Goal: Task Accomplishment & Management: Manage account settings

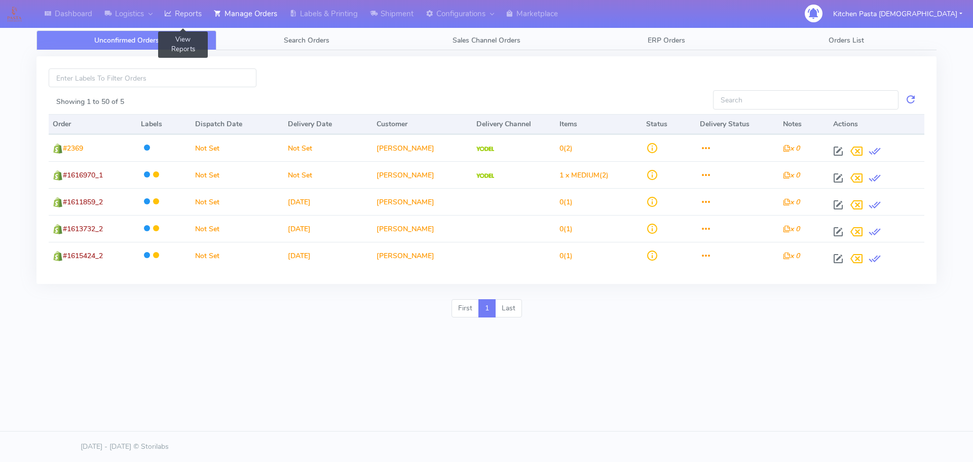
click at [183, 10] on link "Reports" at bounding box center [183, 14] width 50 height 28
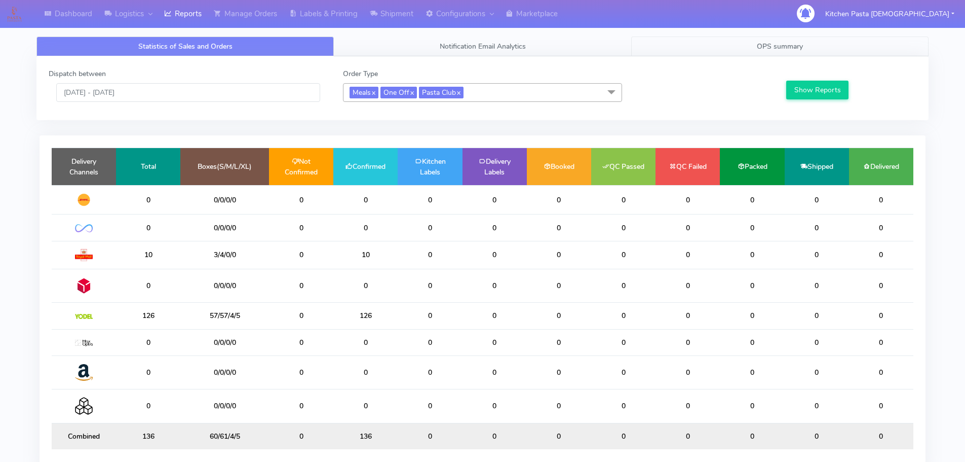
click at [811, 45] on link "OPS summary" at bounding box center [779, 46] width 297 height 20
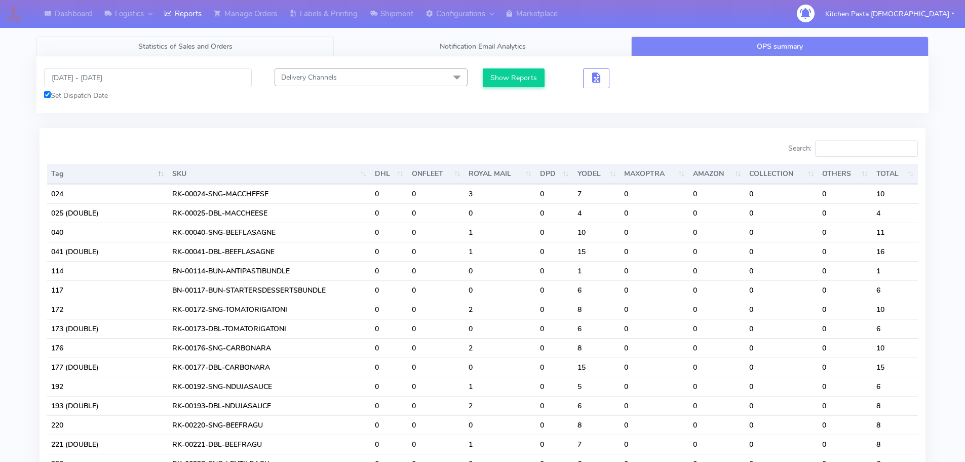
click at [125, 50] on link "Statistics of Sales and Orders" at bounding box center [184, 46] width 297 height 20
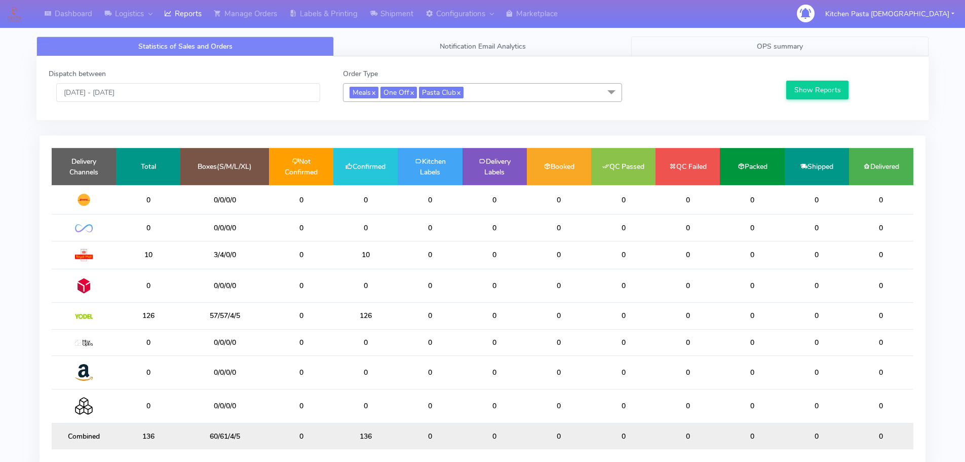
click at [774, 44] on span "OPS summary" at bounding box center [780, 47] width 46 height 10
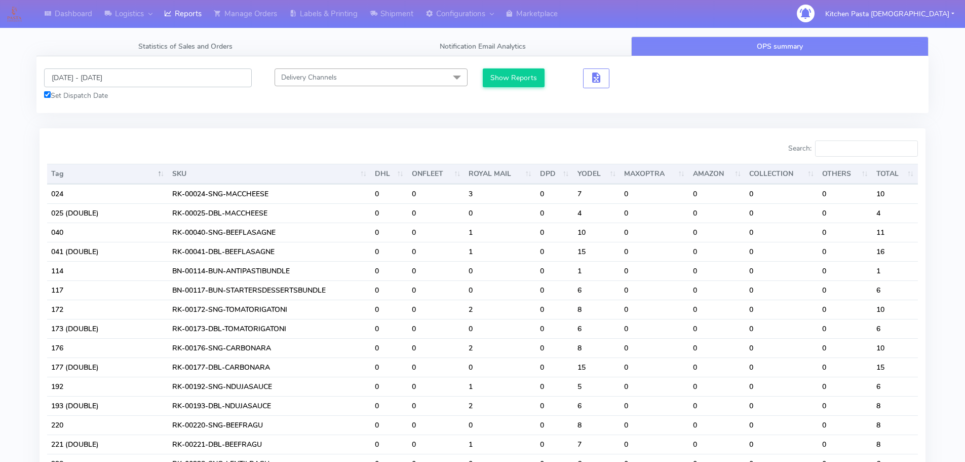
click at [95, 73] on input "[DATE] - [DATE]" at bounding box center [148, 77] width 208 height 19
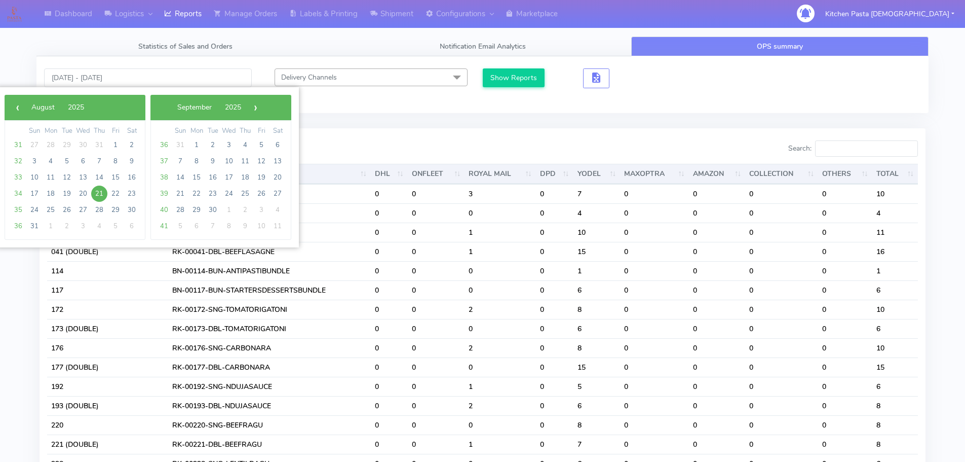
drag, startPoint x: 107, startPoint y: 195, endPoint x: 101, endPoint y: 194, distance: 6.1
click at [101, 194] on span "21" at bounding box center [99, 193] width 16 height 16
click at [121, 194] on span "22" at bounding box center [115, 193] width 16 height 16
type input "21/08/2025 - 22/08/2025"
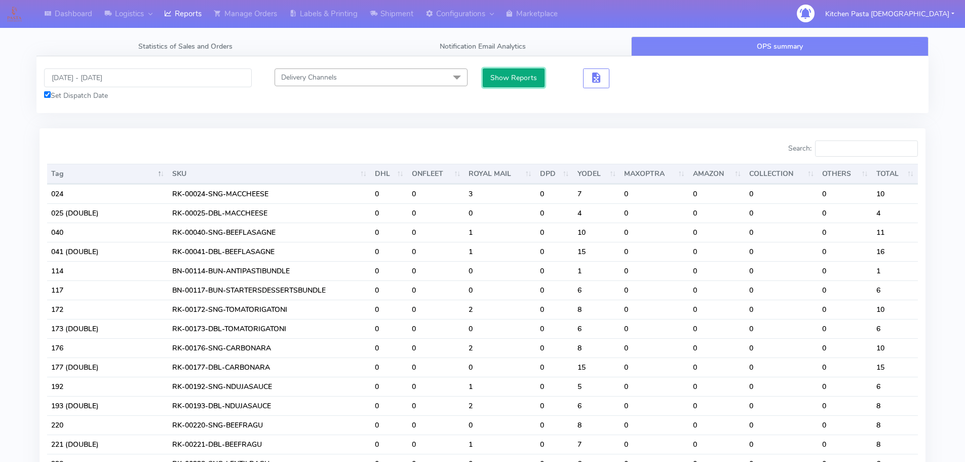
click at [496, 83] on button "Show Reports" at bounding box center [514, 77] width 62 height 19
click at [864, 151] on input "Search:" at bounding box center [866, 148] width 103 height 16
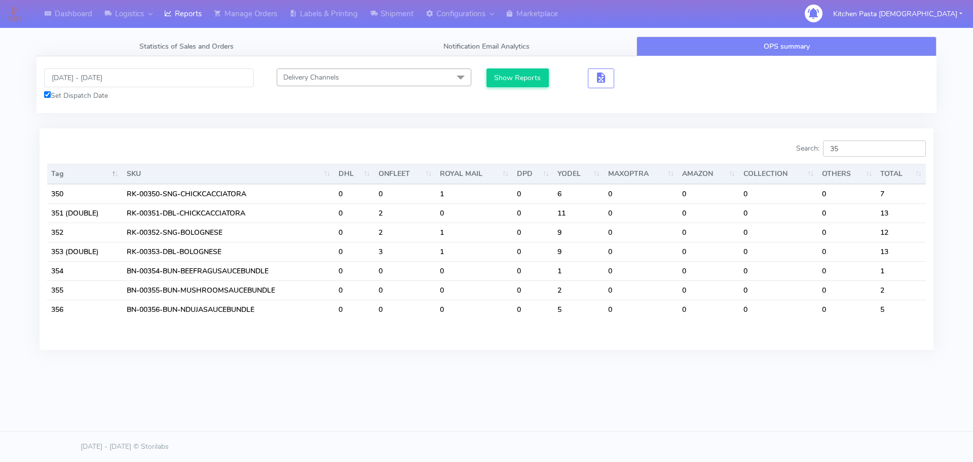
click at [864, 151] on input "35" at bounding box center [874, 148] width 103 height 16
type input "3"
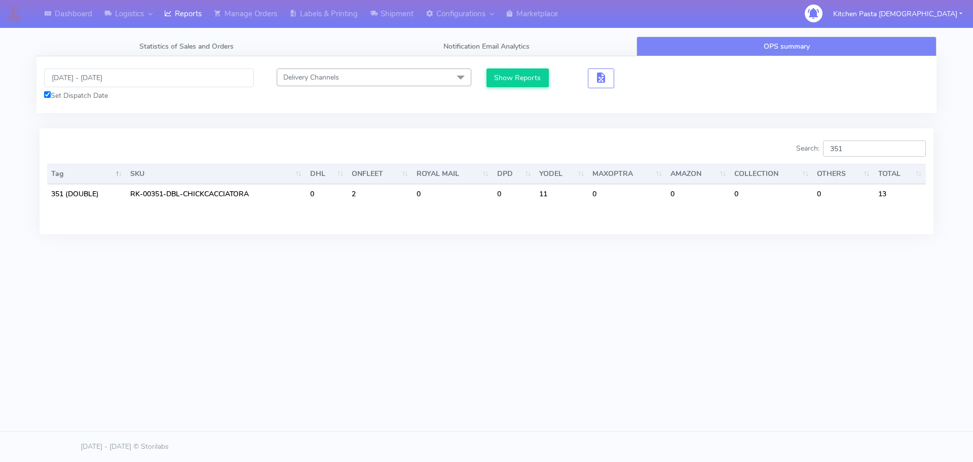
type input "351"
drag, startPoint x: 895, startPoint y: 145, endPoint x: 817, endPoint y: 146, distance: 78.0
click at [817, 146] on label "Search: 351" at bounding box center [861, 148] width 130 height 16
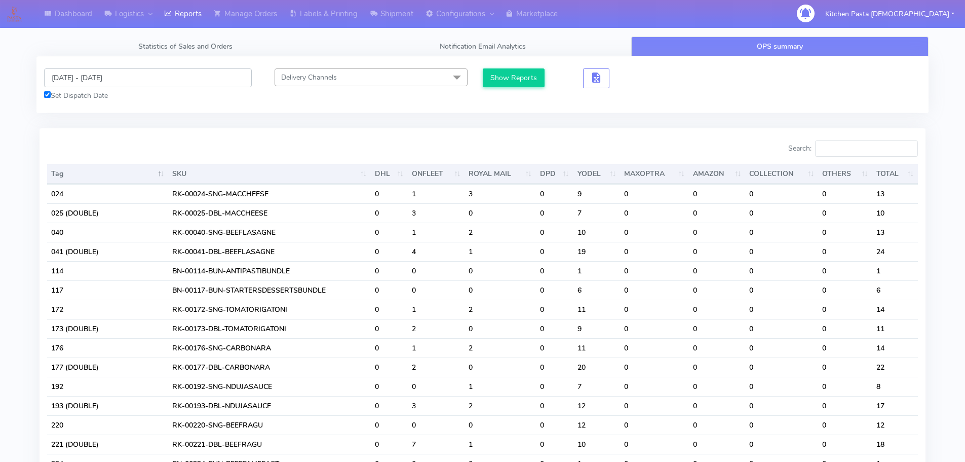
click at [98, 83] on input "21/08/2025 - 22/08/2025" at bounding box center [148, 77] width 208 height 19
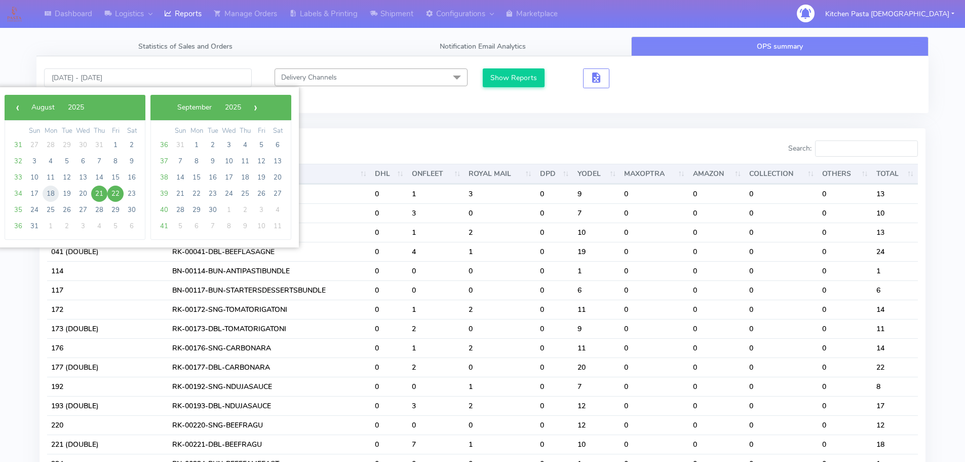
click at [56, 192] on span "18" at bounding box center [51, 193] width 16 height 16
click at [115, 193] on span "22" at bounding box center [115, 193] width 16 height 16
type input "18/08/2025 - 22/08/2025"
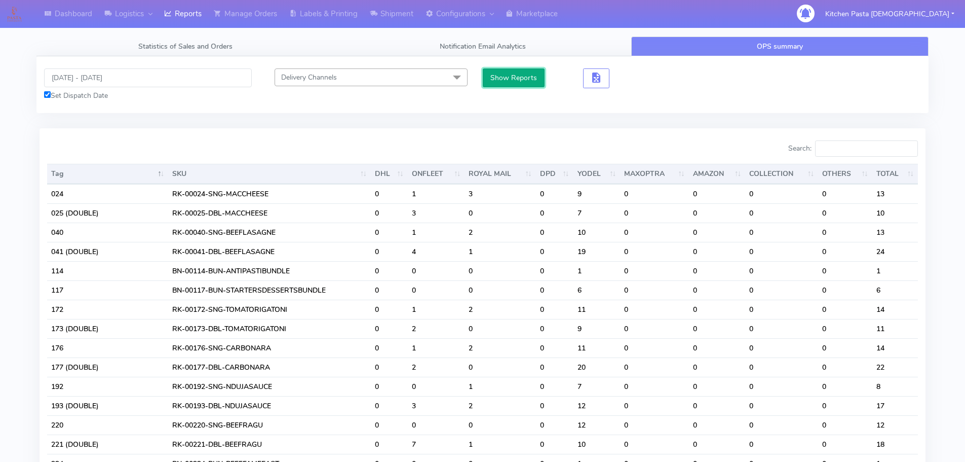
click at [516, 84] on button "Show Reports" at bounding box center [514, 77] width 62 height 19
click at [862, 145] on input "Search:" at bounding box center [866, 148] width 103 height 16
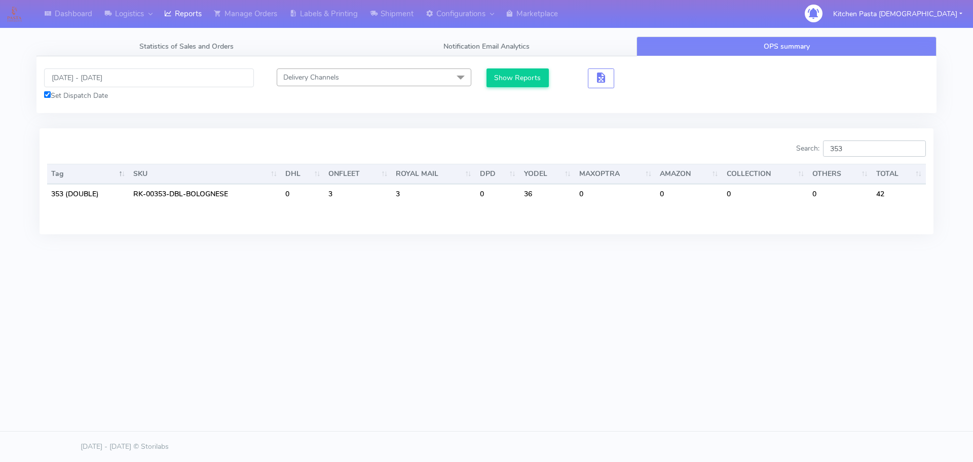
type input "353"
drag, startPoint x: 179, startPoint y: 21, endPoint x: 154, endPoint y: 17, distance: 25.2
click at [179, 21] on link "Reports" at bounding box center [183, 14] width 50 height 28
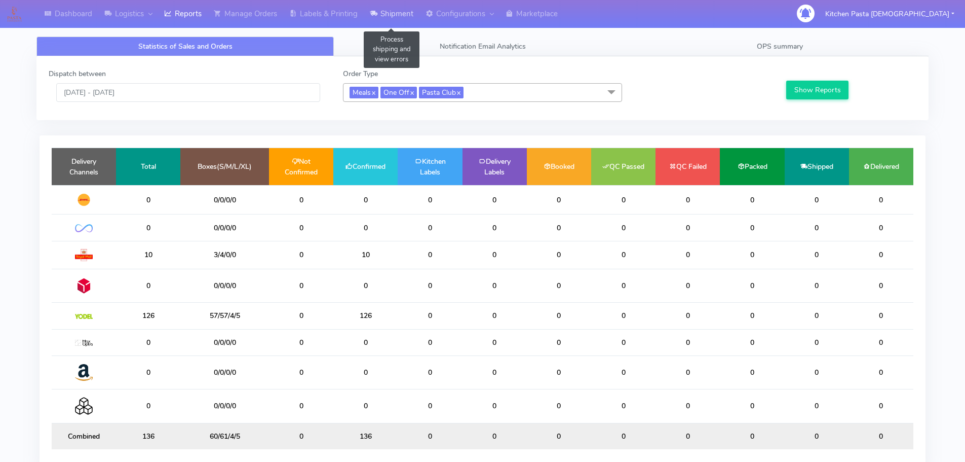
click at [399, 17] on link "Shipment" at bounding box center [392, 14] width 56 height 28
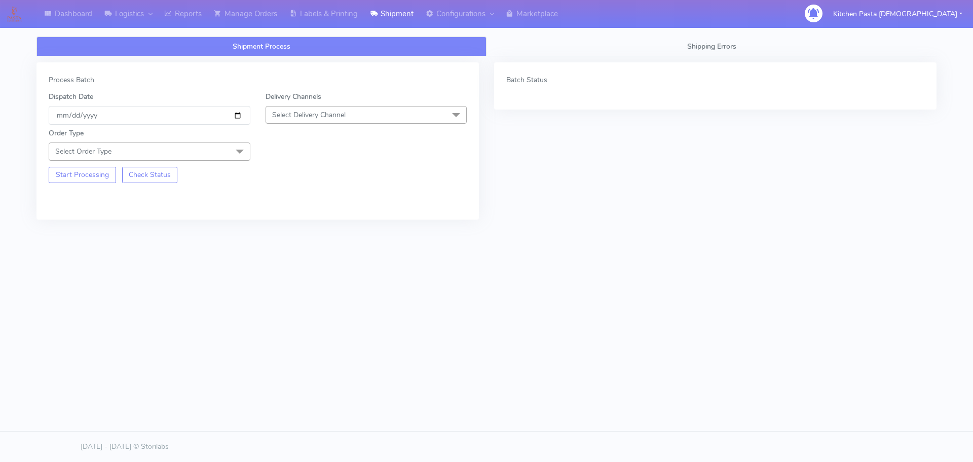
click at [354, 113] on span "Select Delivery Channel" at bounding box center [366, 115] width 202 height 18
drag, startPoint x: 319, startPoint y: 231, endPoint x: 297, endPoint y: 196, distance: 41.2
click at [320, 231] on div "Yodel" at bounding box center [366, 228] width 190 height 11
click at [237, 145] on span at bounding box center [239, 151] width 20 height 19
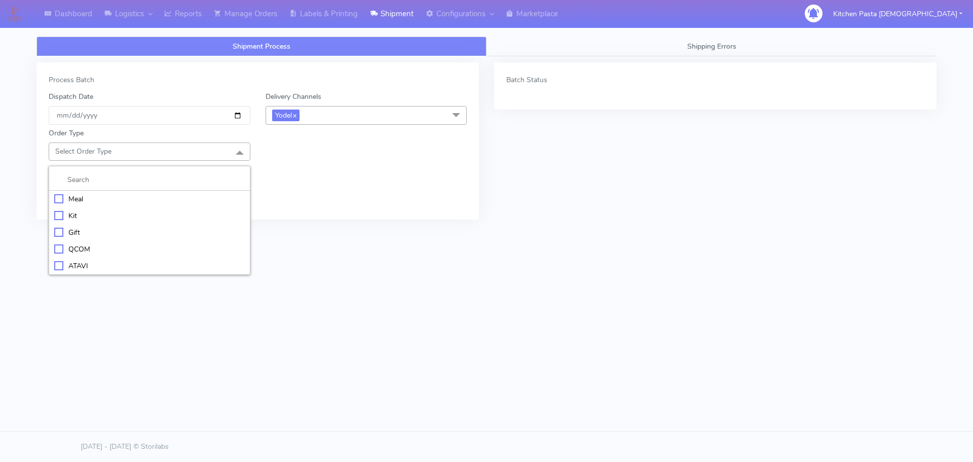
click at [179, 189] on li at bounding box center [149, 179] width 201 height 21
click at [242, 193] on li "Meal" at bounding box center [149, 198] width 201 height 17
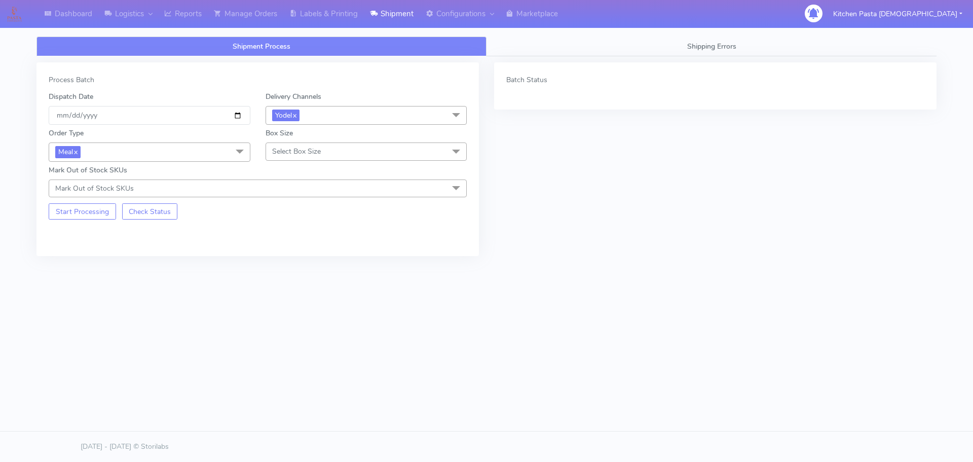
click at [348, 149] on span "Select Box Size" at bounding box center [366, 151] width 202 height 18
click at [321, 259] on li "Mega" at bounding box center [366, 265] width 201 height 17
click at [89, 214] on button "Start Processing" at bounding box center [82, 211] width 67 height 16
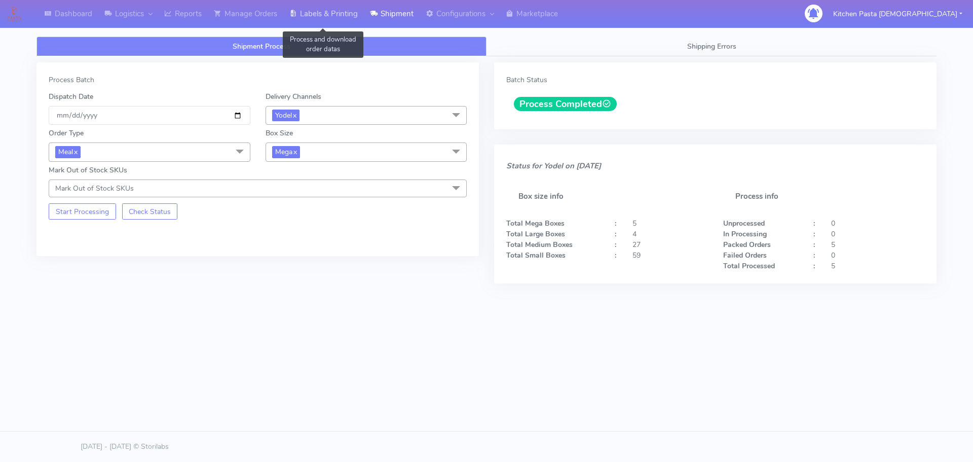
click at [314, 11] on link "Labels & Printing" at bounding box center [323, 14] width 81 height 28
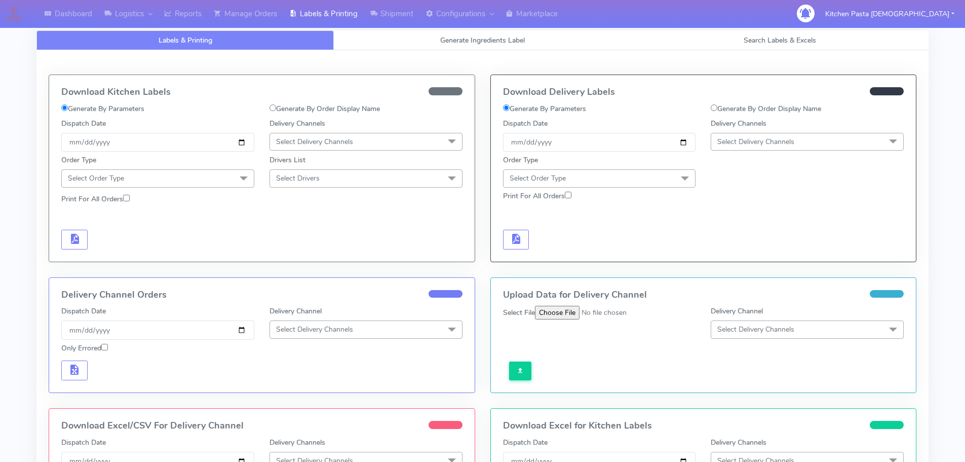
click at [749, 141] on span "Select Delivery Channels" at bounding box center [755, 142] width 77 height 10
click at [745, 257] on div "Yodel" at bounding box center [807, 255] width 182 height 11
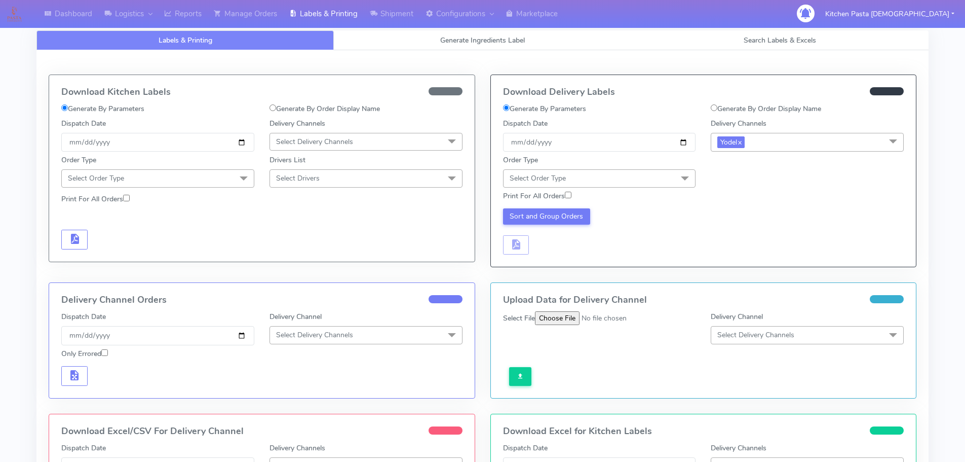
click at [639, 178] on span "Select Order Type" at bounding box center [599, 178] width 193 height 18
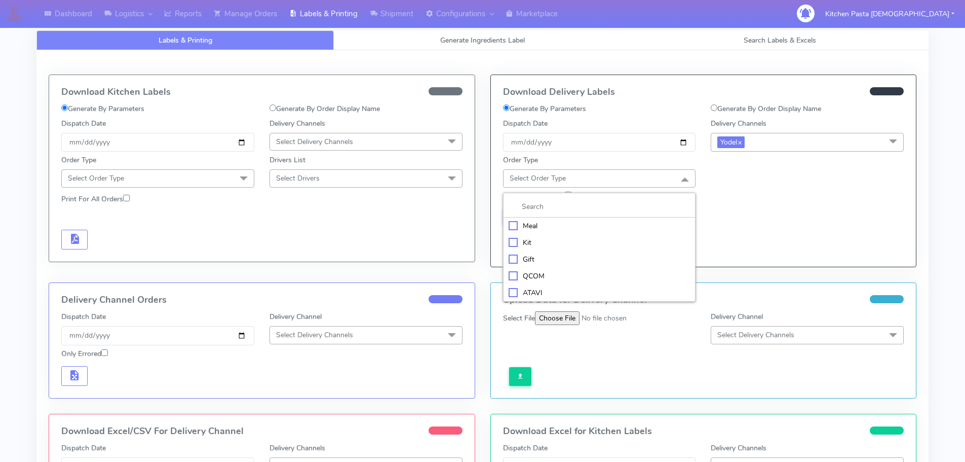
click at [616, 220] on li "Meal" at bounding box center [600, 225] width 192 height 17
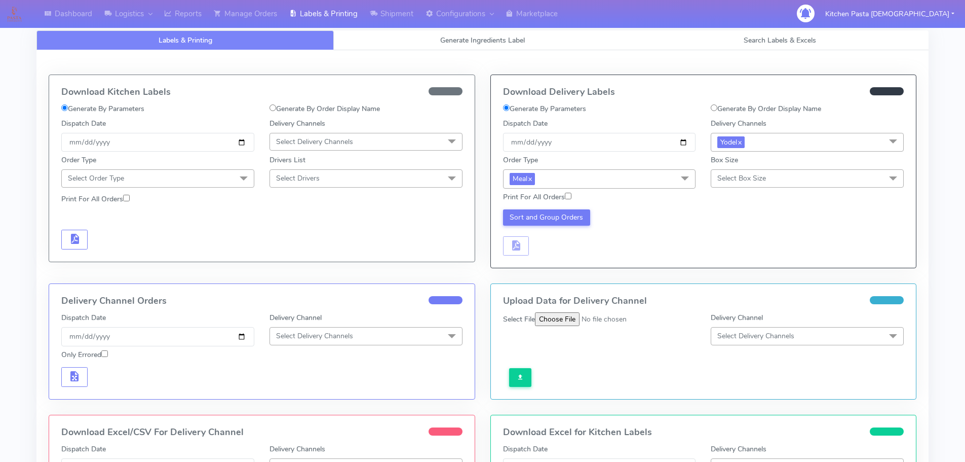
click at [734, 185] on span "Select Box Size" at bounding box center [807, 178] width 193 height 18
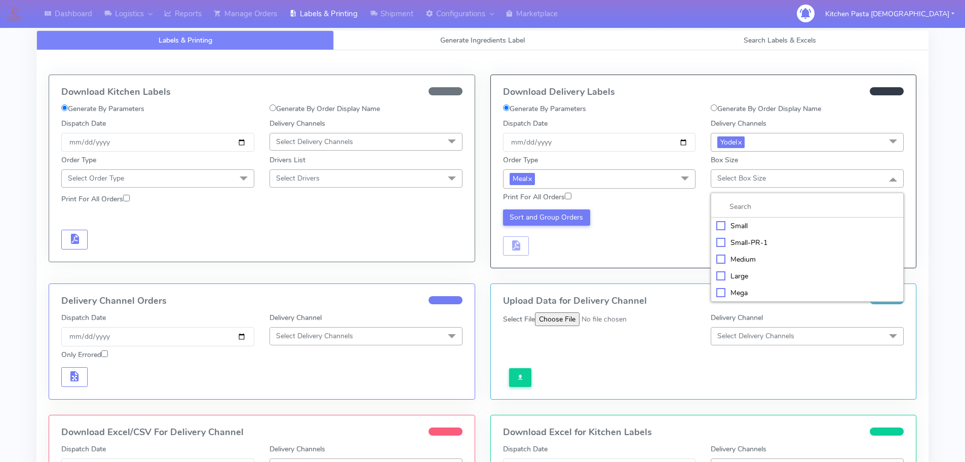
click at [741, 293] on div "Mega" at bounding box center [807, 292] width 182 height 11
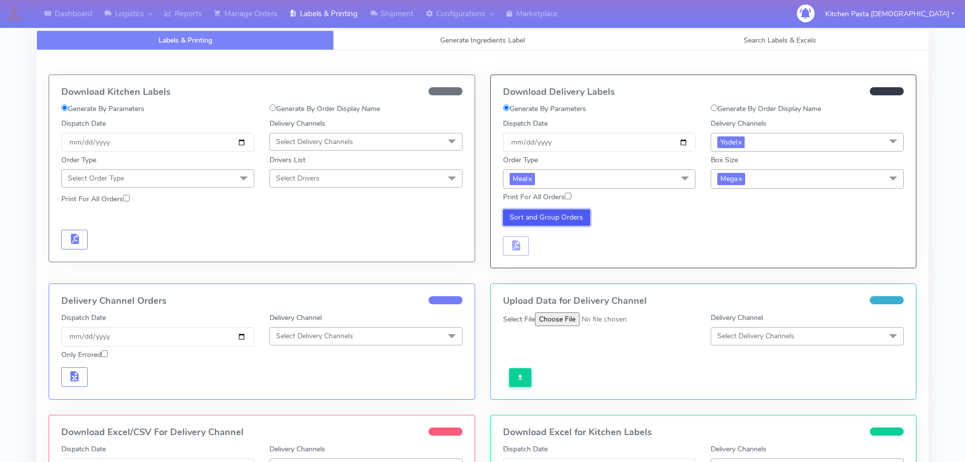
click at [556, 213] on button "Sort and Group Orders" at bounding box center [547, 217] width 88 height 16
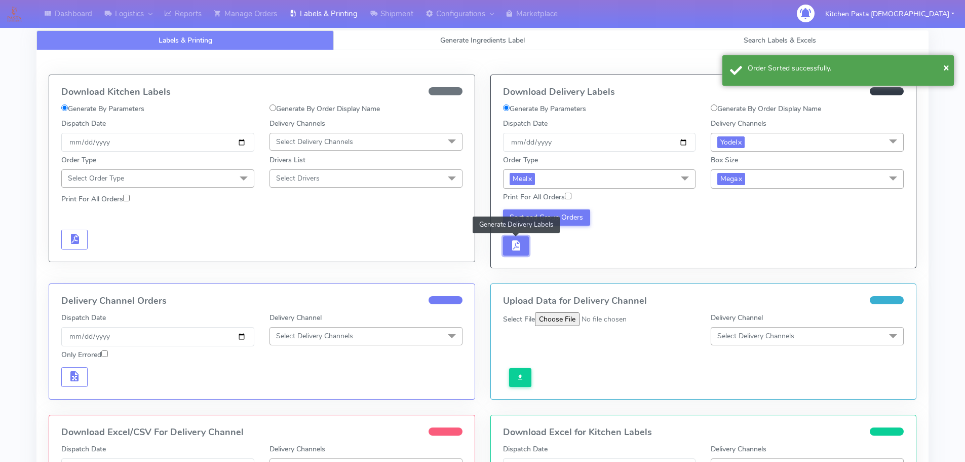
click at [520, 243] on span "button" at bounding box center [516, 248] width 12 height 10
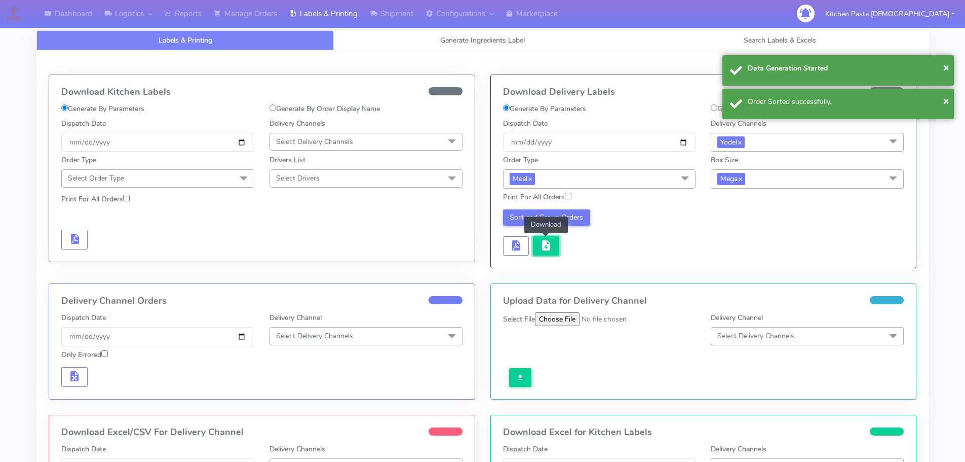
click at [535, 245] on button "button" at bounding box center [546, 246] width 26 height 20
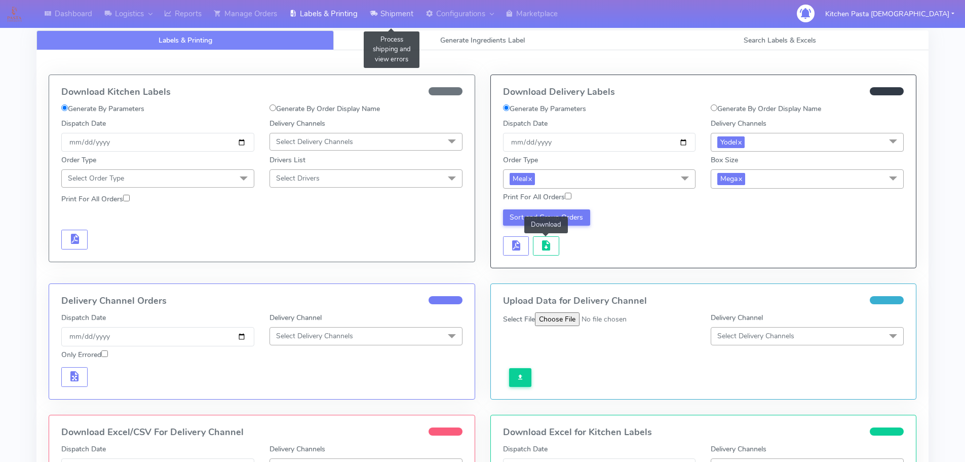
drag, startPoint x: 384, startPoint y: 6, endPoint x: 376, endPoint y: 24, distance: 19.3
click at [384, 6] on link "Shipment" at bounding box center [392, 14] width 56 height 28
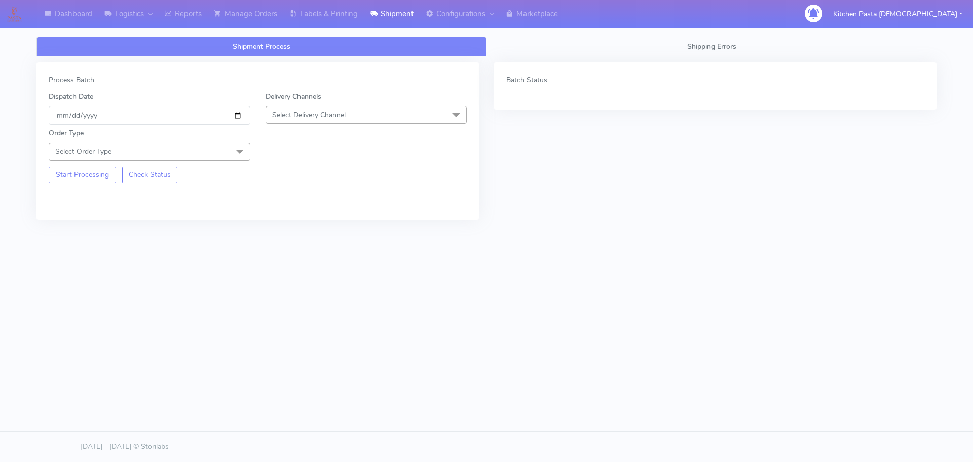
click at [356, 116] on span "Select Delivery Channel" at bounding box center [366, 115] width 202 height 18
click at [306, 231] on div "Yodel" at bounding box center [366, 228] width 190 height 11
click at [233, 149] on span at bounding box center [239, 151] width 20 height 19
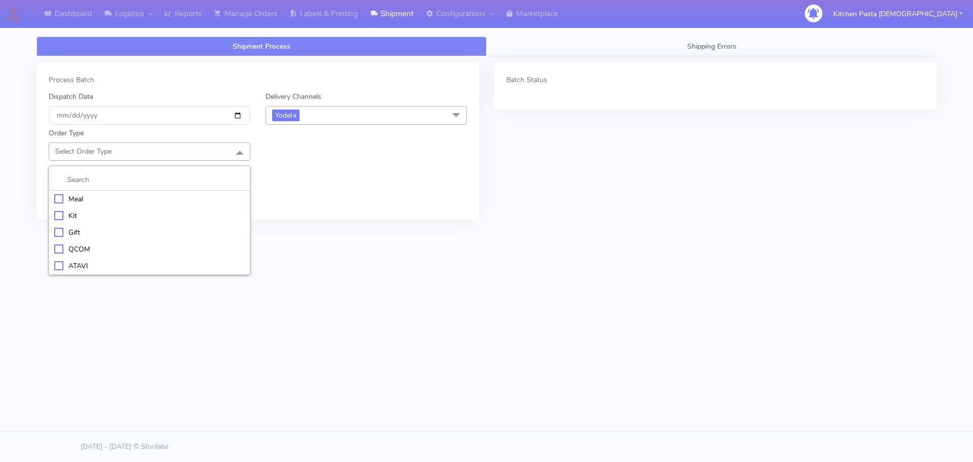
click at [201, 196] on div "Meal" at bounding box center [149, 199] width 190 height 11
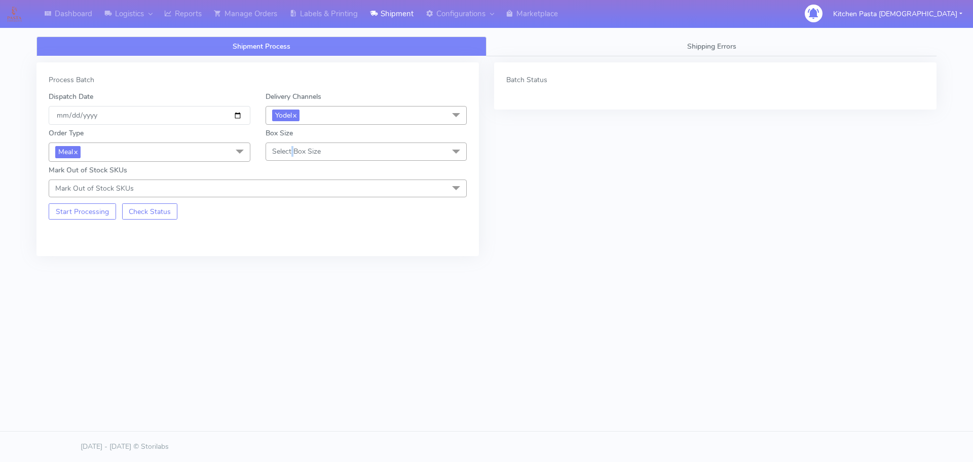
click at [293, 147] on span "Select Box Size" at bounding box center [296, 151] width 49 height 10
click at [292, 243] on li "Large" at bounding box center [366, 249] width 201 height 17
click at [62, 200] on div "Start Processing Check Status" at bounding box center [149, 208] width 217 height 22
drag, startPoint x: 83, startPoint y: 215, endPoint x: 112, endPoint y: 212, distance: 29.5
click at [84, 215] on button "Start Processing" at bounding box center [82, 211] width 67 height 16
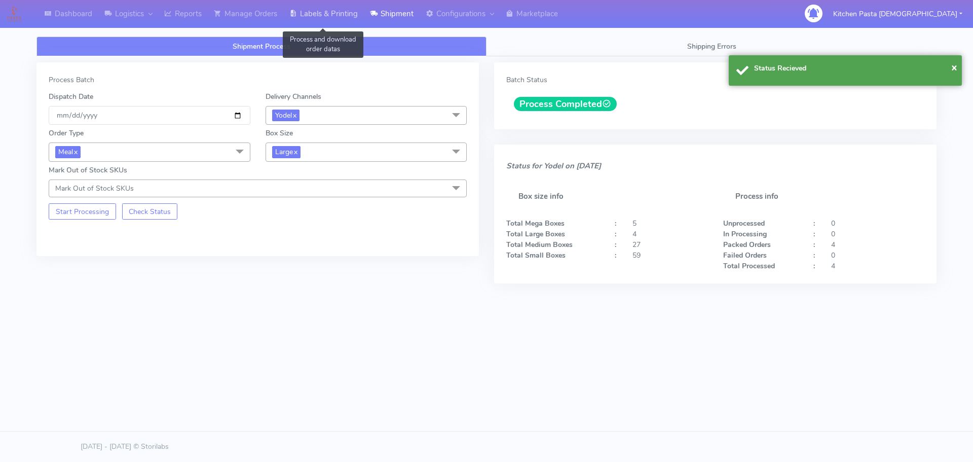
click at [326, 6] on link "Labels & Printing" at bounding box center [323, 14] width 81 height 28
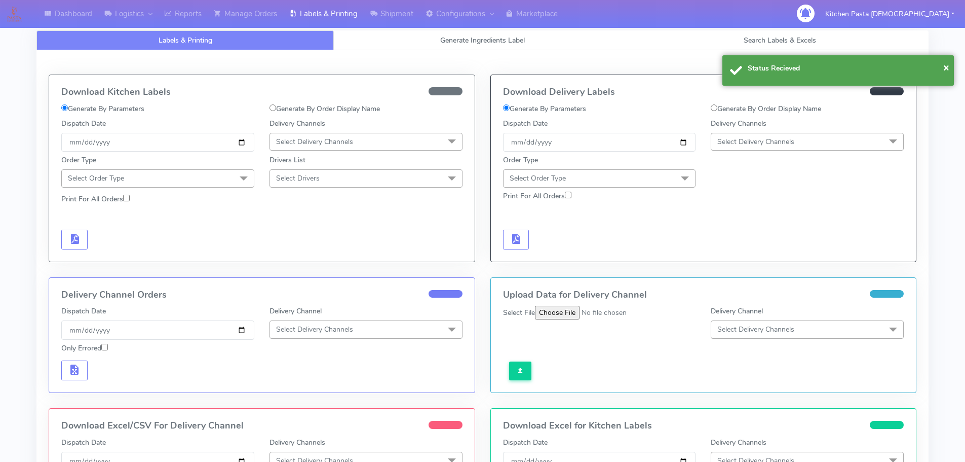
click at [789, 146] on span "Select Delivery Channels" at bounding box center [755, 142] width 77 height 10
click at [753, 263] on li "Yodel" at bounding box center [807, 255] width 192 height 17
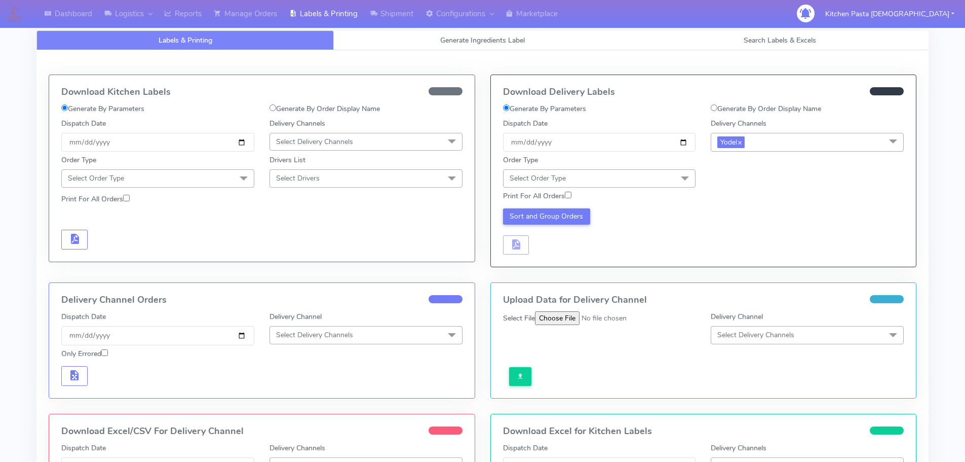
click at [667, 179] on span "Select Order Type" at bounding box center [599, 178] width 193 height 18
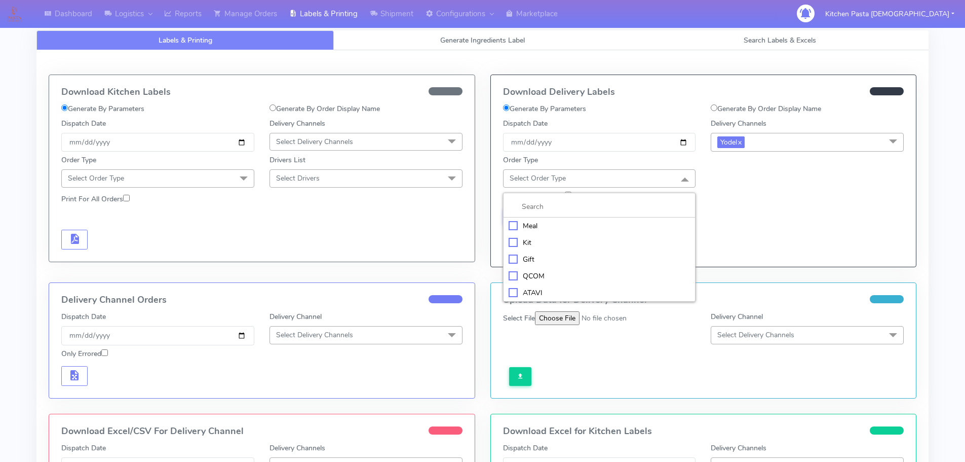
click at [602, 229] on div "Meal" at bounding box center [600, 225] width 182 height 11
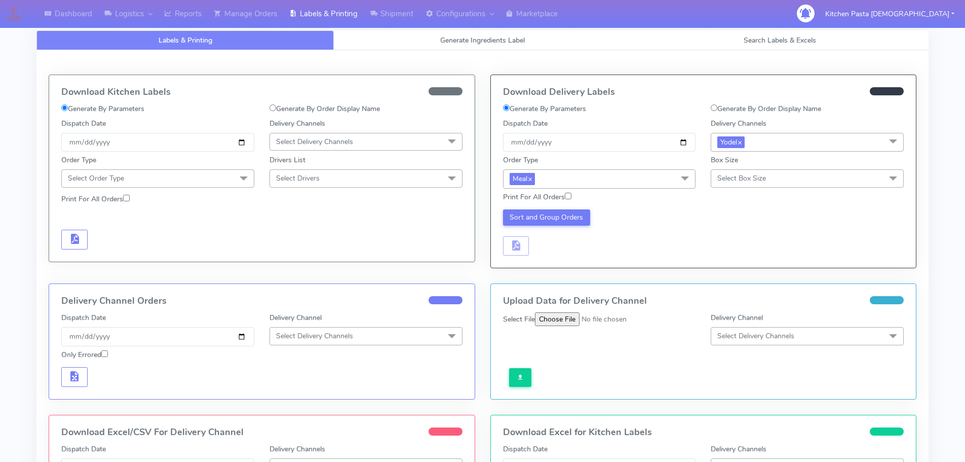
click at [719, 175] on span "Select Box Size" at bounding box center [741, 178] width 49 height 10
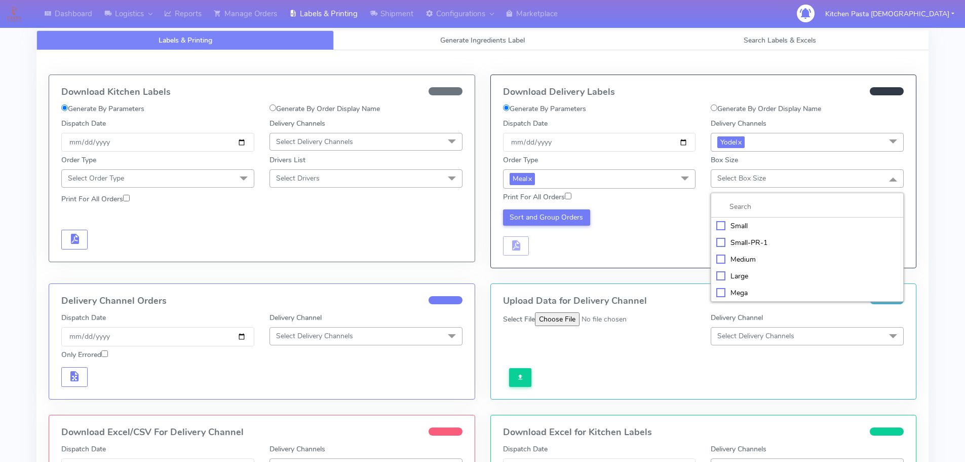
click at [736, 267] on li "Large" at bounding box center [807, 275] width 192 height 17
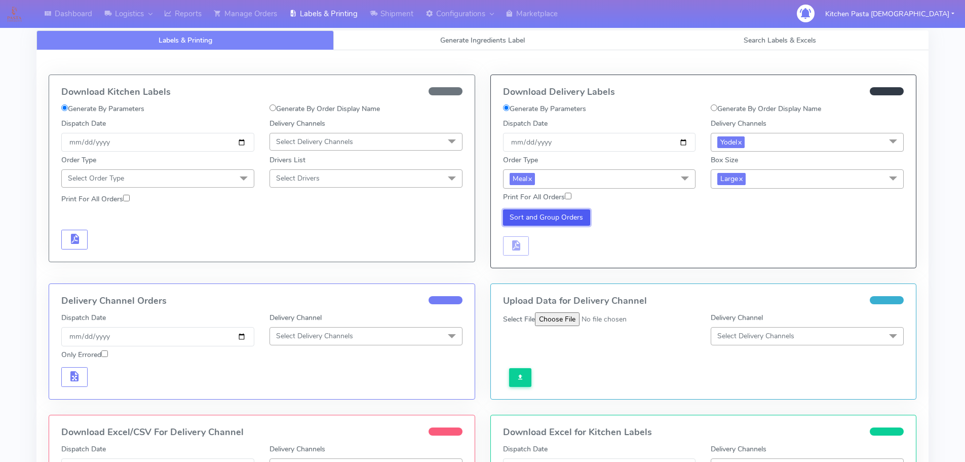
click at [560, 212] on button "Sort and Group Orders" at bounding box center [547, 217] width 88 height 16
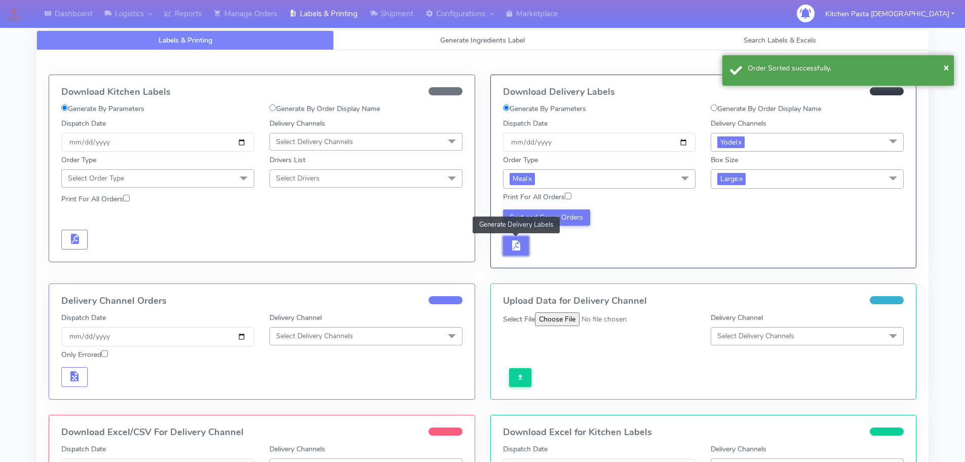
click at [521, 245] on span "button" at bounding box center [516, 248] width 12 height 10
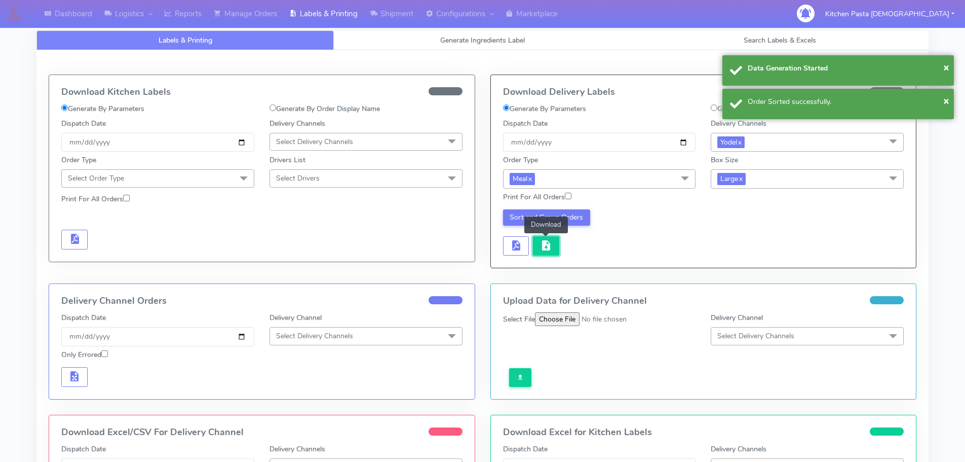
drag, startPoint x: 534, startPoint y: 248, endPoint x: 543, endPoint y: 248, distance: 8.6
click at [543, 248] on span "button" at bounding box center [546, 248] width 12 height 10
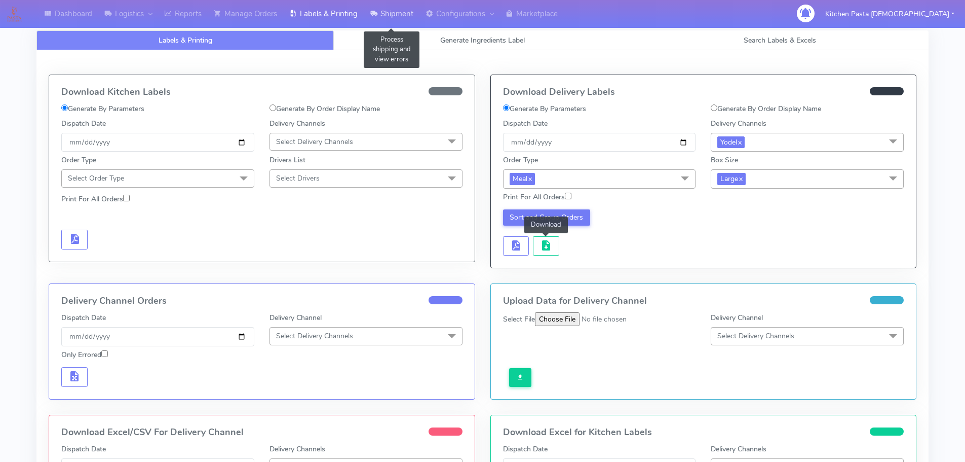
drag, startPoint x: 417, startPoint y: 17, endPoint x: 390, endPoint y: 25, distance: 28.4
click at [417, 17] on link "Shipment" at bounding box center [392, 14] width 56 height 28
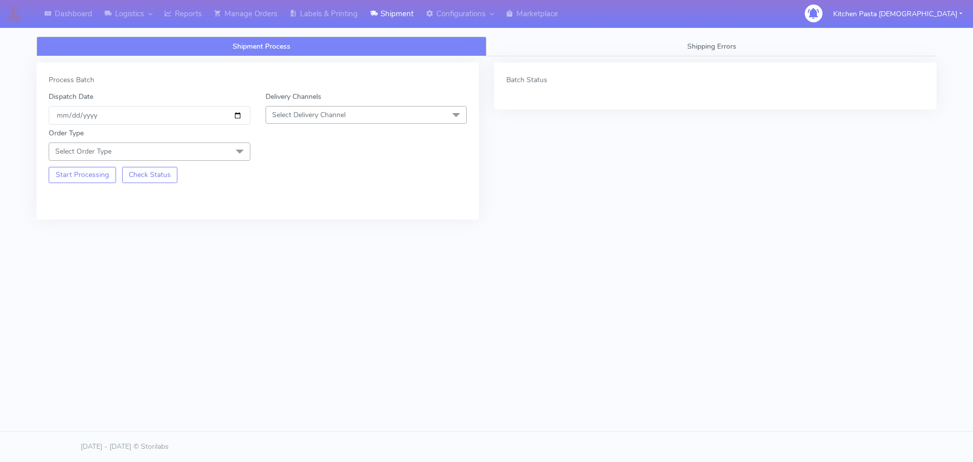
click at [284, 118] on span "Select Delivery Channel" at bounding box center [308, 115] width 73 height 10
click at [288, 231] on div "Yodel" at bounding box center [366, 228] width 190 height 11
click at [227, 149] on span "Select Order Type" at bounding box center [150, 151] width 202 height 18
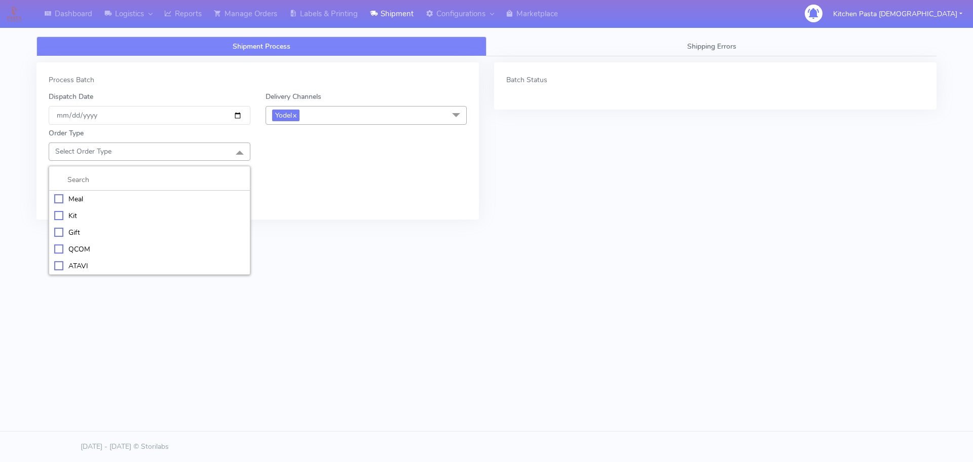
click at [135, 196] on div "Meal" at bounding box center [149, 199] width 190 height 11
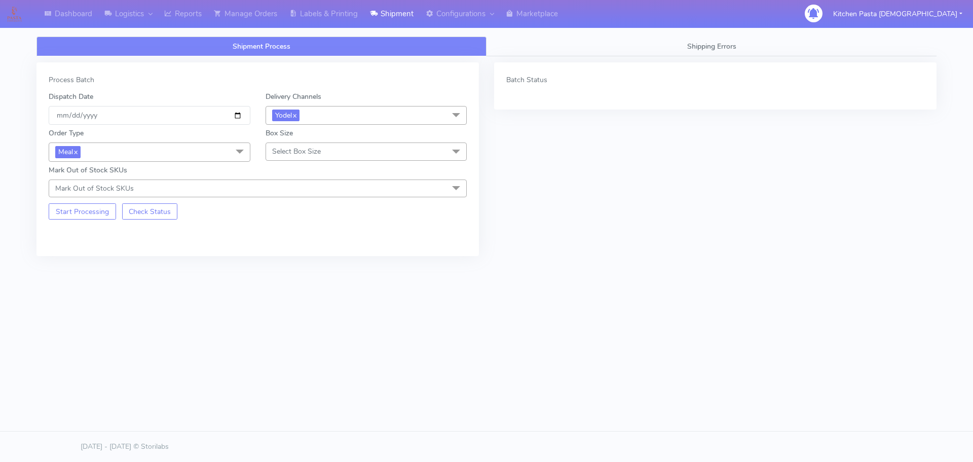
click at [297, 140] on div "Box Size Select Box Size Small Small-PR-1 Medium Large Mega" at bounding box center [366, 144] width 217 height 33
click at [299, 149] on span "Select Box Size" at bounding box center [296, 151] width 49 height 10
click at [288, 231] on div "Medium" at bounding box center [366, 232] width 190 height 11
click at [82, 211] on button "Start Processing" at bounding box center [82, 211] width 67 height 16
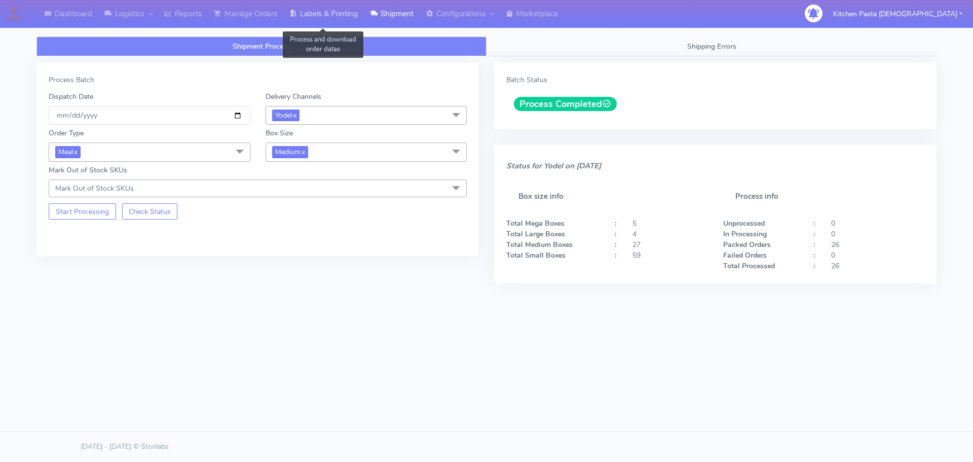
click at [325, 21] on link "Labels & Printing" at bounding box center [323, 14] width 81 height 28
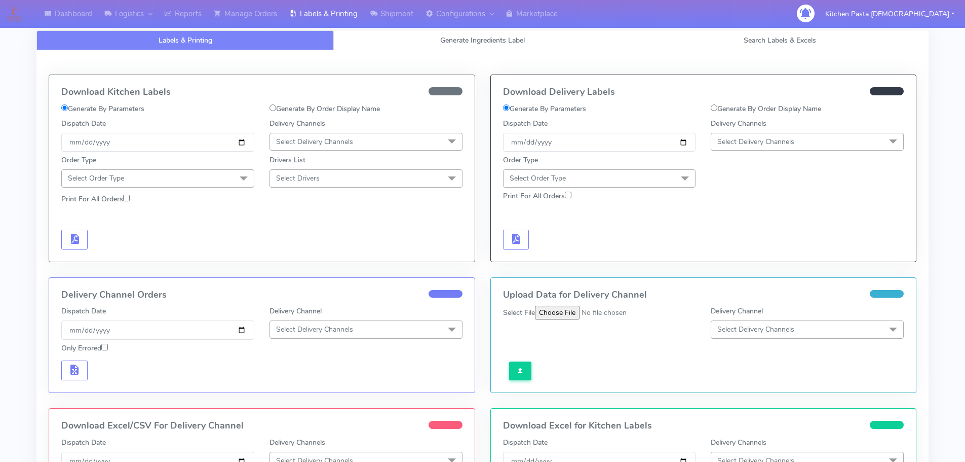
drag, startPoint x: 787, startPoint y: 139, endPoint x: 761, endPoint y: 204, distance: 69.8
click at [787, 138] on span "Select Delivery Channels" at bounding box center [755, 142] width 77 height 10
drag, startPoint x: 748, startPoint y: 252, endPoint x: 716, endPoint y: 236, distance: 36.3
click at [749, 252] on div "Yodel" at bounding box center [807, 255] width 182 height 11
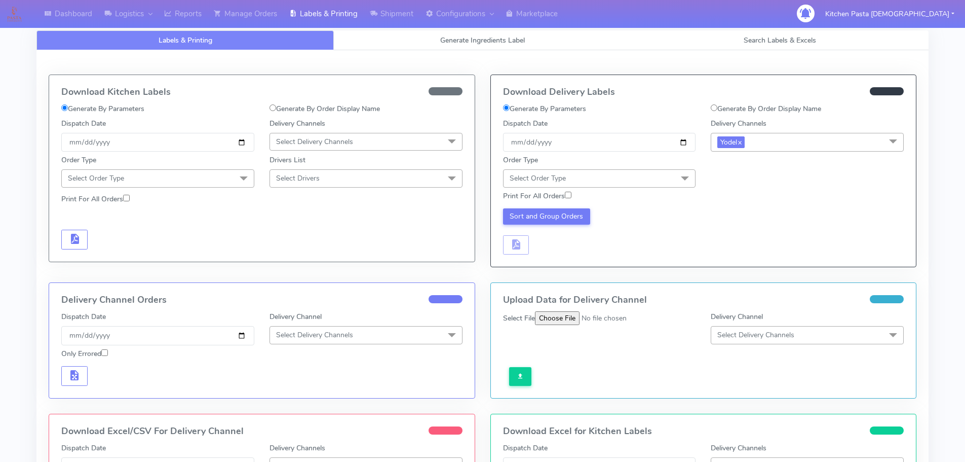
click at [665, 174] on span "Select Order Type" at bounding box center [599, 178] width 193 height 18
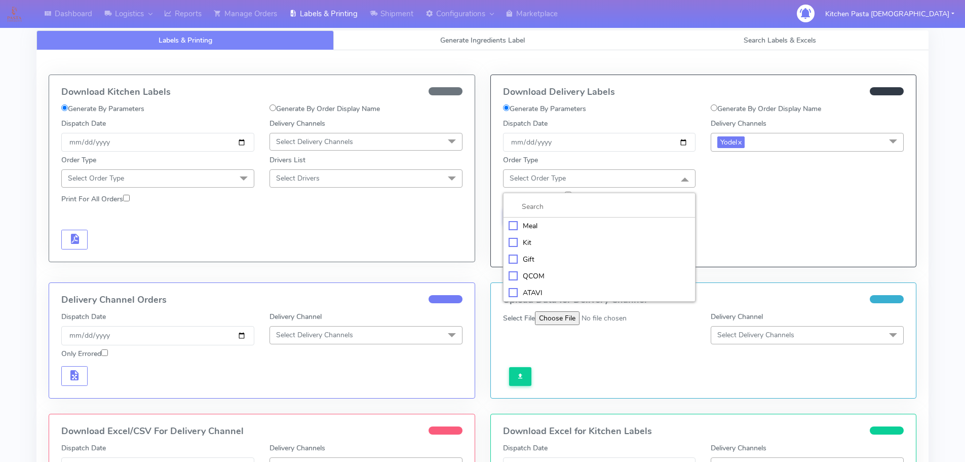
click at [622, 224] on div "Meal" at bounding box center [600, 225] width 182 height 11
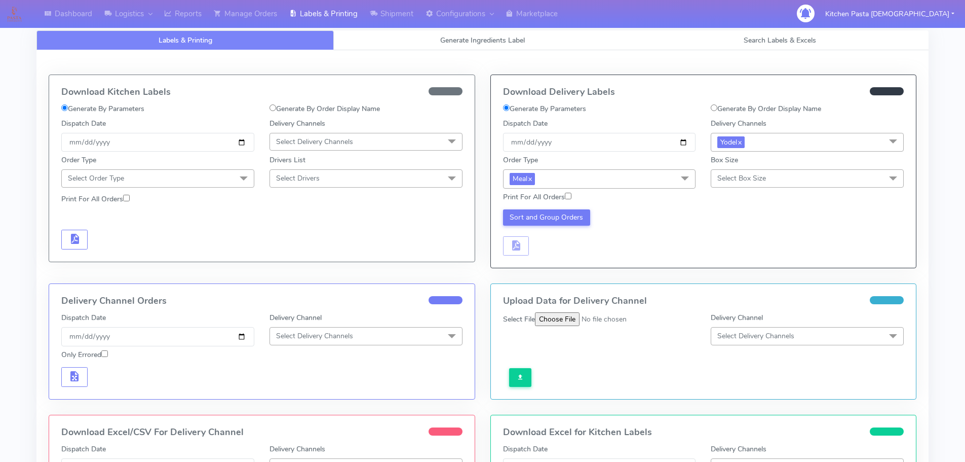
click at [738, 172] on span "Select Box Size" at bounding box center [807, 178] width 193 height 18
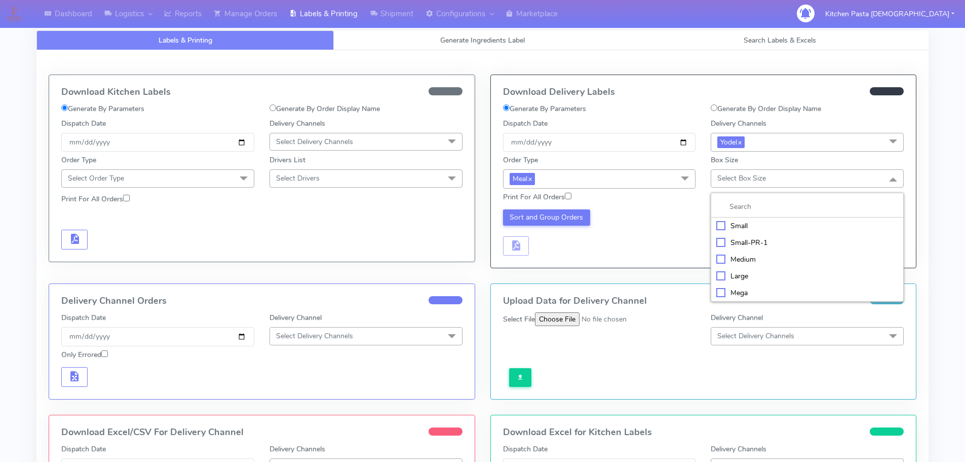
click at [729, 266] on li "Medium" at bounding box center [807, 259] width 192 height 17
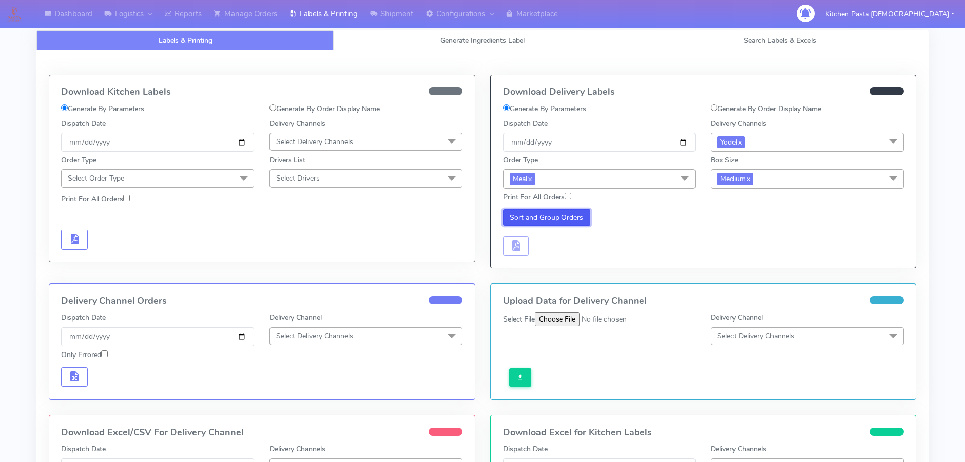
click at [537, 218] on button "Sort and Group Orders" at bounding box center [547, 217] width 88 height 16
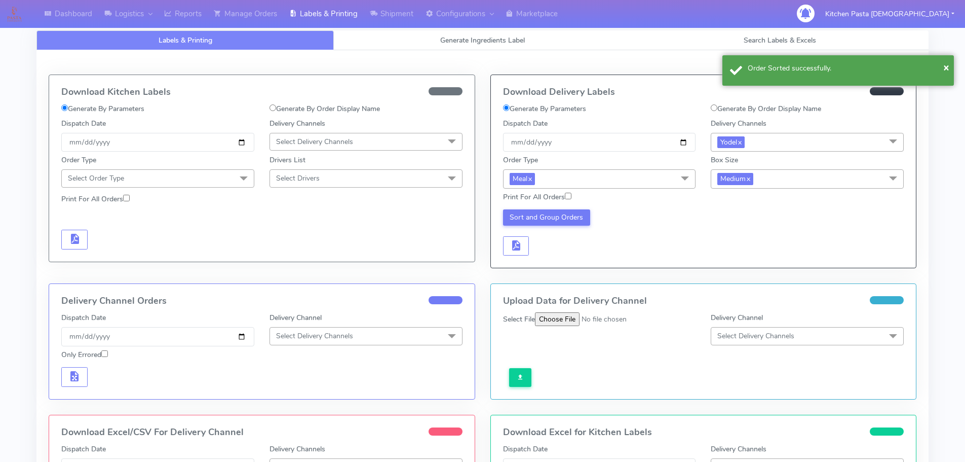
click at [530, 252] on div "Sort and Group Orders" at bounding box center [599, 232] width 208 height 47
click at [525, 252] on button "button" at bounding box center [516, 246] width 26 height 20
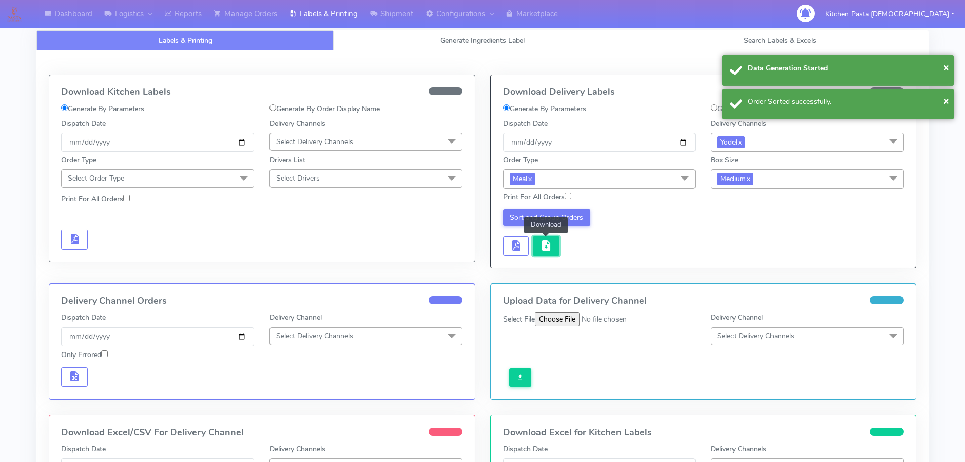
click at [537, 252] on button "button" at bounding box center [546, 246] width 26 height 20
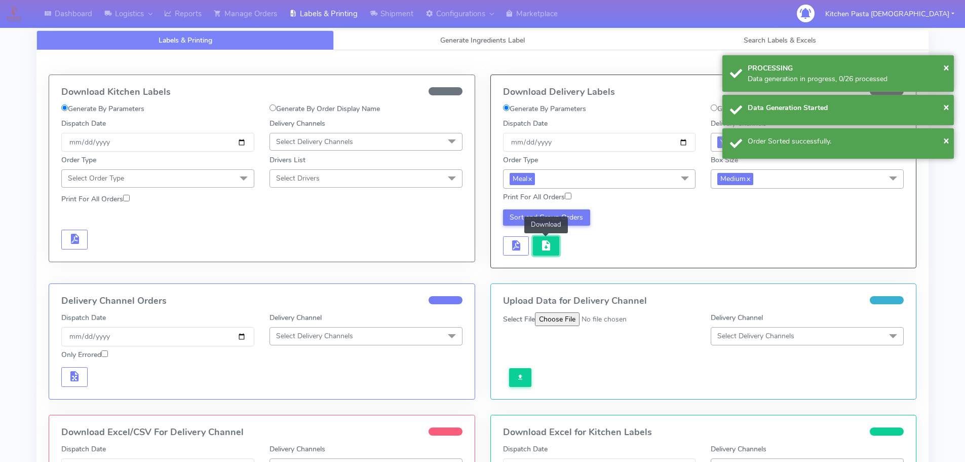
click at [537, 252] on button "button" at bounding box center [546, 246] width 26 height 20
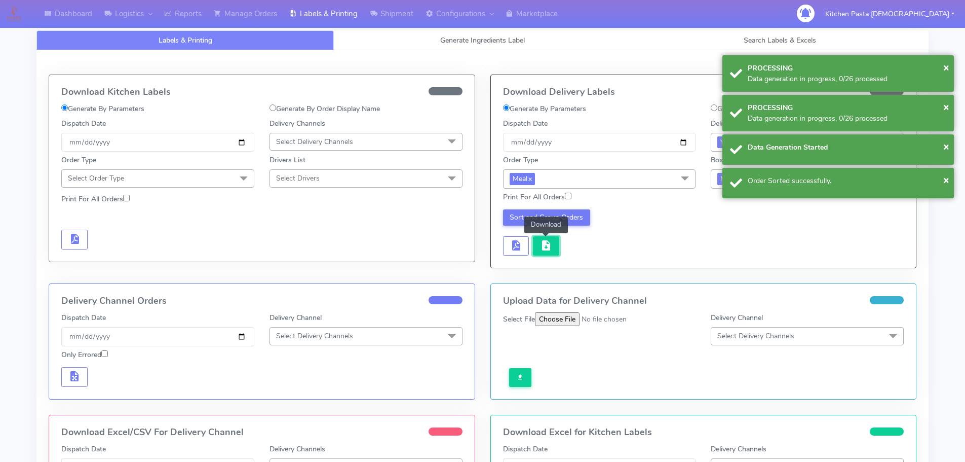
click at [537, 252] on button "button" at bounding box center [546, 246] width 26 height 20
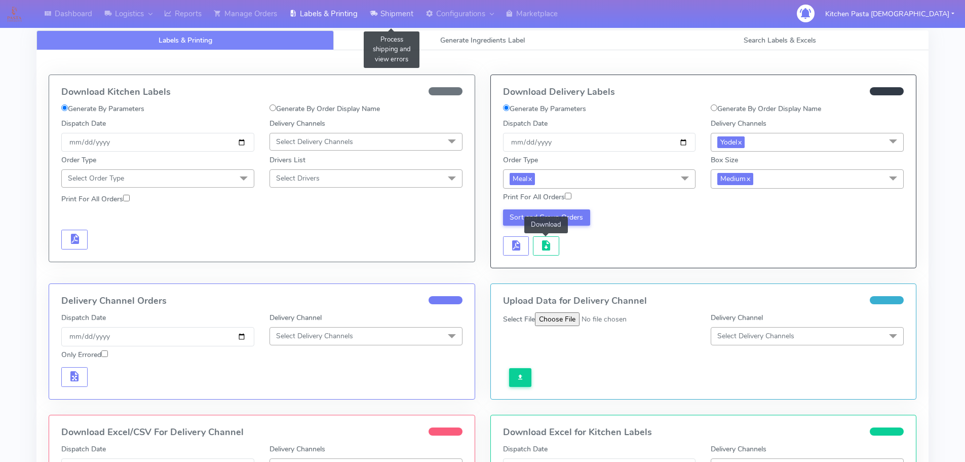
click at [404, 8] on link "Shipment" at bounding box center [392, 14] width 56 height 28
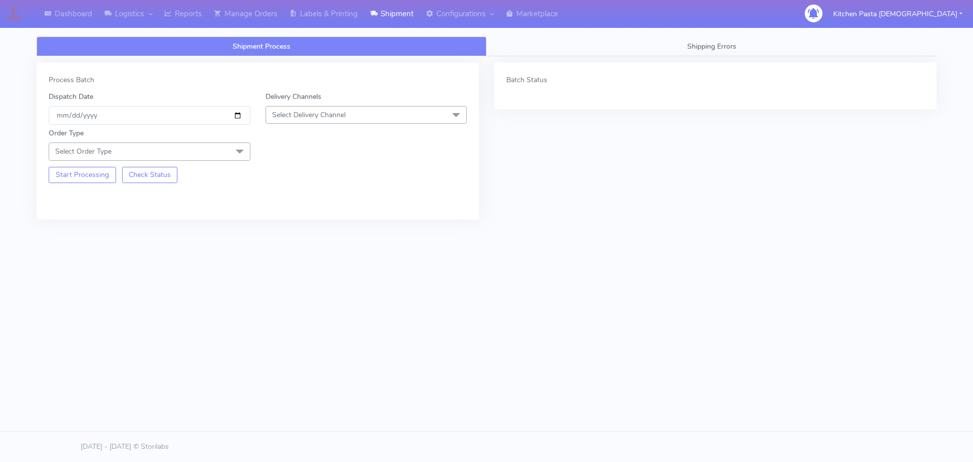
click at [327, 116] on span "Select Delivery Channel" at bounding box center [308, 115] width 73 height 10
click at [301, 228] on div "Yodel" at bounding box center [366, 228] width 190 height 11
click at [232, 151] on span at bounding box center [239, 151] width 20 height 19
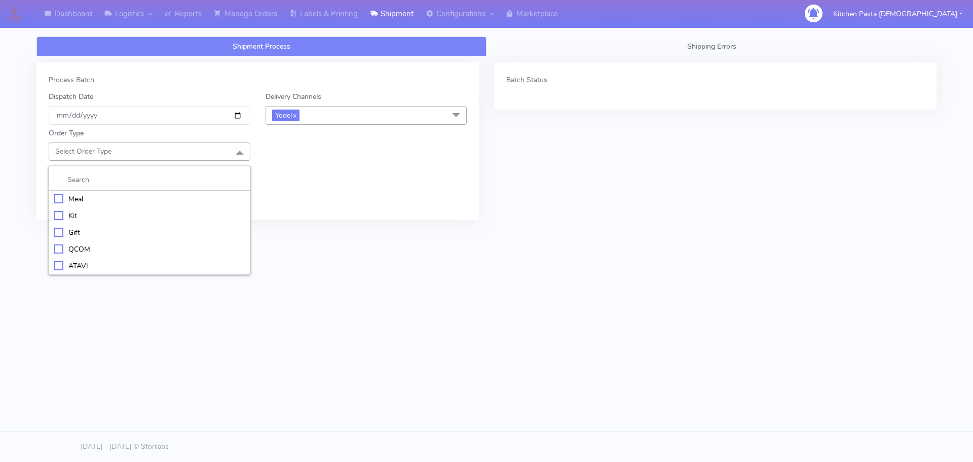
click at [196, 192] on li "Meal" at bounding box center [149, 198] width 201 height 17
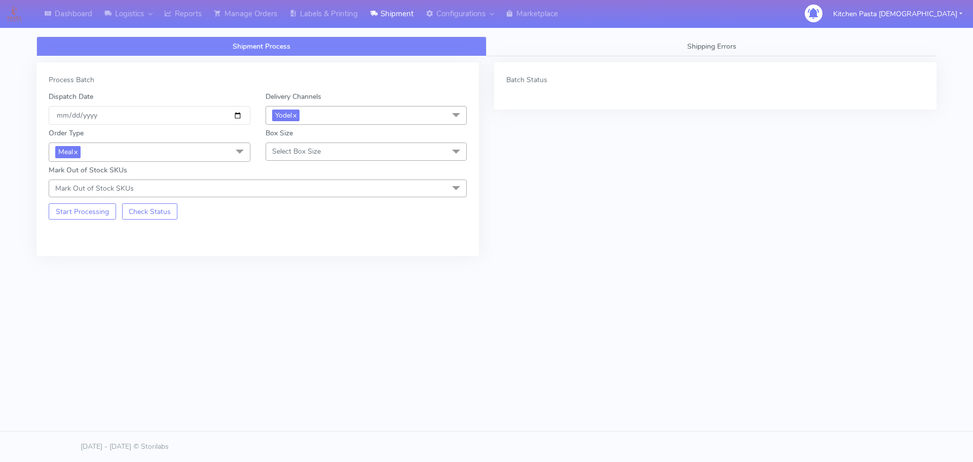
click at [321, 154] on span "Select Box Size" at bounding box center [366, 151] width 202 height 18
drag, startPoint x: 308, startPoint y: 206, endPoint x: 300, endPoint y: 205, distance: 7.1
click at [308, 206] on li "Small" at bounding box center [366, 198] width 201 height 17
click at [74, 219] on button "Start Processing" at bounding box center [82, 211] width 67 height 16
click at [186, 24] on link "Reports" at bounding box center [183, 14] width 50 height 28
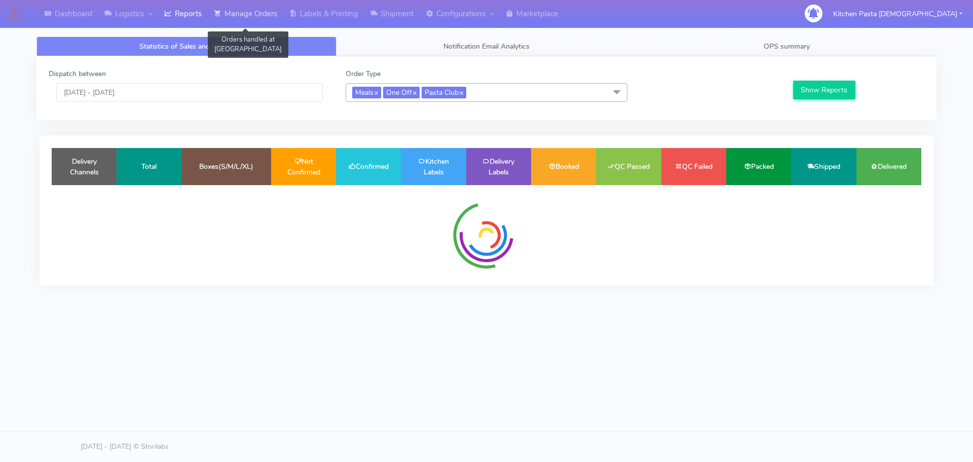
click at [236, 18] on link "Manage Orders" at bounding box center [245, 14] width 75 height 28
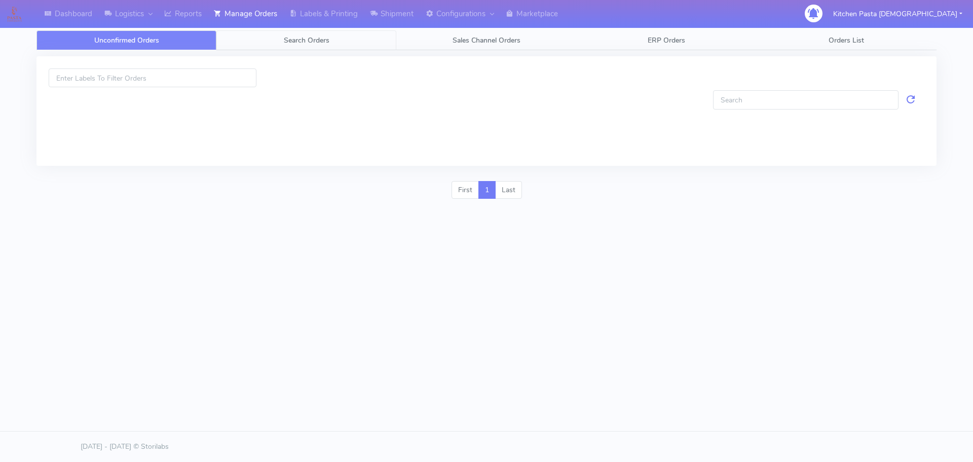
click at [316, 42] on span "Search Orders" at bounding box center [307, 40] width 46 height 10
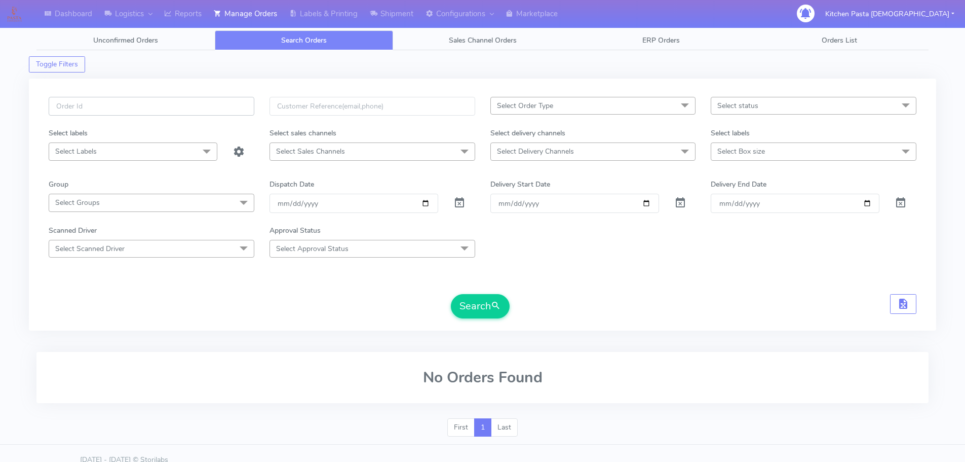
click at [191, 104] on input "text" at bounding box center [152, 106] width 206 height 19
type input "1616853"
click at [451, 294] on button "Search" at bounding box center [480, 306] width 59 height 24
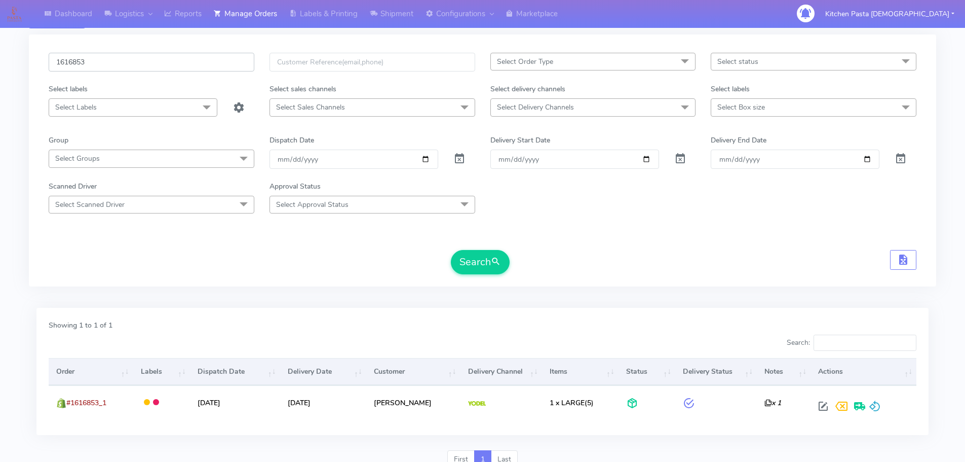
scroll to position [89, 0]
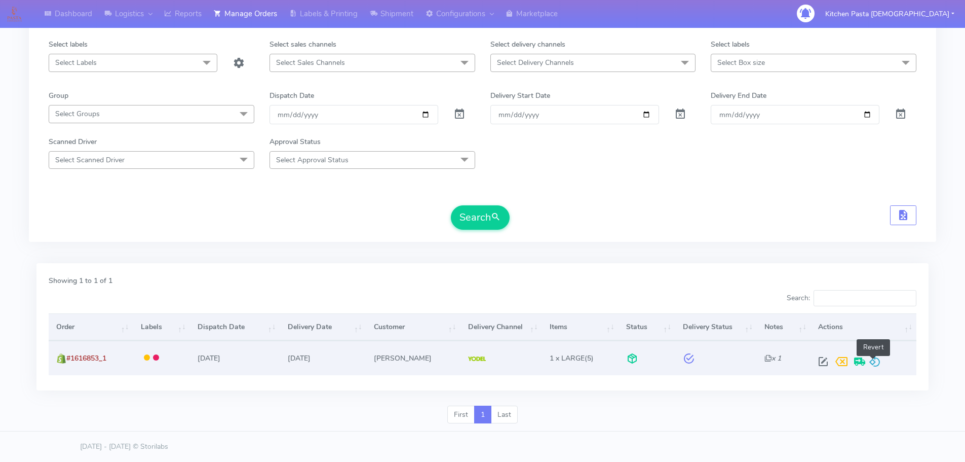
click at [869, 368] on span at bounding box center [875, 364] width 12 height 10
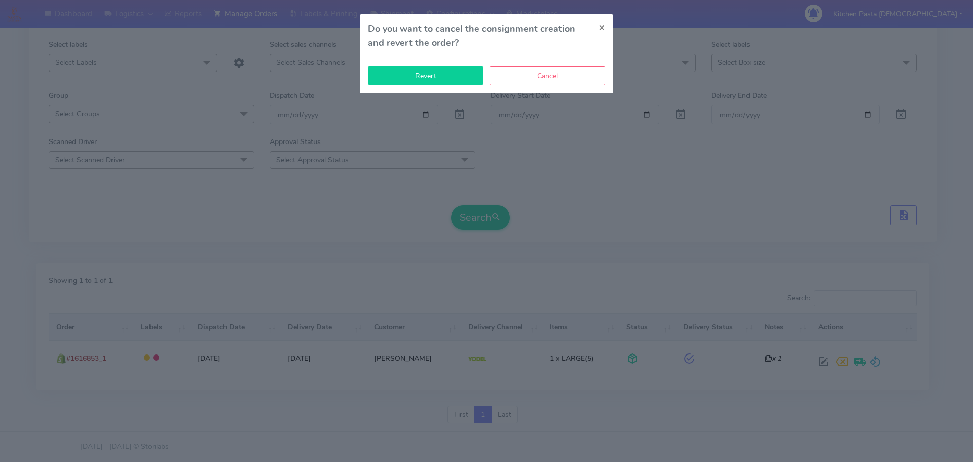
click at [419, 68] on button "Revert" at bounding box center [426, 75] width 116 height 19
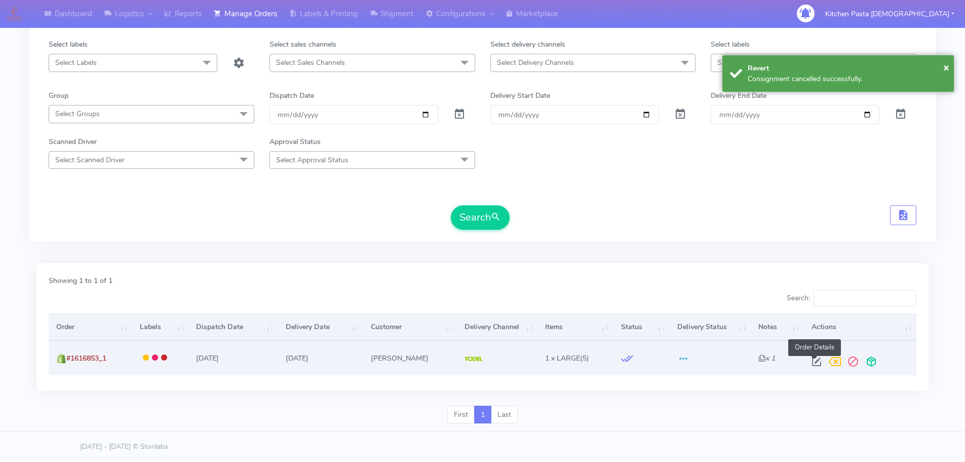
click at [816, 367] on span at bounding box center [817, 364] width 18 height 10
select select "5"
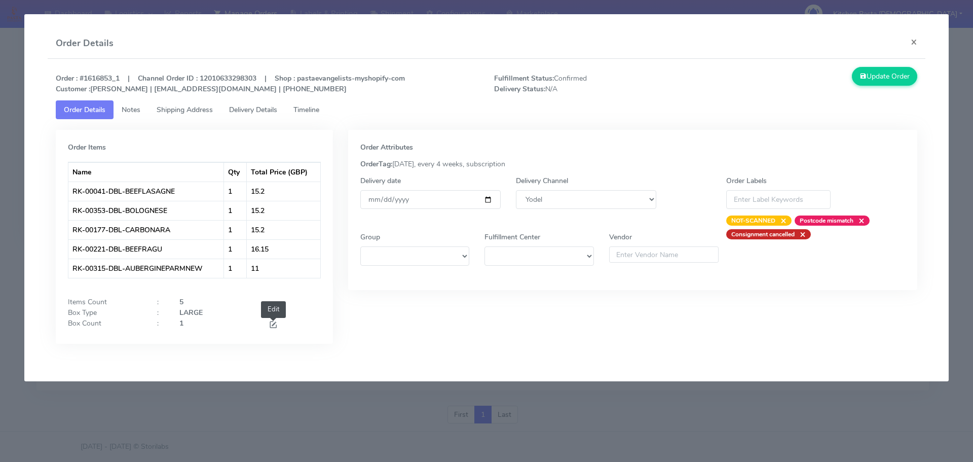
click at [272, 323] on span at bounding box center [273, 326] width 9 height 10
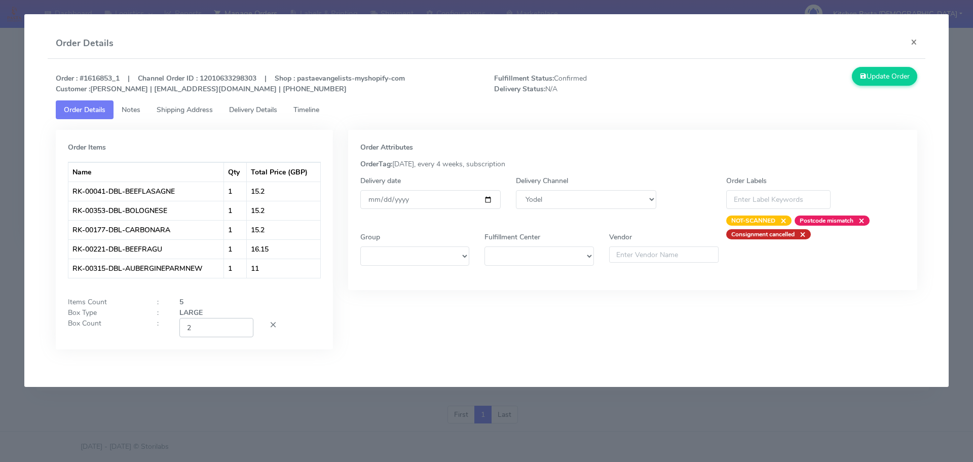
type input "2"
click at [244, 327] on input "2" at bounding box center [216, 327] width 74 height 19
click at [904, 81] on button "Update Order" at bounding box center [885, 76] width 66 height 19
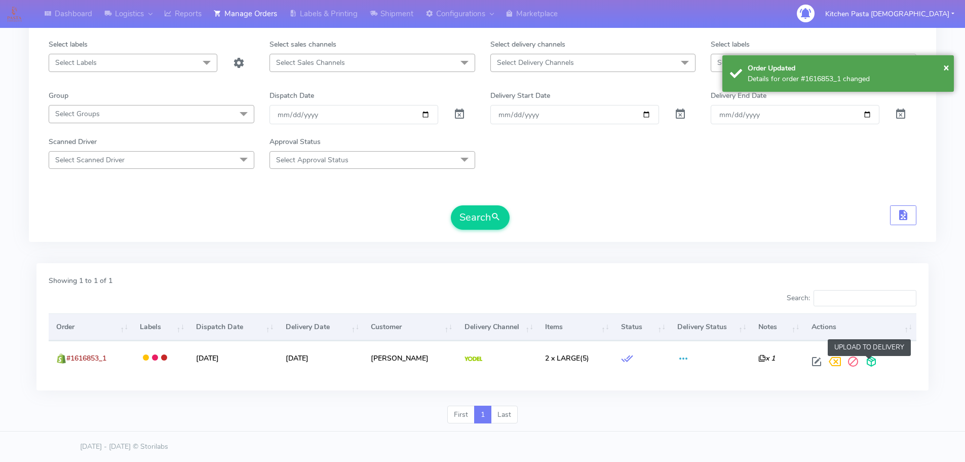
click at [865, 362] on span at bounding box center [871, 364] width 18 height 10
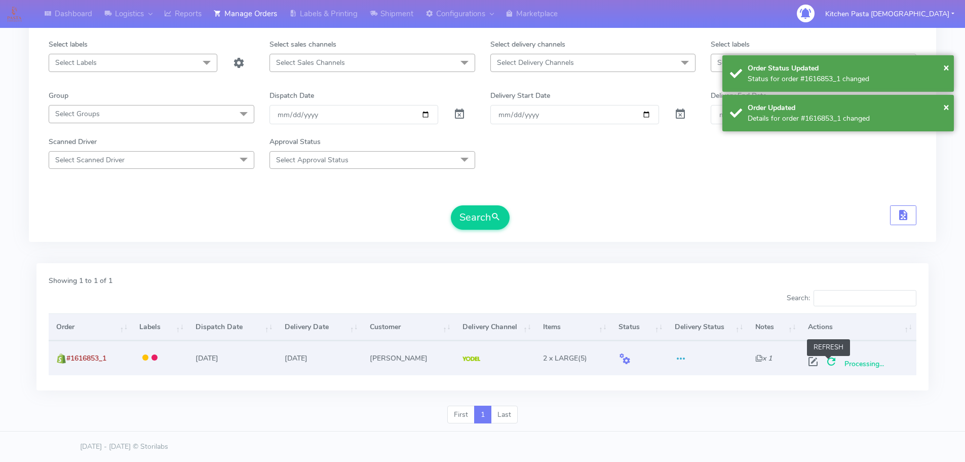
click at [828, 362] on span at bounding box center [831, 364] width 18 height 10
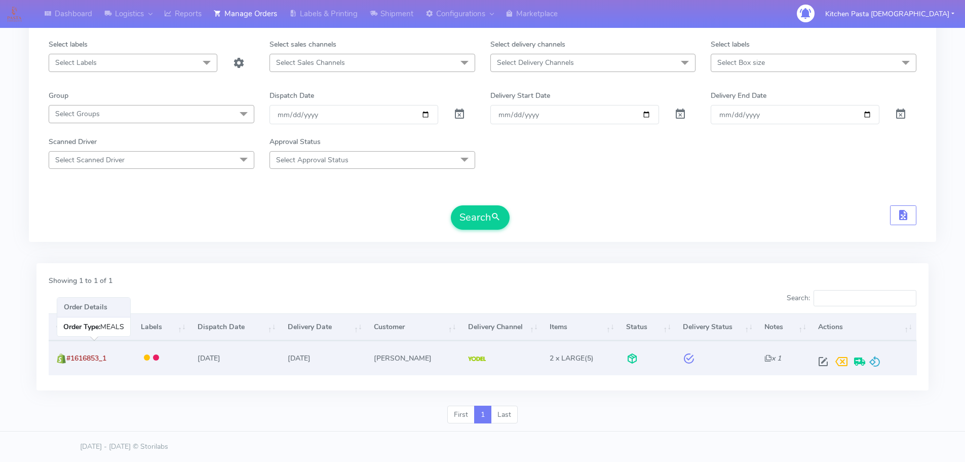
drag, startPoint x: 109, startPoint y: 353, endPoint x: 69, endPoint y: 357, distance: 40.2
click at [69, 357] on span "#1616853_1" at bounding box center [86, 358] width 40 height 10
copy span "#1616853_1"
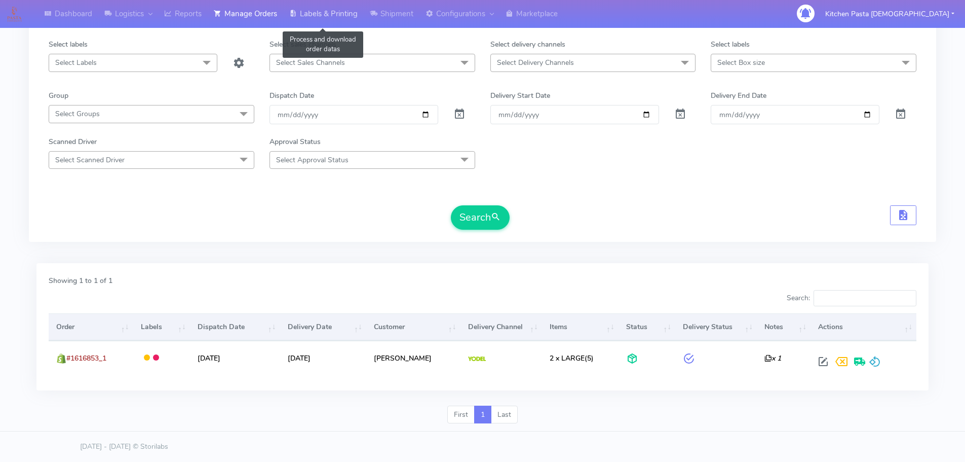
click at [344, 14] on link "Labels & Printing" at bounding box center [323, 14] width 81 height 28
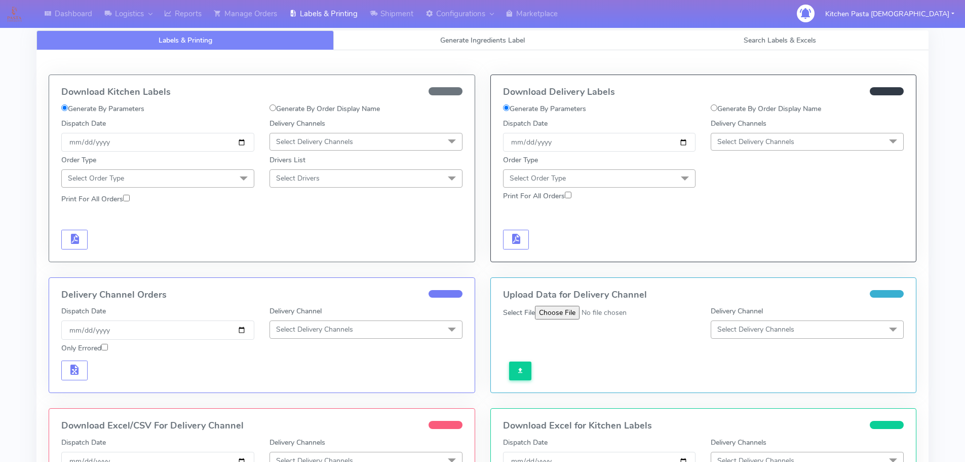
click at [758, 108] on label "Generate By Order Display Name" at bounding box center [766, 108] width 110 height 11
click at [717, 108] on input "Generate By Order Display Name" at bounding box center [714, 107] width 7 height 7
radio input "true"
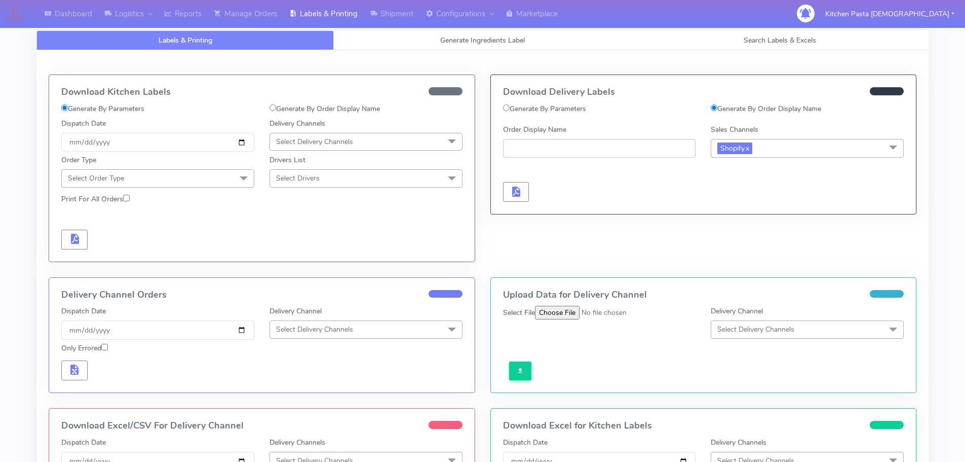
paste input "#1616853_1"
type input "#1616853_1"
click at [517, 194] on span "button" at bounding box center [516, 194] width 12 height 10
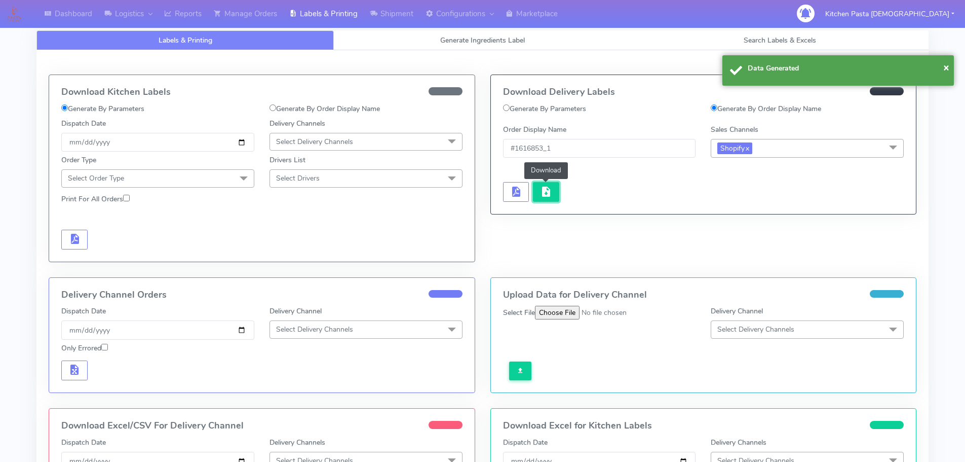
click at [545, 192] on span "button" at bounding box center [546, 194] width 12 height 10
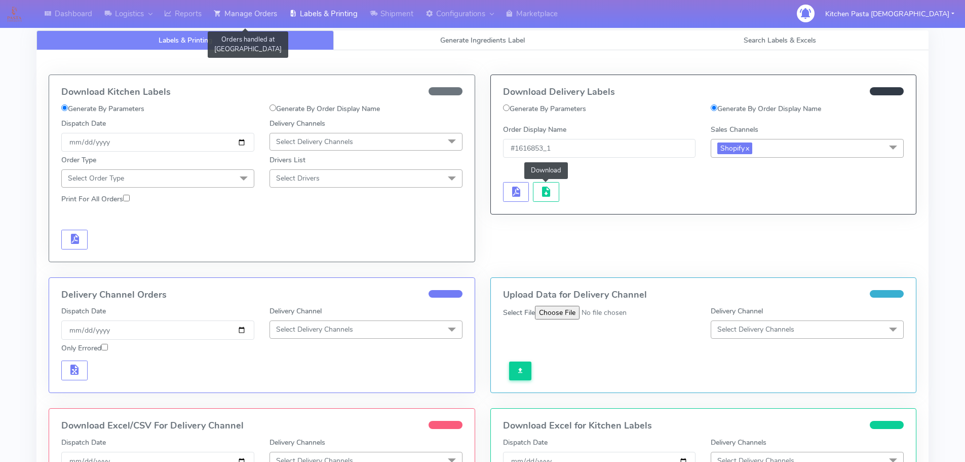
click at [234, 11] on link "Manage Orders" at bounding box center [245, 14] width 75 height 28
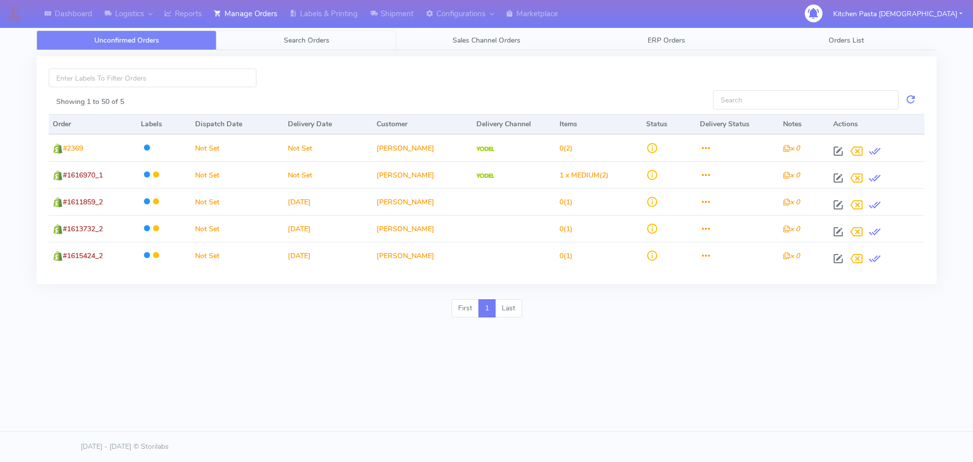
click at [273, 46] on link "Search Orders" at bounding box center [306, 40] width 180 height 20
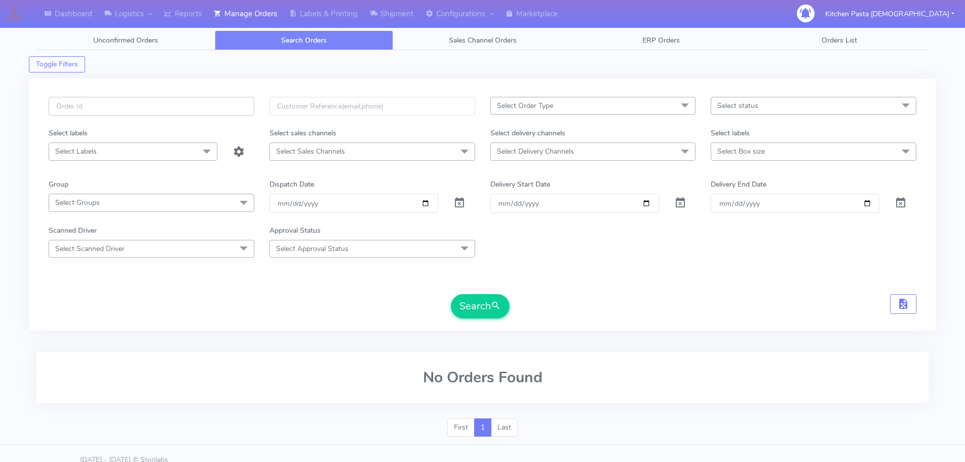
click at [212, 109] on input "text" at bounding box center [152, 106] width 206 height 19
type input "1616909"
click at [451, 294] on button "Search" at bounding box center [480, 306] width 59 height 24
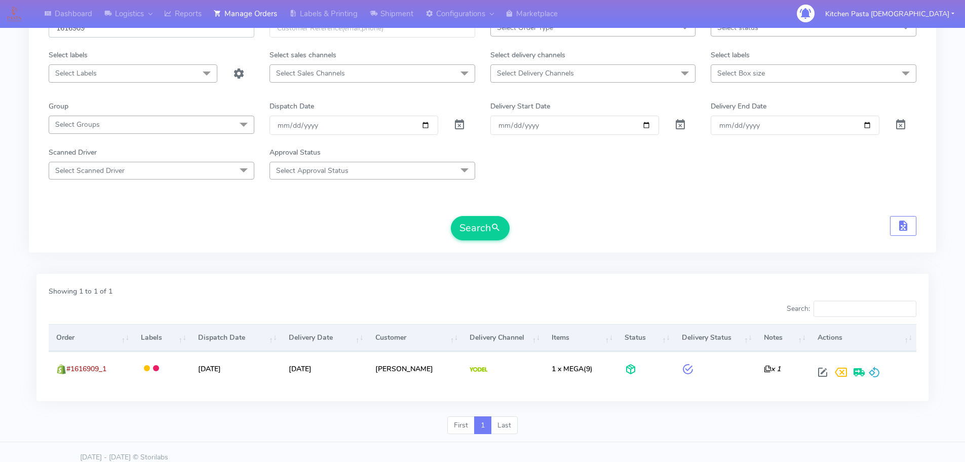
scroll to position [89, 0]
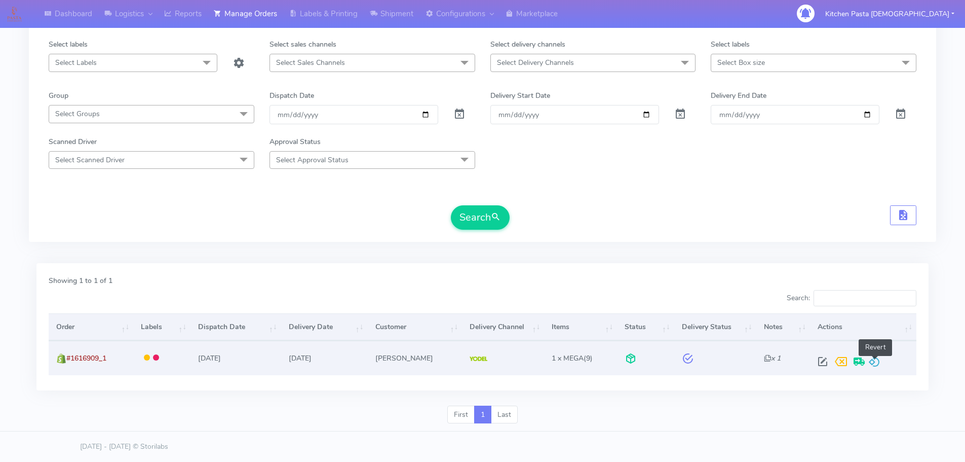
click at [873, 359] on span at bounding box center [874, 364] width 12 height 10
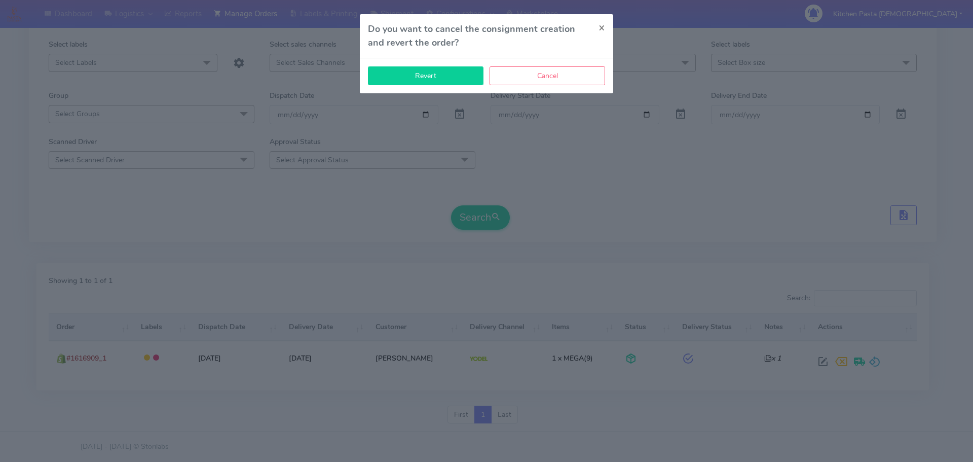
click at [420, 69] on button "Revert" at bounding box center [426, 75] width 116 height 19
click at [596, 26] on button "×" at bounding box center [601, 27] width 23 height 27
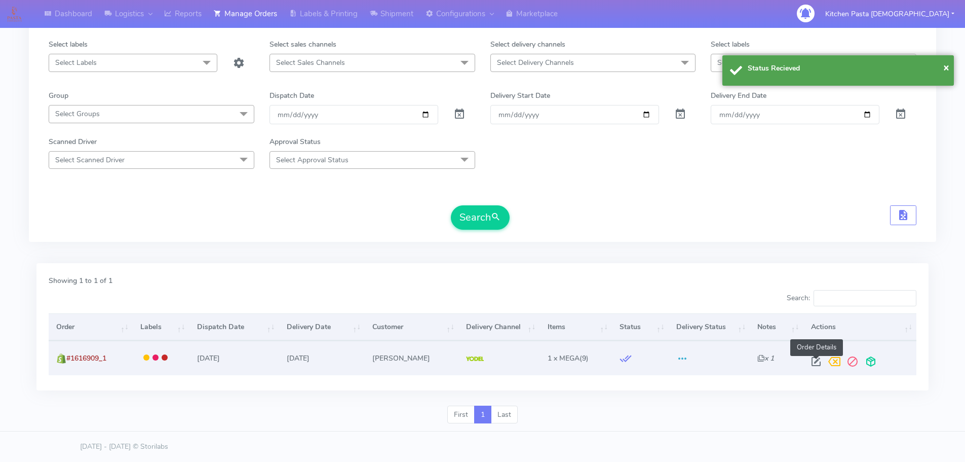
click at [817, 363] on span at bounding box center [816, 364] width 18 height 10
select select "5"
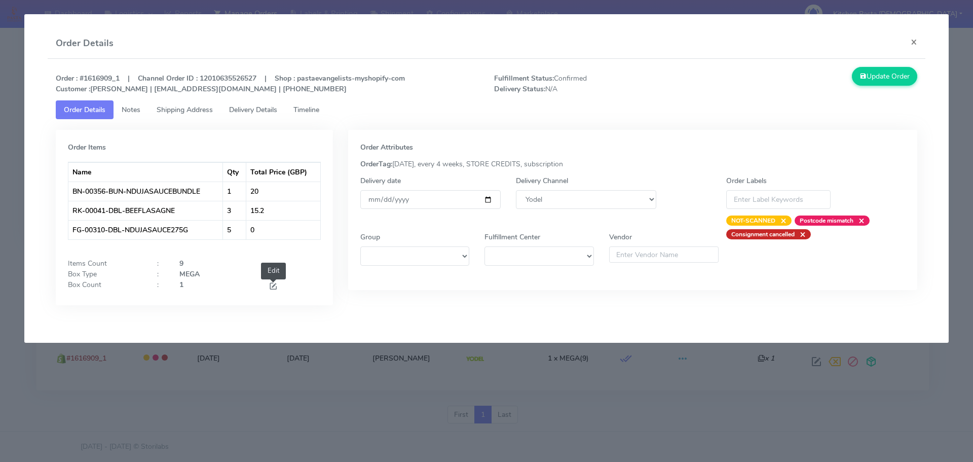
click at [272, 291] on span at bounding box center [273, 287] width 9 height 10
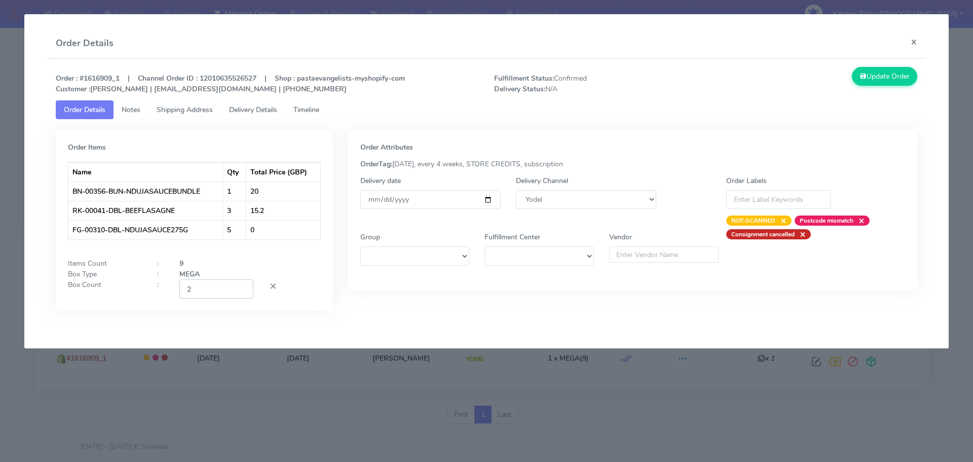
type input "2"
click at [244, 287] on input "2" at bounding box center [216, 288] width 74 height 19
click at [907, 80] on button "Update Order" at bounding box center [885, 76] width 66 height 19
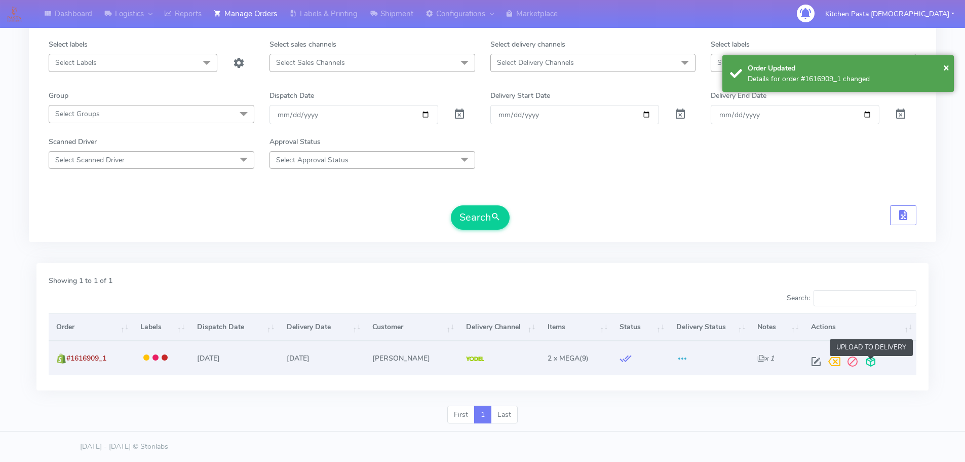
click at [879, 359] on span at bounding box center [871, 364] width 18 height 10
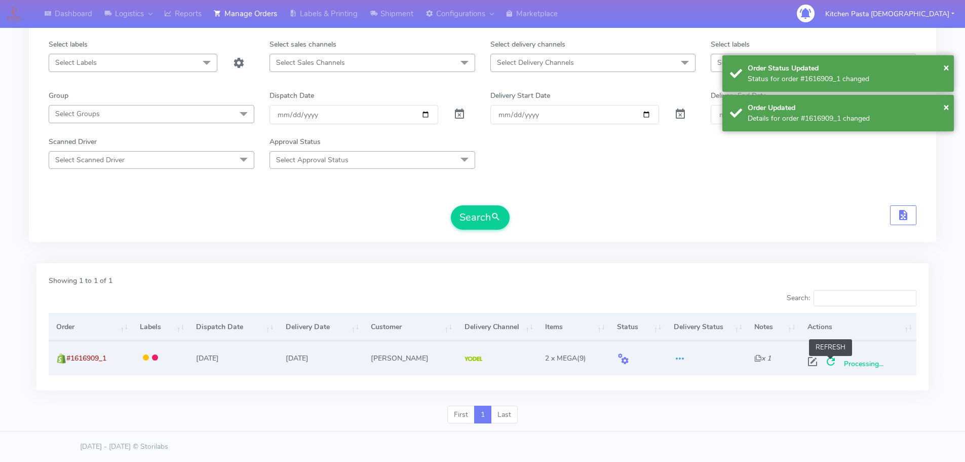
click at [835, 361] on span at bounding box center [831, 364] width 18 height 10
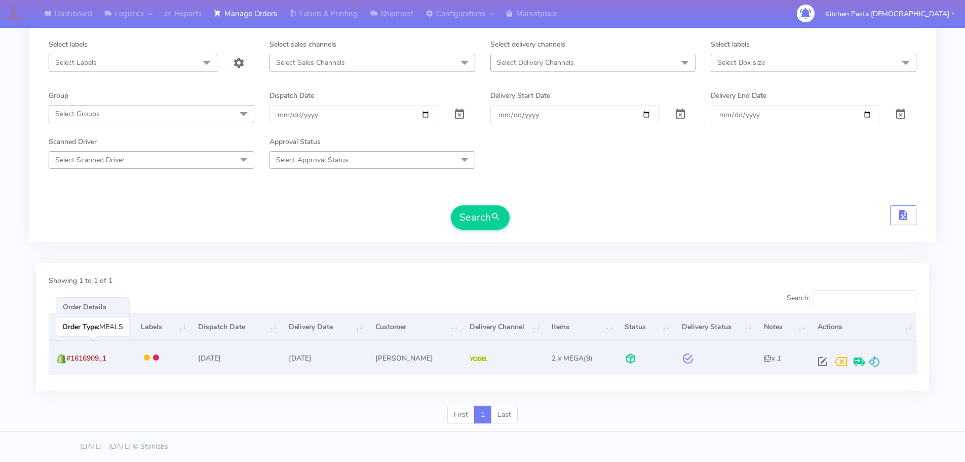
drag, startPoint x: 100, startPoint y: 345, endPoint x: 67, endPoint y: 355, distance: 33.8
click at [67, 355] on td "#1616909_1" at bounding box center [91, 357] width 85 height 34
copy span "#1616909_1"
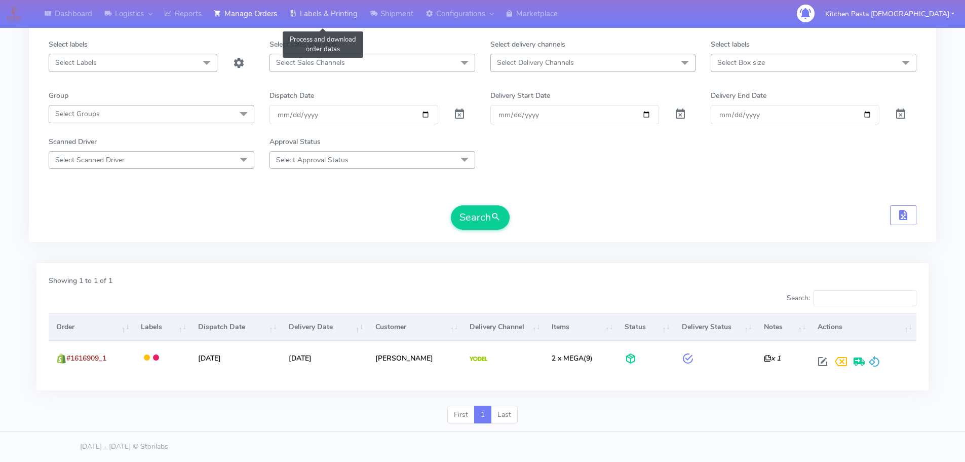
click at [338, 18] on link "Labels & Printing" at bounding box center [323, 14] width 81 height 28
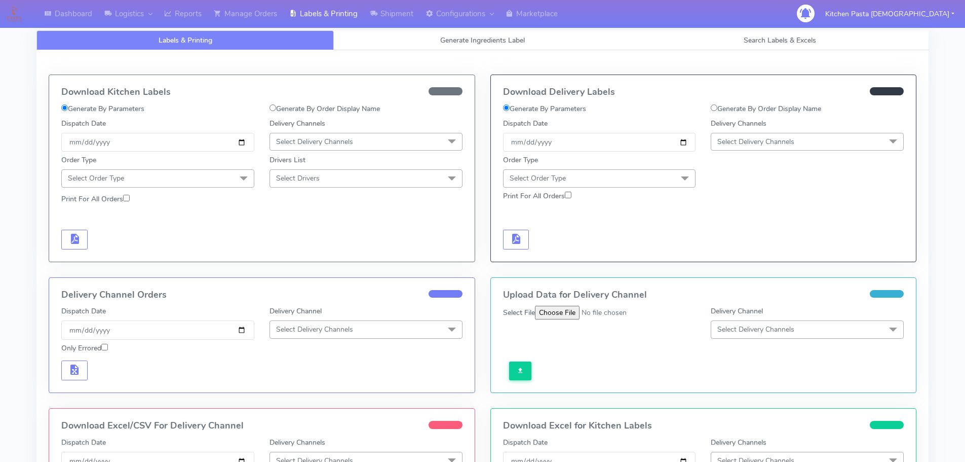
click at [744, 104] on label "Generate By Order Display Name" at bounding box center [766, 108] width 110 height 11
click at [717, 104] on input "Generate By Order Display Name" at bounding box center [714, 107] width 7 height 7
radio input "true"
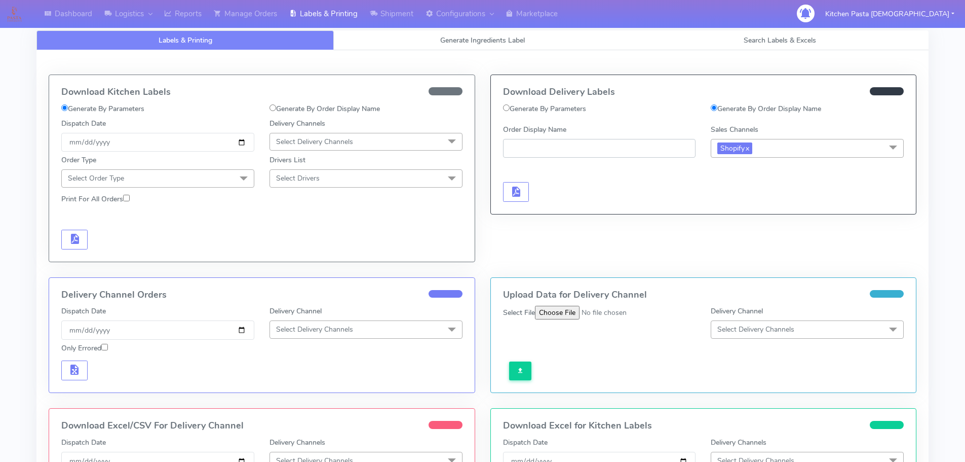
paste input "#1616909_1"
type input "#1616909_1"
click at [525, 193] on button "button" at bounding box center [516, 192] width 26 height 20
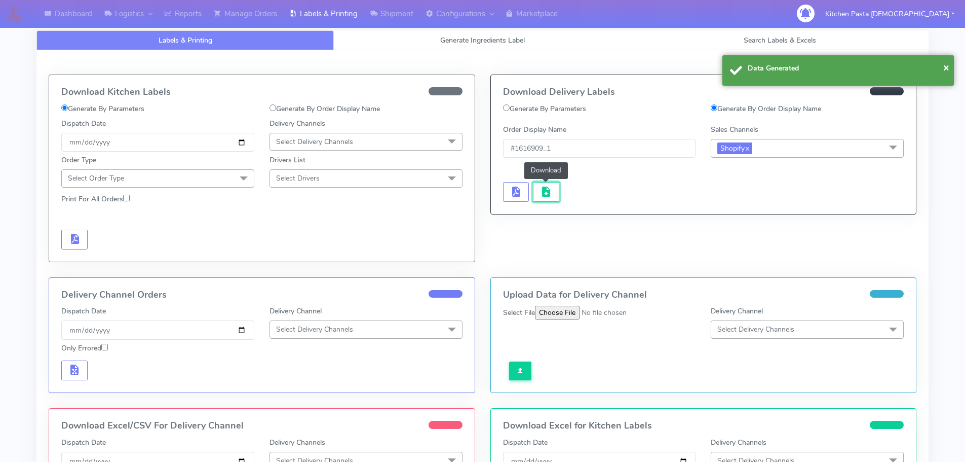
click at [533, 193] on button "button" at bounding box center [546, 192] width 26 height 20
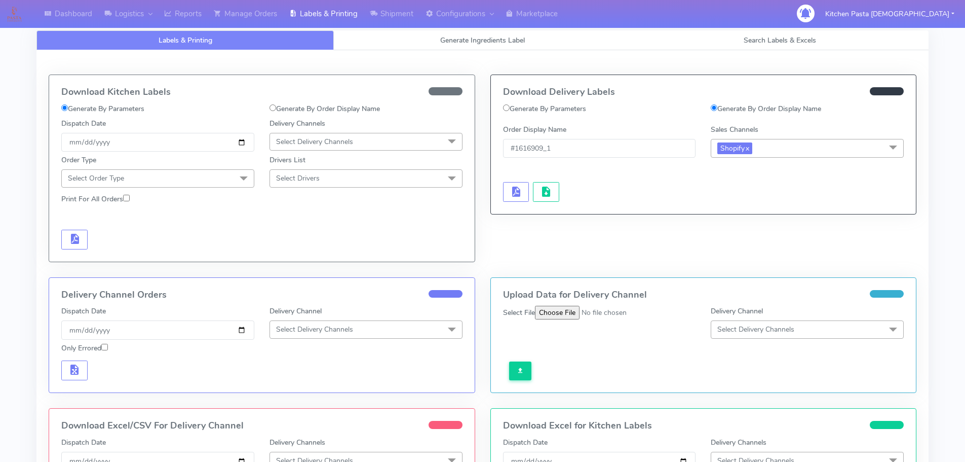
click at [791, 149] on span "Shopify x" at bounding box center [807, 148] width 193 height 19
click at [557, 106] on label "Generate By Parameters" at bounding box center [544, 108] width 83 height 11
click at [510, 106] on input "Generate By Parameters" at bounding box center [506, 107] width 7 height 7
radio input "true"
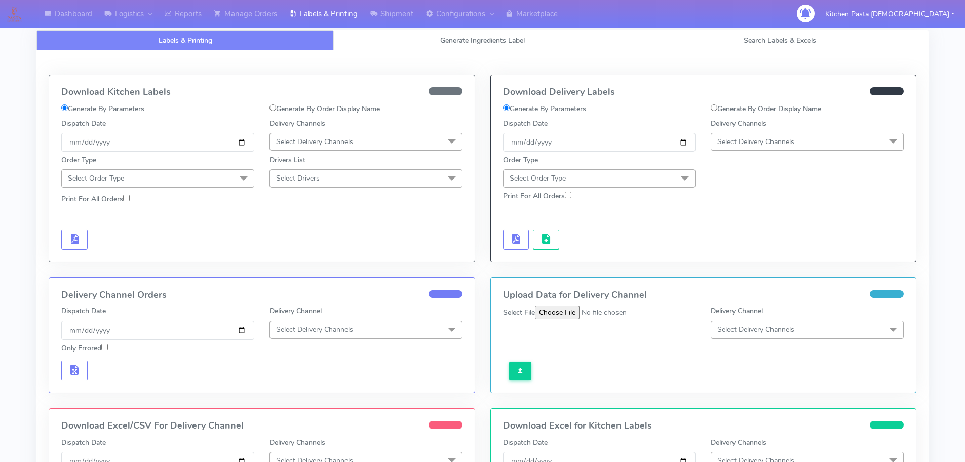
click at [753, 138] on span "Select Delivery Channels" at bounding box center [755, 142] width 77 height 10
click at [733, 257] on div "Yodel" at bounding box center [807, 255] width 182 height 11
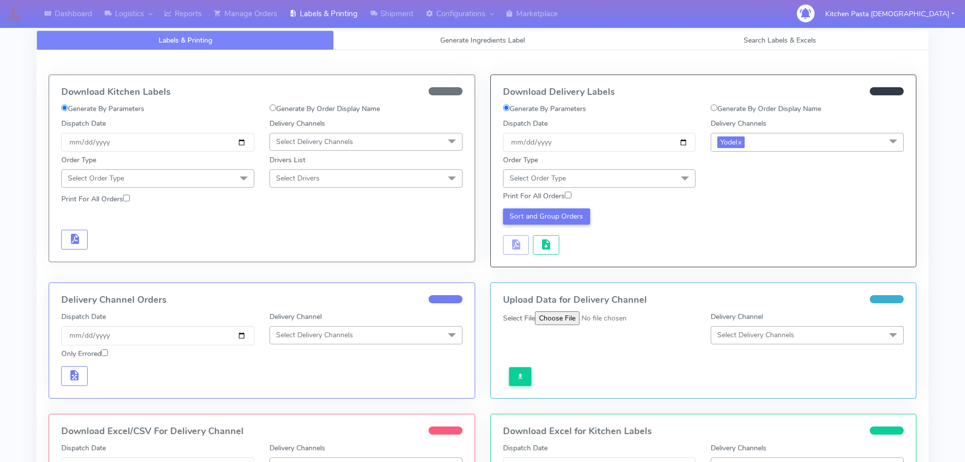
click at [667, 179] on span "Select Order Type" at bounding box center [599, 178] width 193 height 18
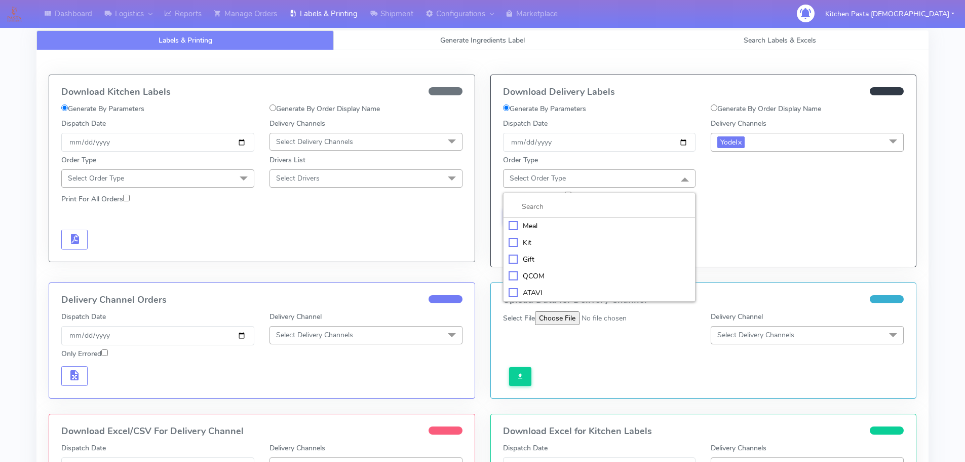
click at [539, 220] on div "Meal" at bounding box center [600, 225] width 182 height 11
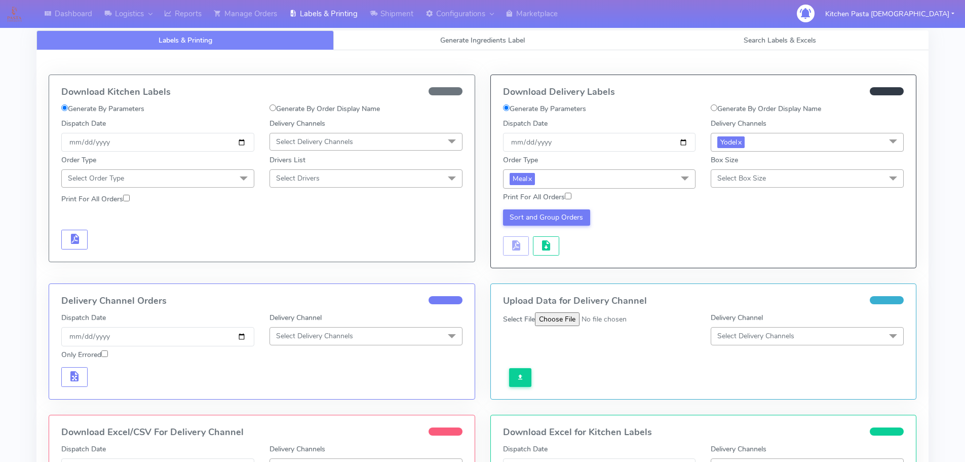
click at [724, 180] on span "Select Box Size" at bounding box center [741, 178] width 49 height 10
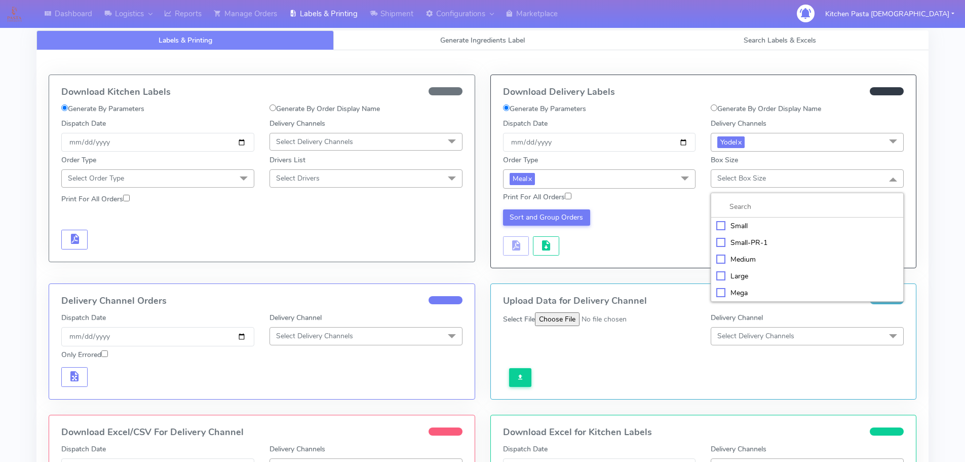
click at [726, 221] on div "Small" at bounding box center [807, 225] width 182 height 11
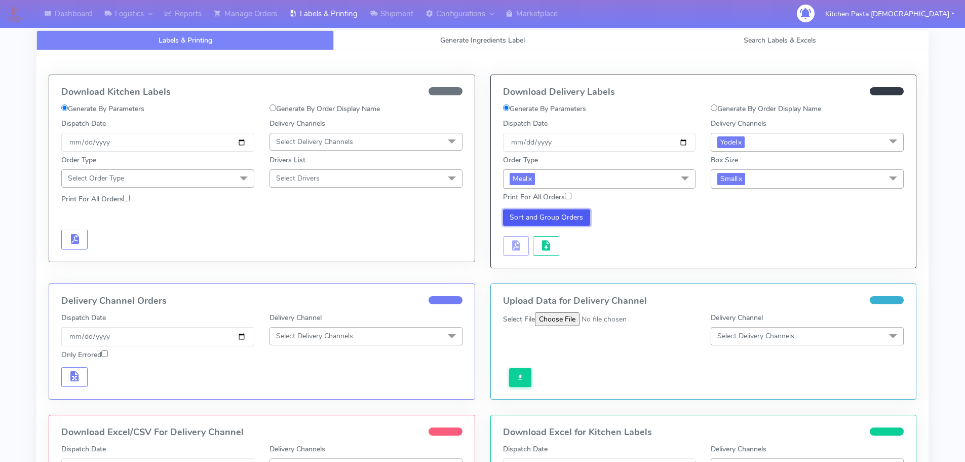
click at [530, 217] on button "Sort and Group Orders" at bounding box center [547, 217] width 88 height 16
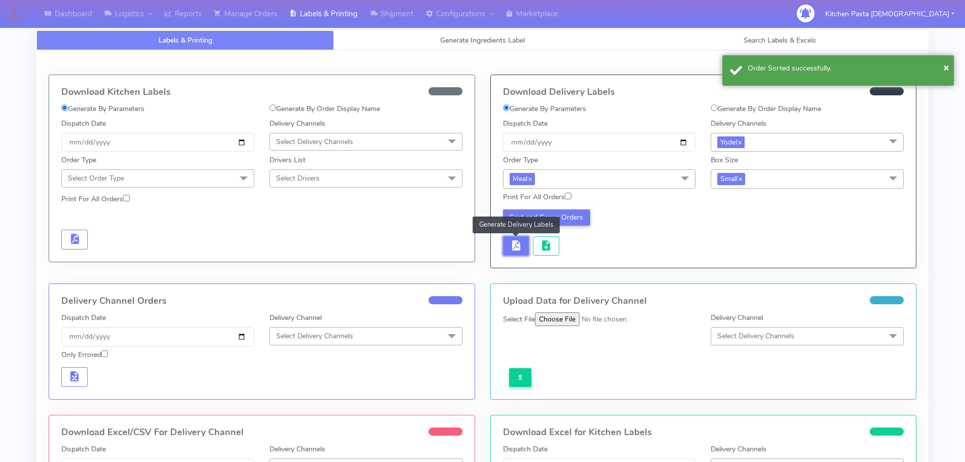
click at [519, 243] on span "button" at bounding box center [516, 248] width 12 height 10
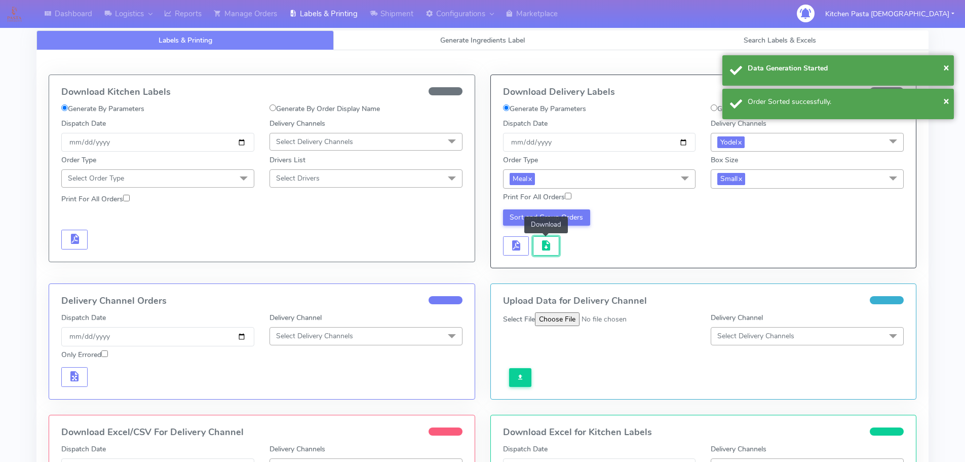
click at [539, 246] on button "button" at bounding box center [546, 246] width 26 height 20
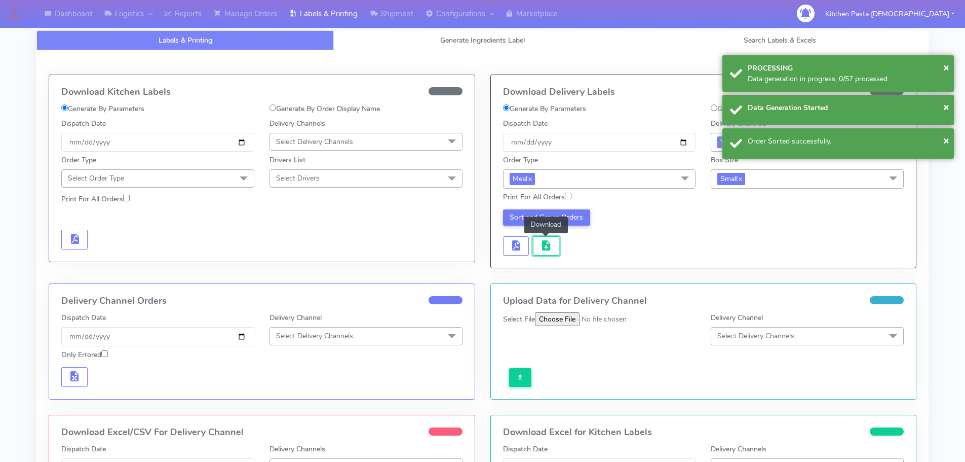
click at [539, 246] on button "button" at bounding box center [546, 246] width 26 height 20
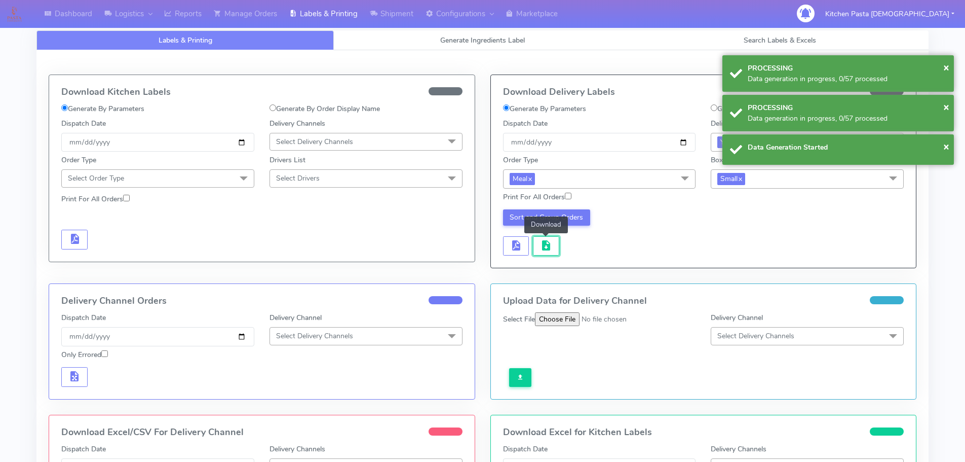
click at [539, 246] on button "button" at bounding box center [546, 246] width 26 height 20
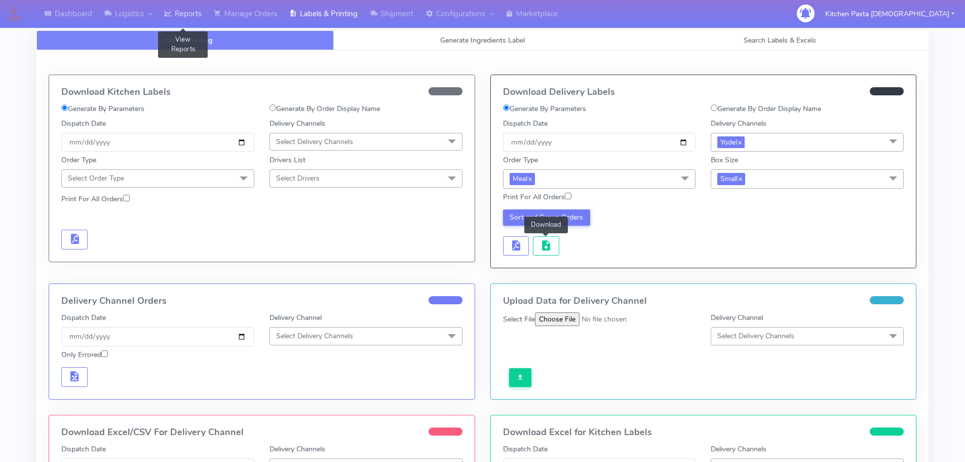
click at [180, 18] on link "Reports" at bounding box center [183, 14] width 50 height 28
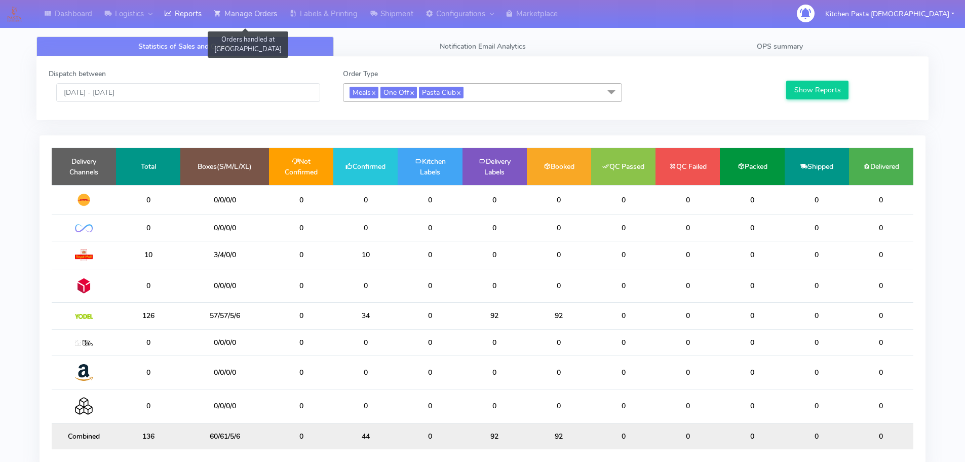
drag, startPoint x: 245, startPoint y: 15, endPoint x: 269, endPoint y: 14, distance: 24.3
click at [246, 14] on link "Manage Orders" at bounding box center [245, 14] width 75 height 28
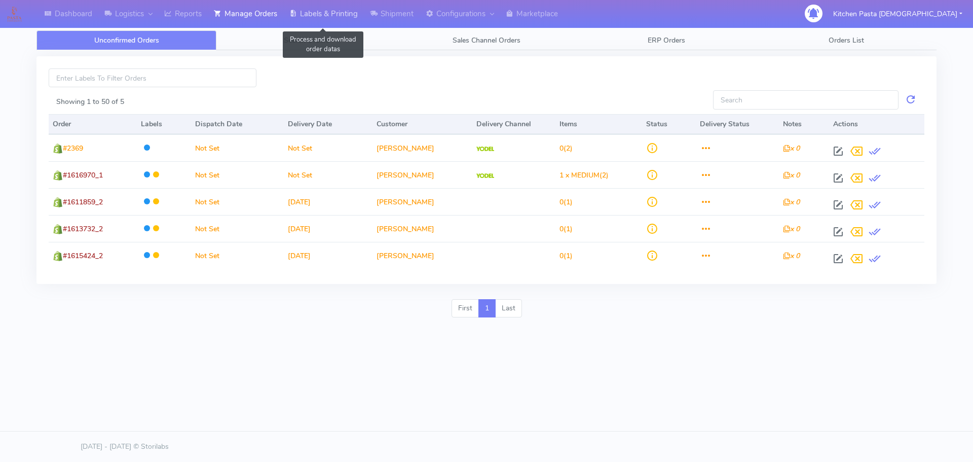
click at [306, 13] on link "Labels & Printing" at bounding box center [323, 14] width 81 height 28
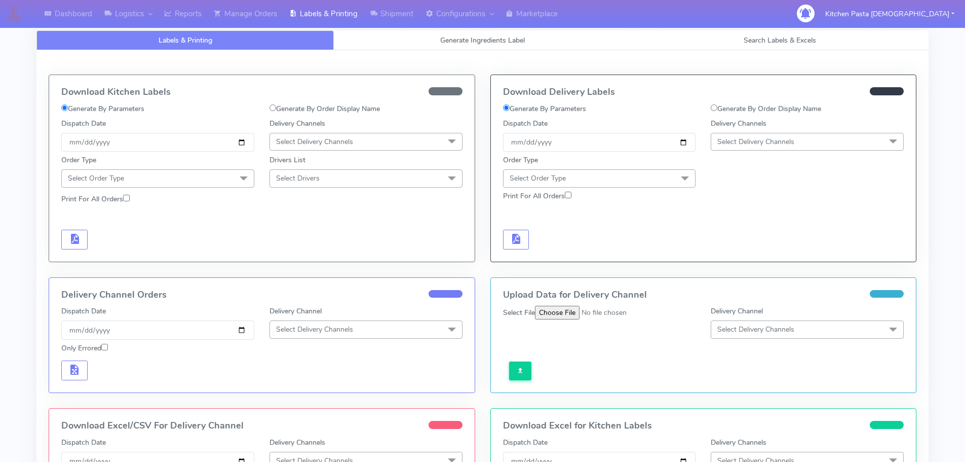
click at [320, 139] on span "Select Delivery Channels" at bounding box center [314, 142] width 77 height 10
click at [303, 217] on div "Royal Mail" at bounding box center [366, 222] width 182 height 11
click at [223, 173] on span "Select Order Type" at bounding box center [157, 178] width 193 height 18
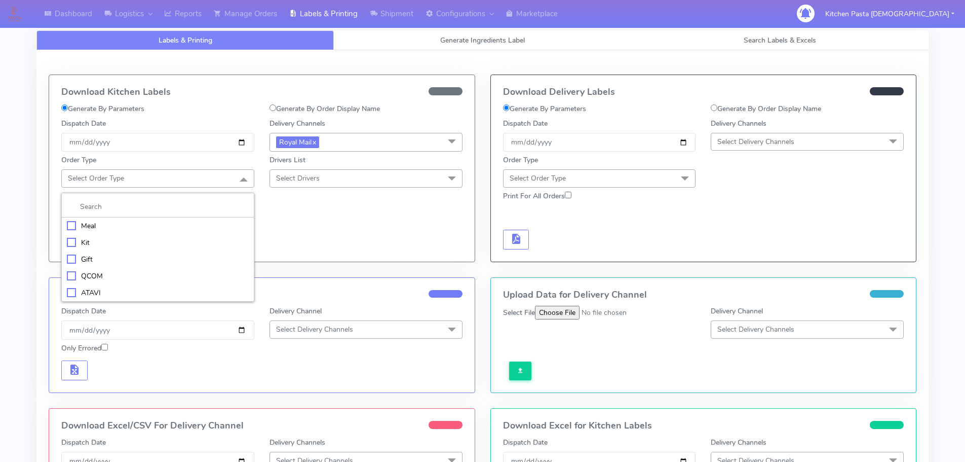
click at [183, 224] on div "Meal" at bounding box center [158, 225] width 182 height 11
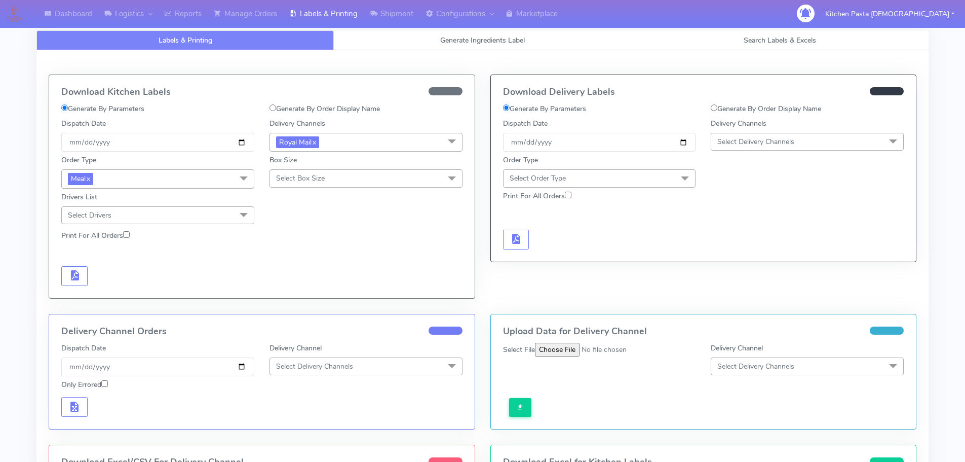
click at [319, 183] on span "Select Box Size" at bounding box center [300, 178] width 49 height 10
click at [287, 261] on div "Medium" at bounding box center [366, 259] width 182 height 11
click at [62, 274] on button "button" at bounding box center [74, 276] width 26 height 20
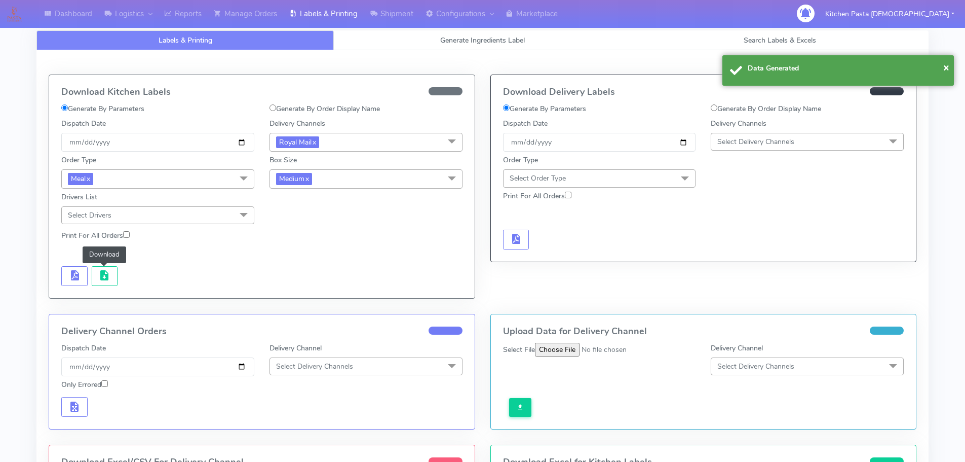
click at [105, 282] on span "button" at bounding box center [104, 278] width 12 height 10
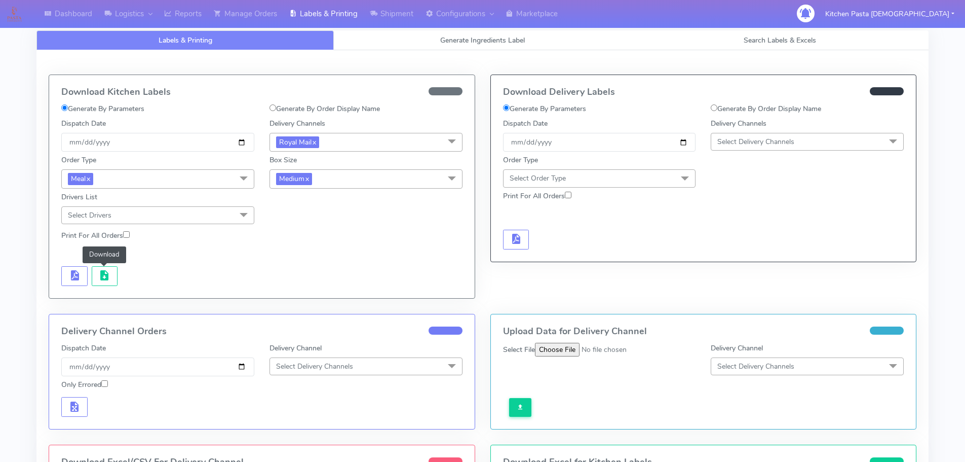
click at [334, 176] on span "Medium x" at bounding box center [366, 178] width 193 height 19
click at [300, 235] on li "Small-PR-1" at bounding box center [366, 243] width 192 height 17
checkbox input "true"
checkbox input "false"
drag, startPoint x: 401, startPoint y: 178, endPoint x: 332, endPoint y: 227, distance: 84.6
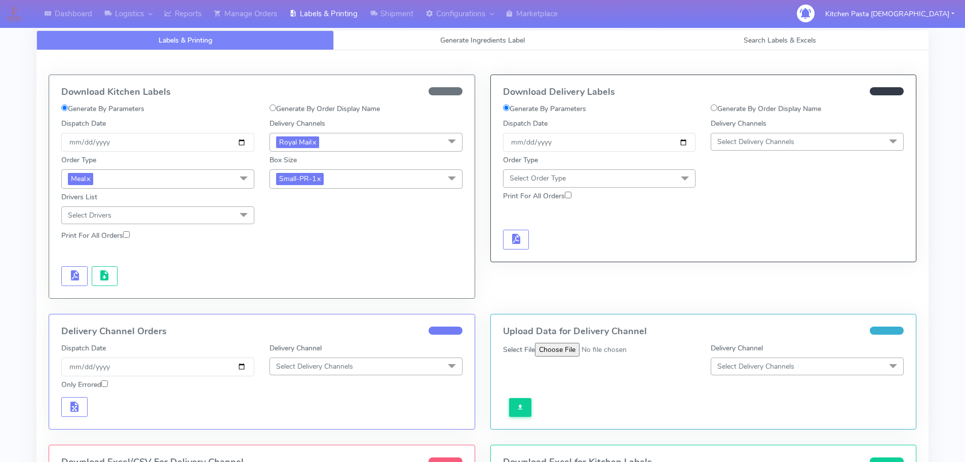
click at [401, 178] on span "Small-PR-1 x" at bounding box center [366, 178] width 193 height 19
click at [334, 224] on div "Small" at bounding box center [366, 226] width 182 height 11
click at [82, 274] on button "button" at bounding box center [74, 276] width 26 height 20
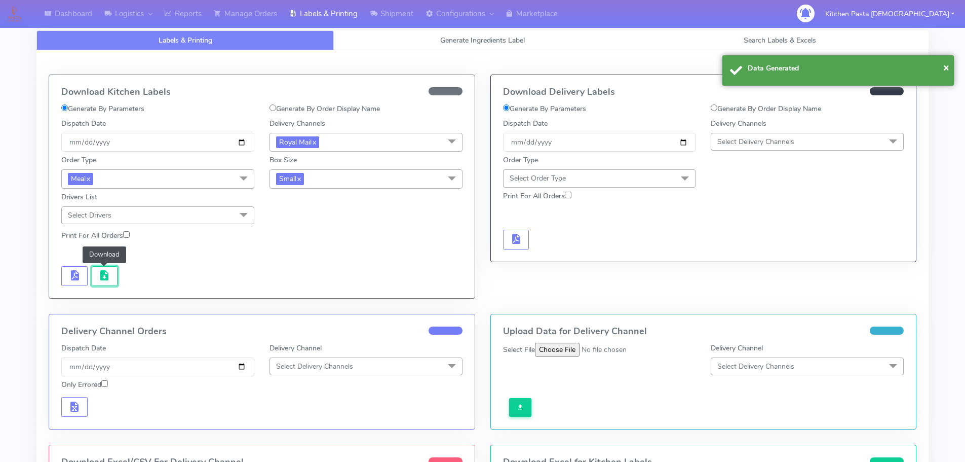
click at [97, 275] on button "button" at bounding box center [105, 276] width 26 height 20
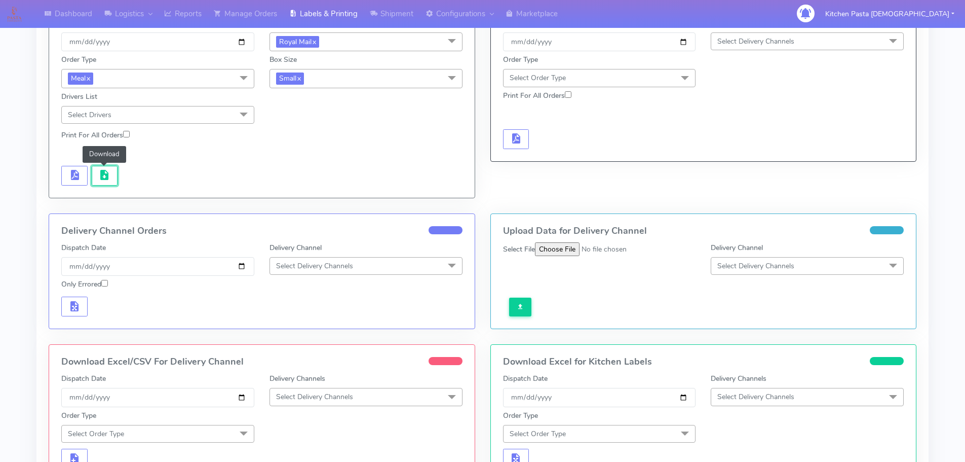
scroll to position [101, 0]
click at [313, 389] on span "Select Delivery Channels" at bounding box center [366, 396] width 193 height 18
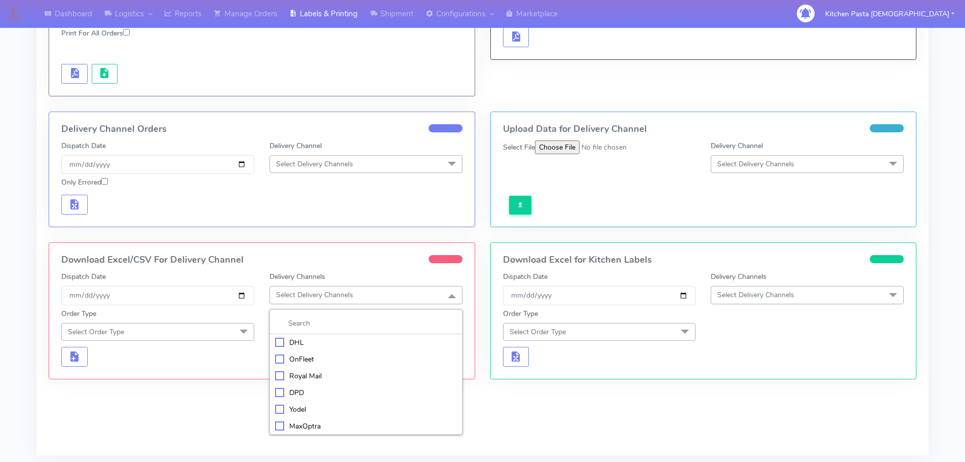
scroll to position [203, 0]
click at [319, 375] on div "Royal Mail" at bounding box center [366, 375] width 182 height 11
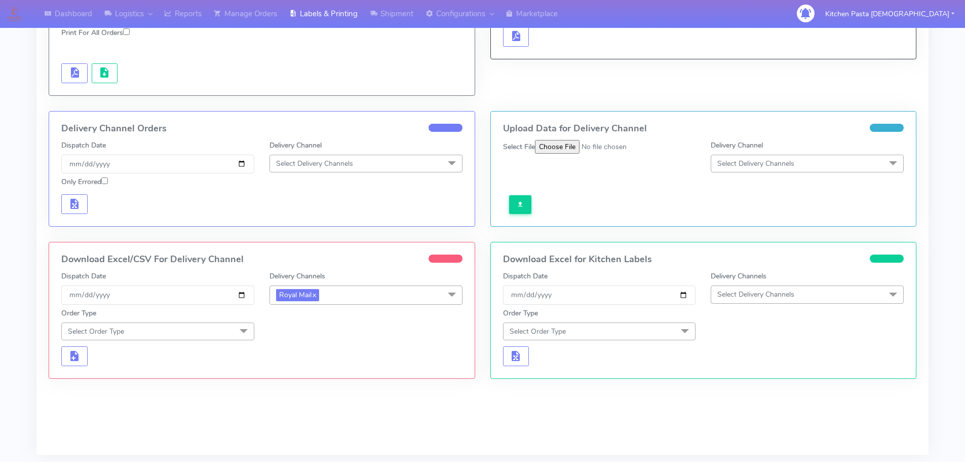
click at [177, 330] on span "Select Order Type" at bounding box center [157, 331] width 193 height 18
click at [158, 381] on div "Meal" at bounding box center [158, 378] width 182 height 11
click at [318, 324] on span "Select Box Size" at bounding box center [366, 331] width 193 height 18
click at [307, 414] on div "Medium" at bounding box center [366, 411] width 182 height 11
click at [77, 363] on span "button" at bounding box center [74, 359] width 12 height 10
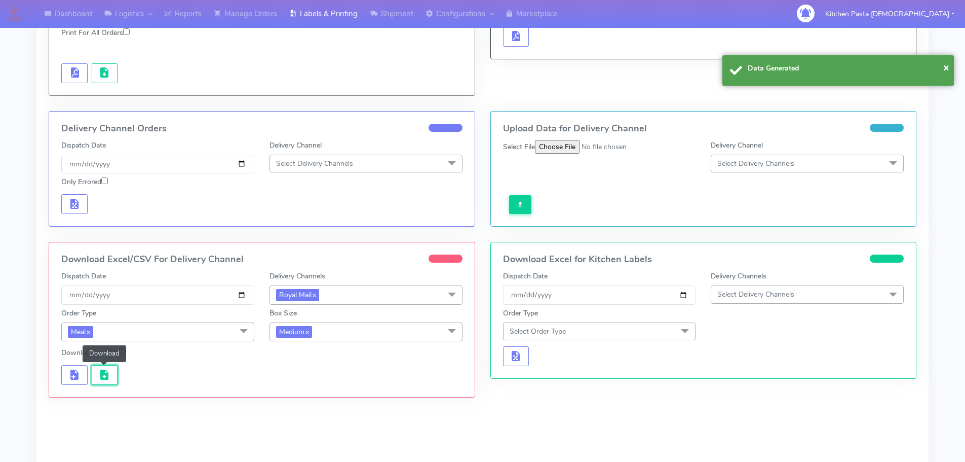
click at [101, 372] on span "button" at bounding box center [104, 377] width 12 height 10
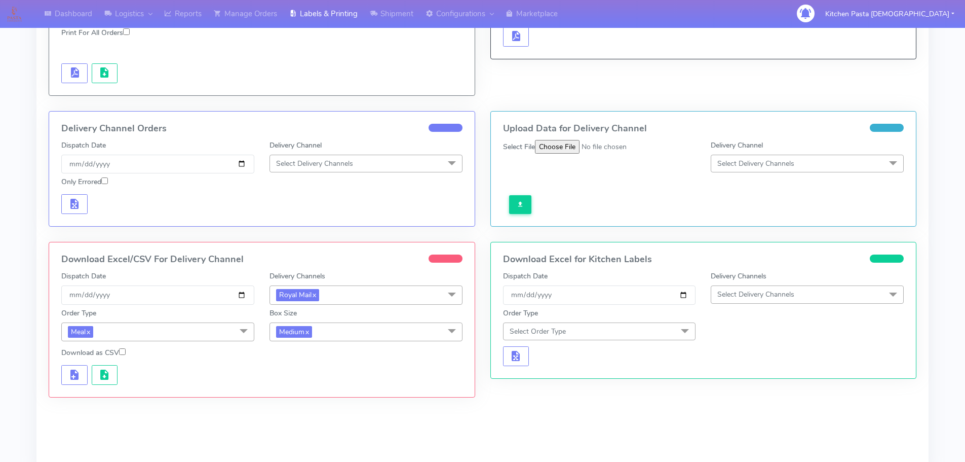
click at [383, 332] on span "Medium x" at bounding box center [366, 331] width 193 height 19
click at [331, 378] on div "Small" at bounding box center [366, 379] width 182 height 11
click at [76, 372] on span "button" at bounding box center [74, 377] width 12 height 10
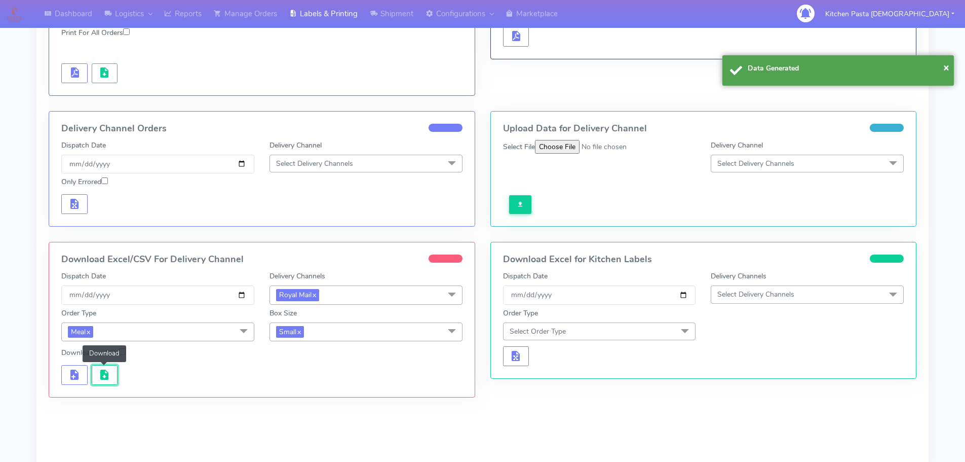
click at [106, 374] on span "button" at bounding box center [104, 377] width 12 height 10
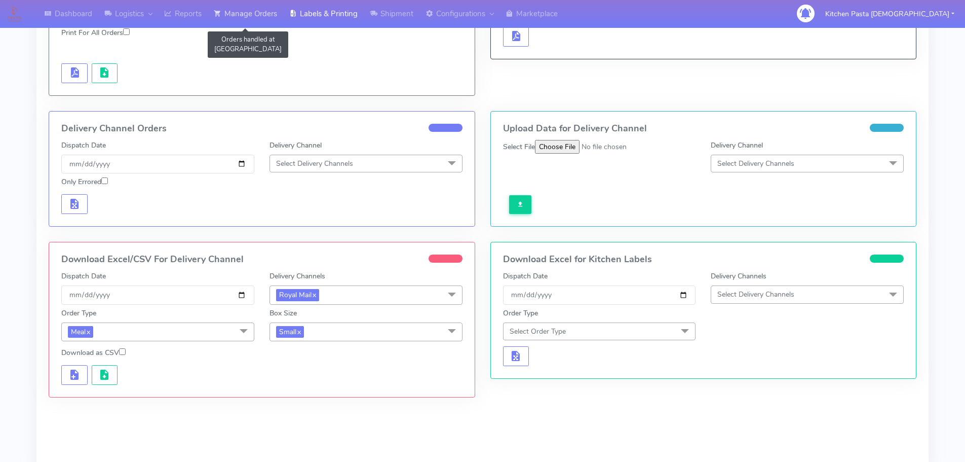
click at [275, 11] on link "Manage Orders" at bounding box center [245, 14] width 75 height 28
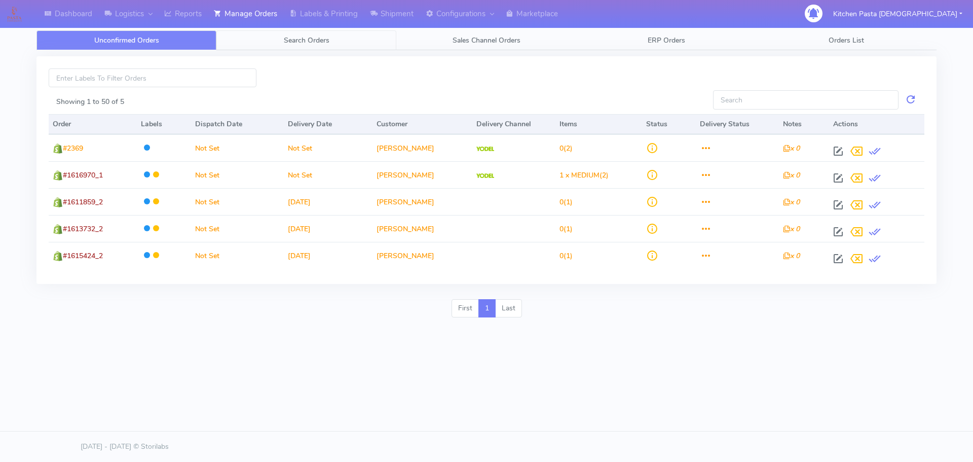
click at [363, 46] on link "Search Orders" at bounding box center [306, 40] width 180 height 20
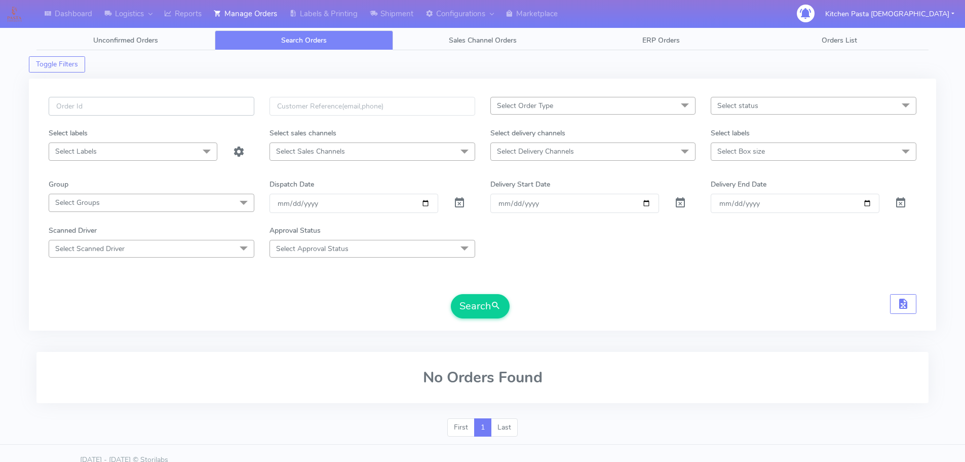
paste input "#1616841_1"
type input "#1616841_1"
click at [472, 294] on button "Search" at bounding box center [480, 306] width 59 height 24
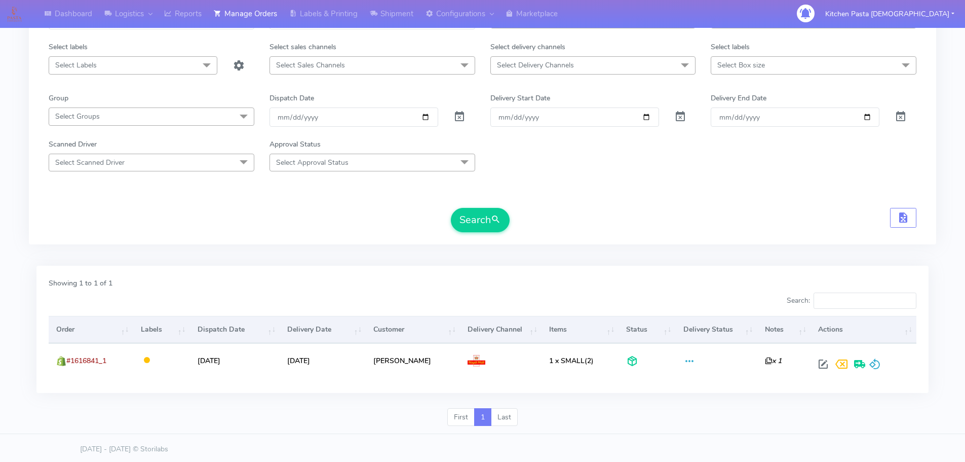
scroll to position [89, 0]
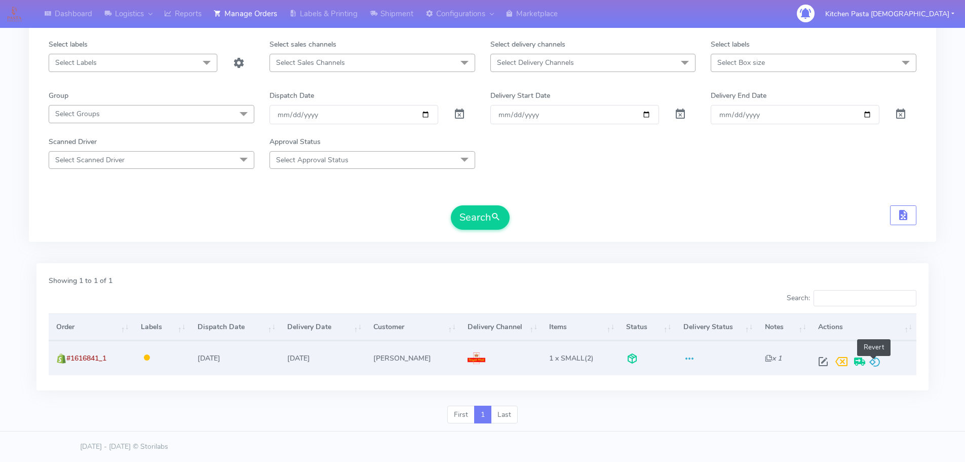
click at [873, 364] on span at bounding box center [875, 364] width 12 height 10
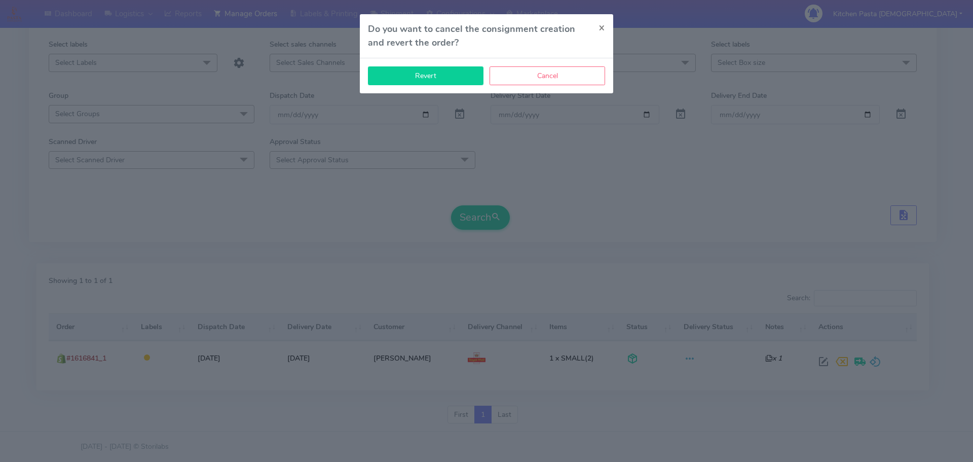
click at [423, 72] on button "Revert" at bounding box center [426, 75] width 116 height 19
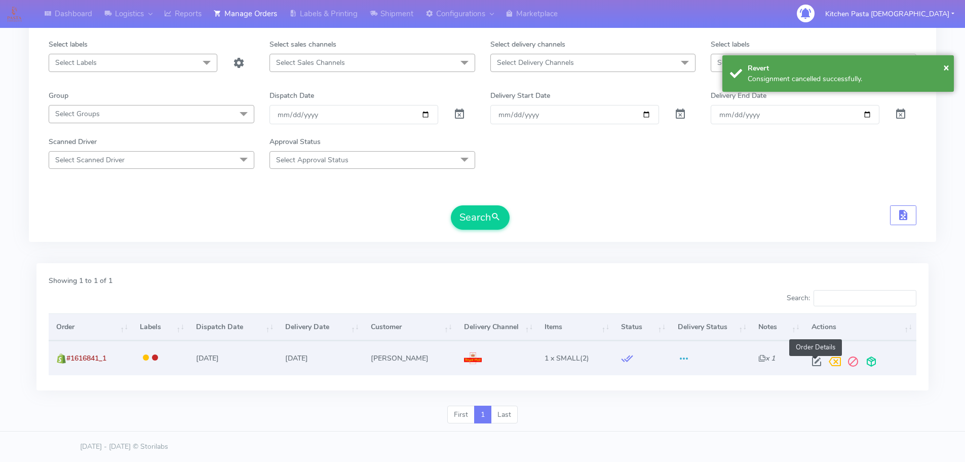
click at [818, 362] on span at bounding box center [817, 364] width 18 height 10
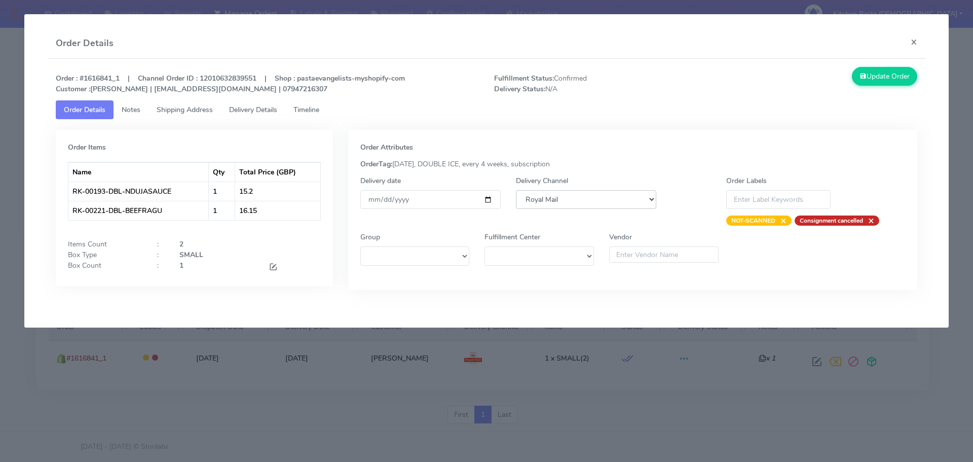
click at [583, 203] on select "DHL OnFleet Royal Mail DPD Yodel MaxOptra Amazon Collection" at bounding box center [586, 199] width 140 height 19
select select "5"
click at [516, 190] on select "DHL OnFleet Royal Mail DPD Yodel MaxOptra Amazon Collection" at bounding box center [586, 199] width 140 height 19
click at [874, 76] on button "Update Order" at bounding box center [885, 76] width 66 height 19
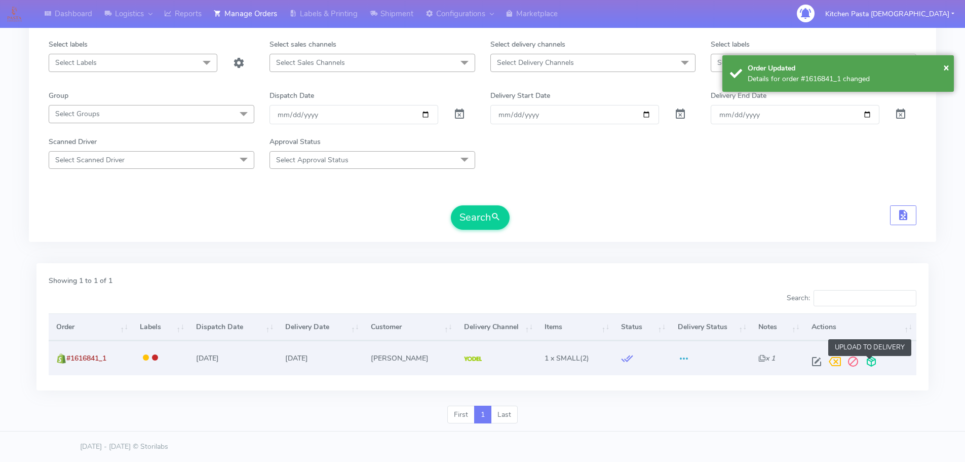
click at [868, 367] on span at bounding box center [871, 364] width 18 height 10
click at [833, 365] on span at bounding box center [831, 364] width 18 height 10
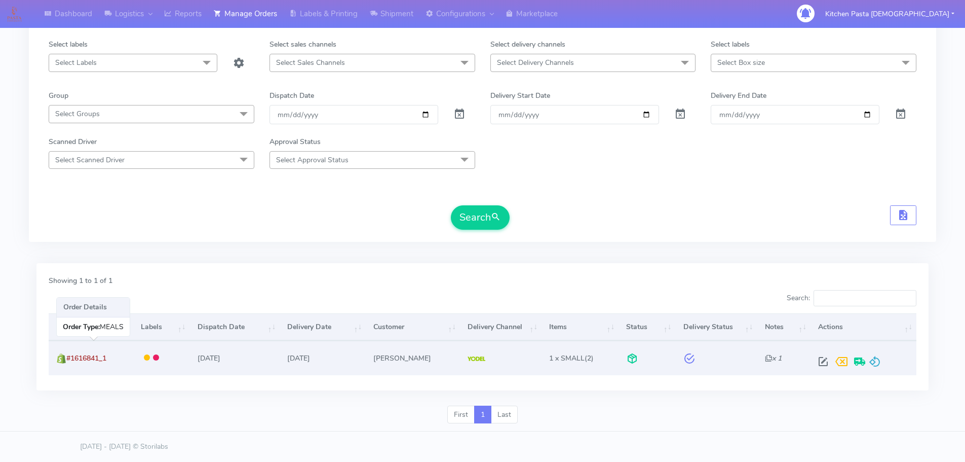
drag, startPoint x: 123, startPoint y: 362, endPoint x: 68, endPoint y: 362, distance: 54.7
click at [68, 362] on td "#1616841_1" at bounding box center [91, 357] width 84 height 34
copy span "#1616841_1"
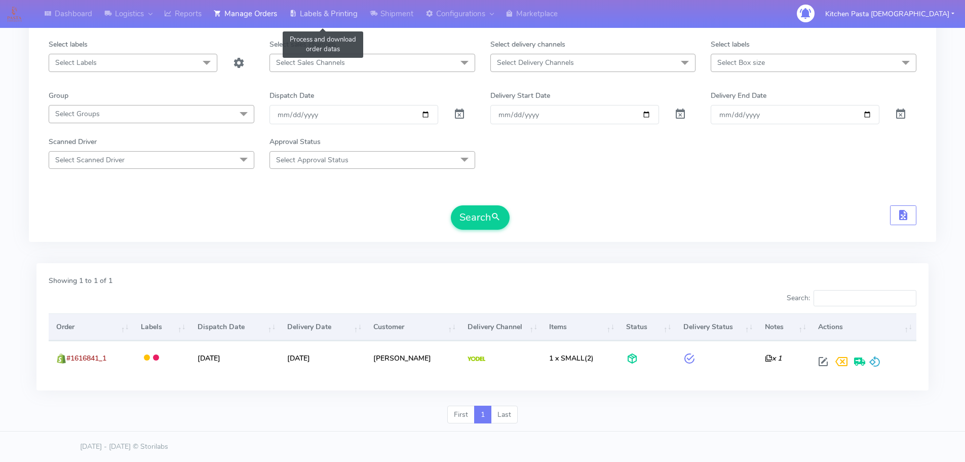
drag, startPoint x: 323, startPoint y: 14, endPoint x: 354, endPoint y: 1, distance: 33.6
click at [323, 14] on link "Labels & Printing" at bounding box center [323, 14] width 81 height 28
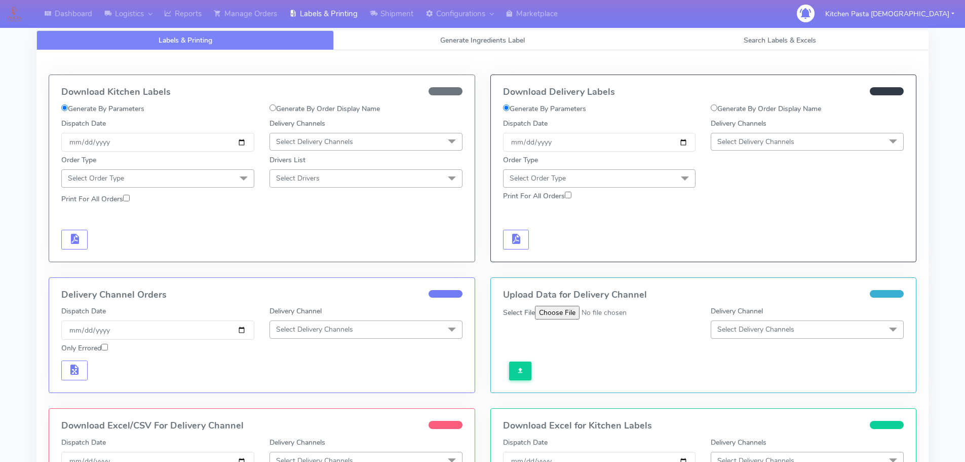
click at [758, 108] on label "Generate By Order Display Name" at bounding box center [766, 108] width 110 height 11
click at [717, 108] on input "Generate By Order Display Name" at bounding box center [714, 107] width 7 height 7
radio input "true"
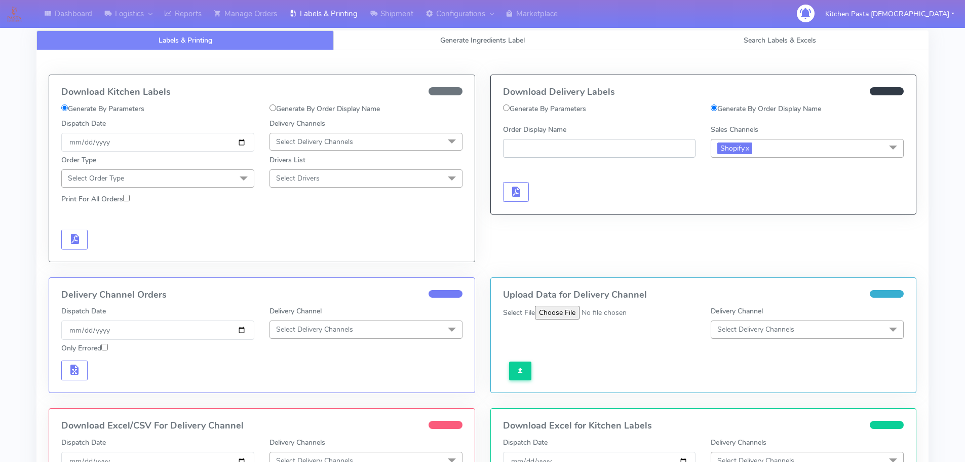
paste input "#1616841_1"
type input "#1616841_1"
click at [515, 189] on span "button" at bounding box center [516, 194] width 12 height 10
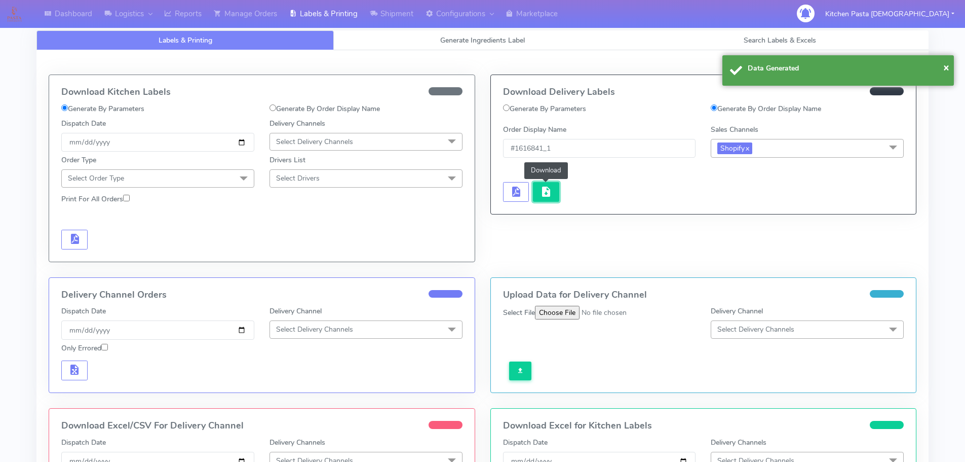
click at [542, 189] on span "button" at bounding box center [546, 194] width 12 height 10
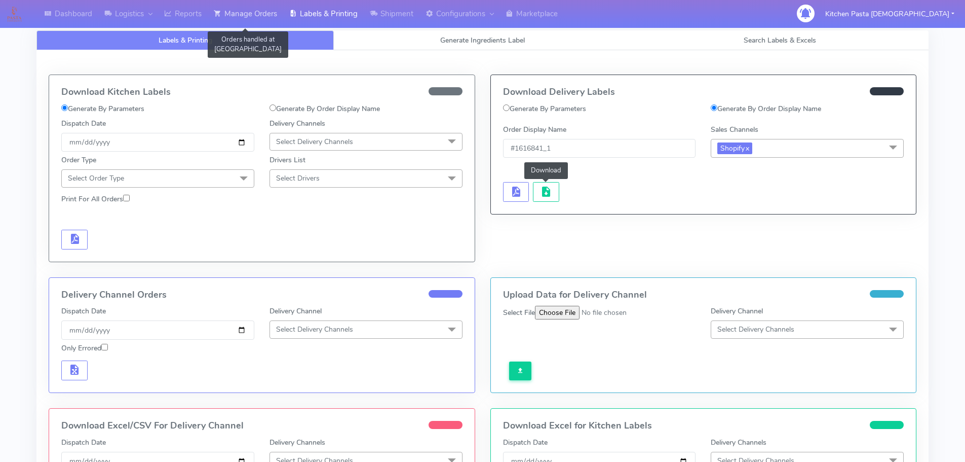
click at [241, 14] on link "Manage Orders" at bounding box center [245, 14] width 75 height 28
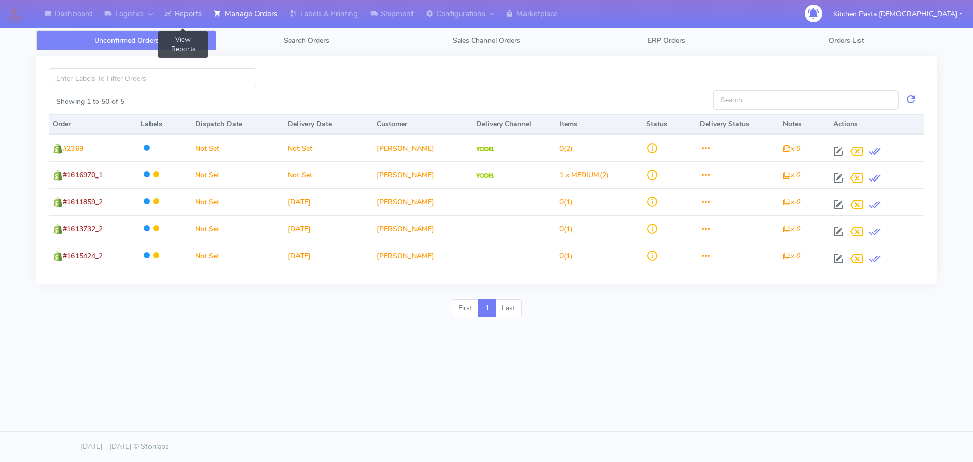
click at [196, 14] on link "Reports" at bounding box center [183, 14] width 50 height 28
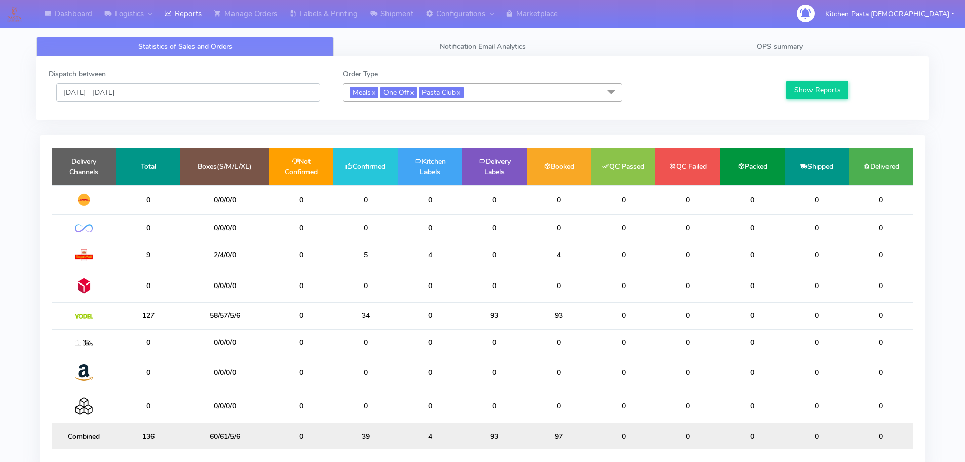
click at [254, 90] on input "[DATE] - [DATE]" at bounding box center [188, 92] width 264 height 19
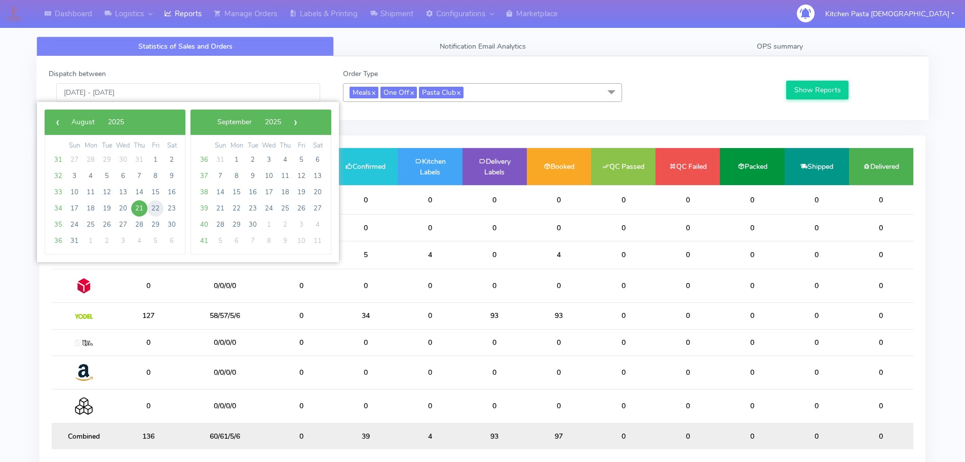
click at [155, 210] on span "22" at bounding box center [155, 208] width 16 height 16
type input "22/08/2025 - 22/08/2025"
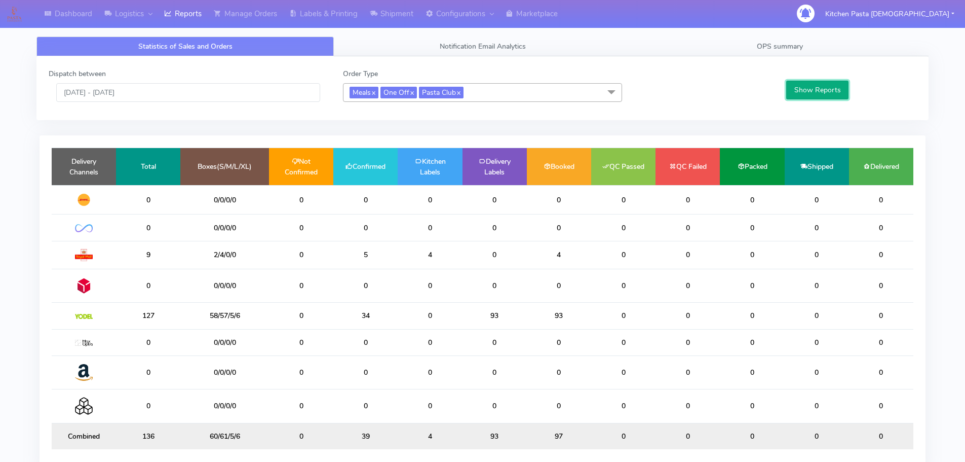
click at [838, 88] on button "Show Reports" at bounding box center [817, 90] width 62 height 19
click at [735, 36] on div "Statistics of Sales and Orders Notification Email Analytics OPS summary Dispatc…" at bounding box center [482, 259] width 907 height 458
click at [752, 48] on link "OPS summary" at bounding box center [779, 46] width 297 height 20
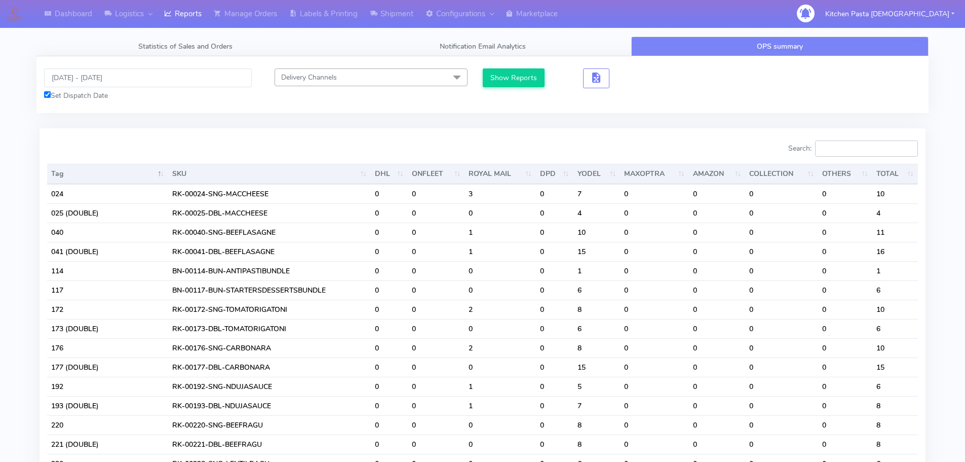
click at [841, 150] on input "Search:" at bounding box center [866, 148] width 103 height 16
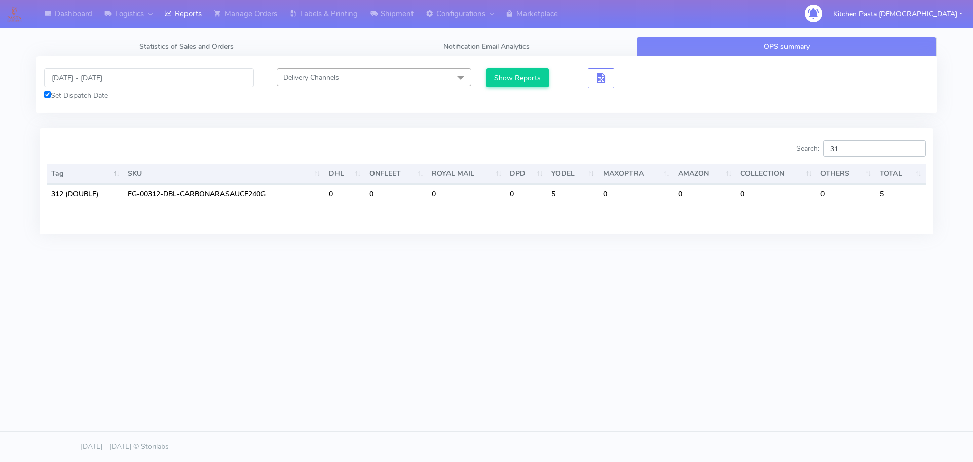
type input "3"
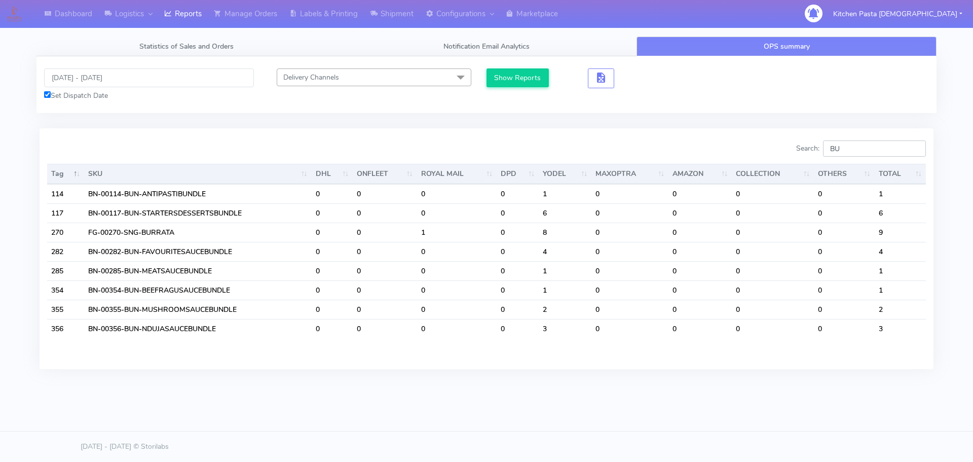
type input "B"
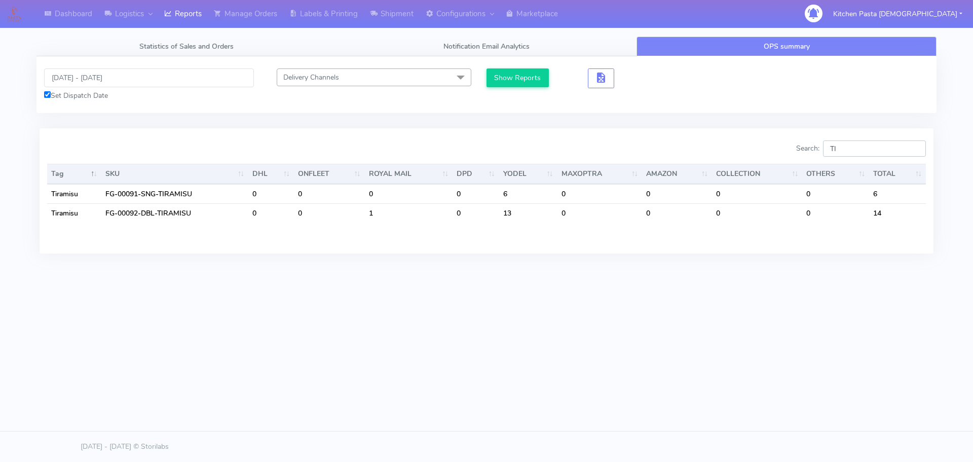
type input "T"
type input "P"
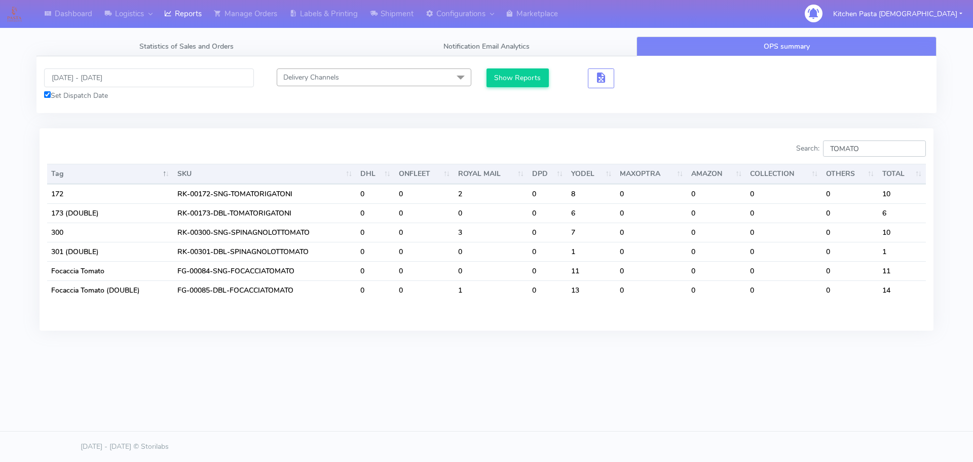
type input "TOMATO F"
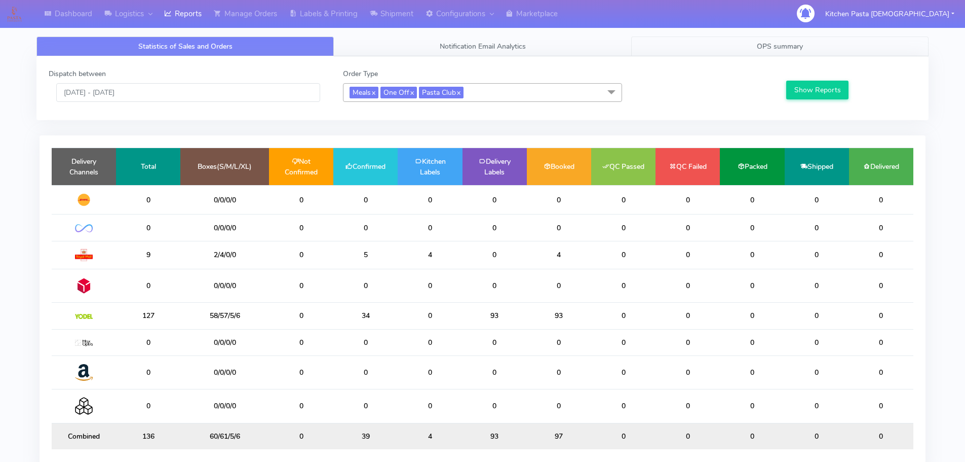
click at [760, 43] on span "OPS summary" at bounding box center [780, 47] width 46 height 10
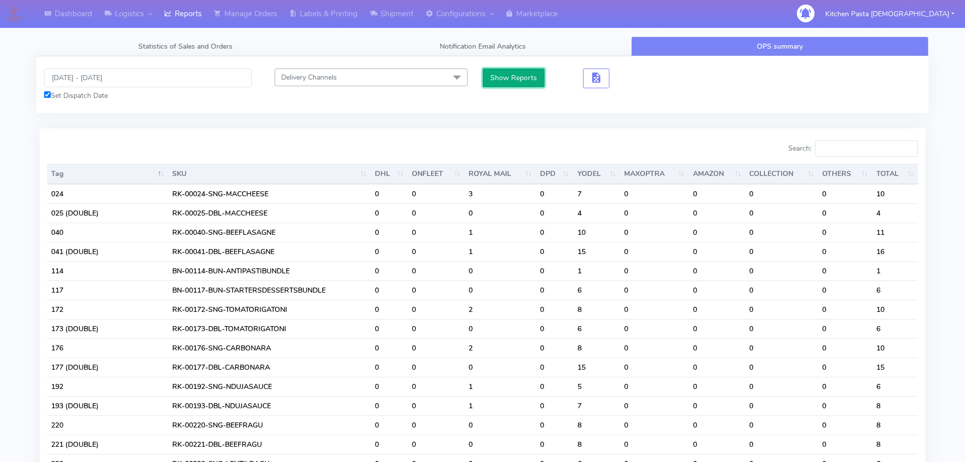
click at [528, 83] on button "Show Reports" at bounding box center [514, 77] width 62 height 19
click at [596, 81] on span "button" at bounding box center [596, 80] width 12 height 10
click at [638, 84] on span "button" at bounding box center [633, 80] width 12 height 10
click at [145, 18] on link "Logistics" at bounding box center [128, 14] width 60 height 28
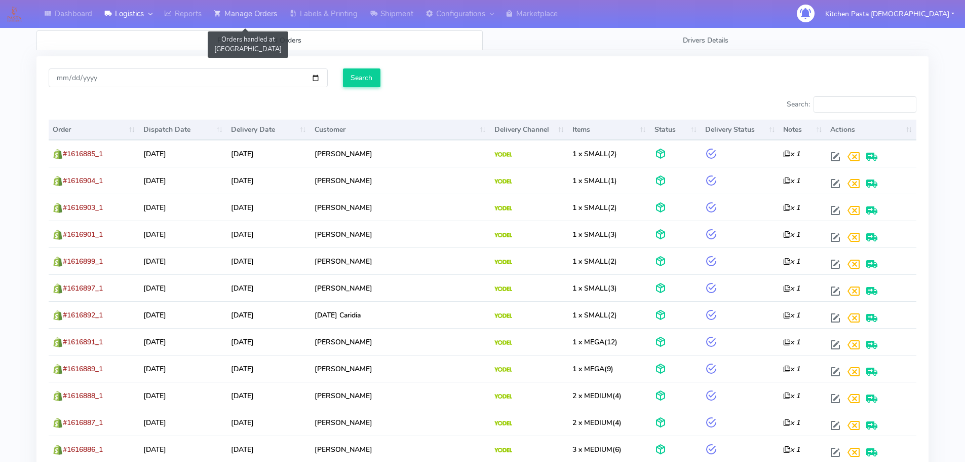
click at [261, 15] on link "Manage Orders" at bounding box center [245, 14] width 75 height 28
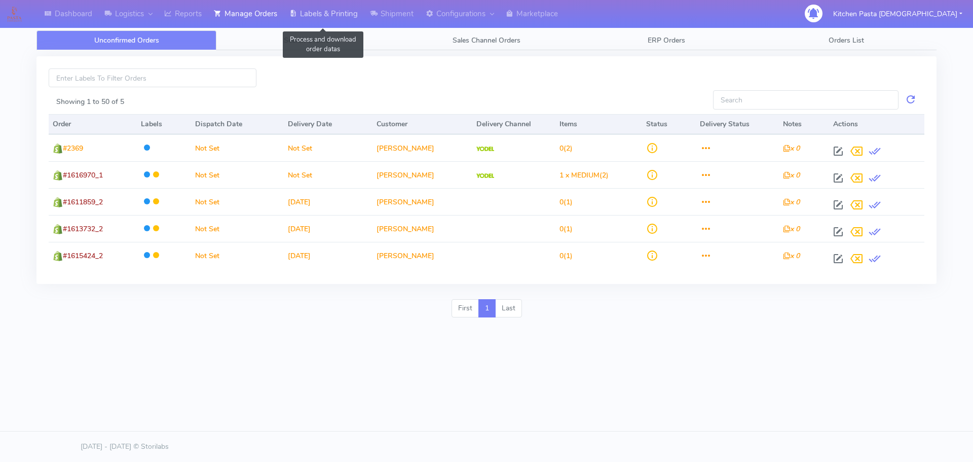
click at [292, 10] on icon at bounding box center [293, 14] width 8 height 10
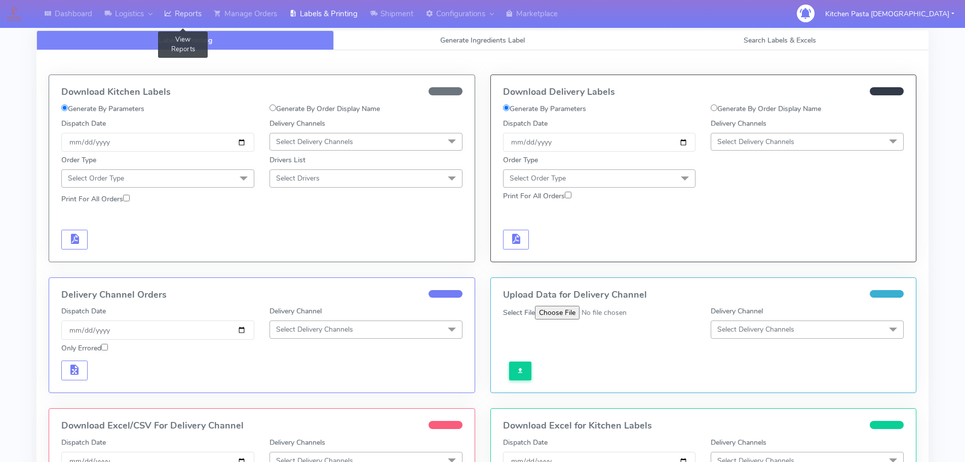
click at [182, 14] on link "Reports" at bounding box center [183, 14] width 50 height 28
